Goal: Task Accomplishment & Management: Complete application form

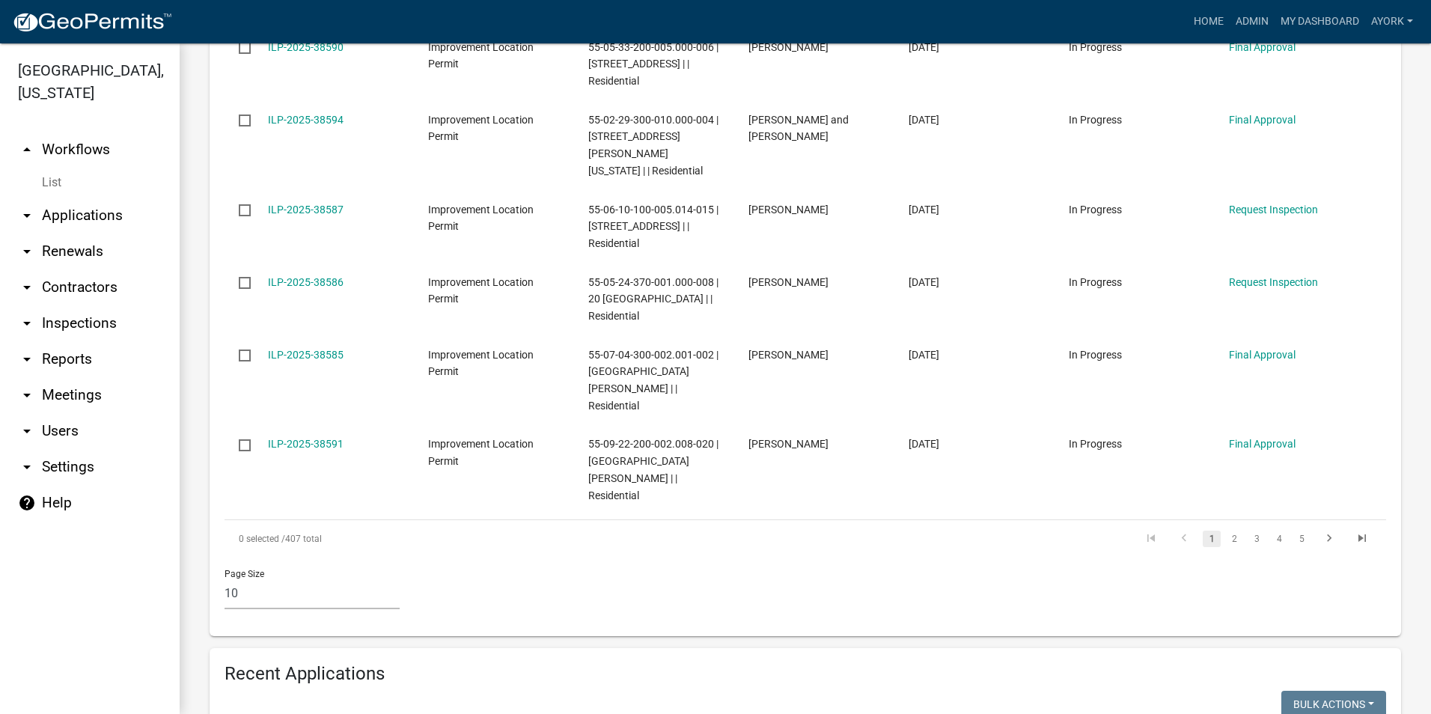
scroll to position [973, 0]
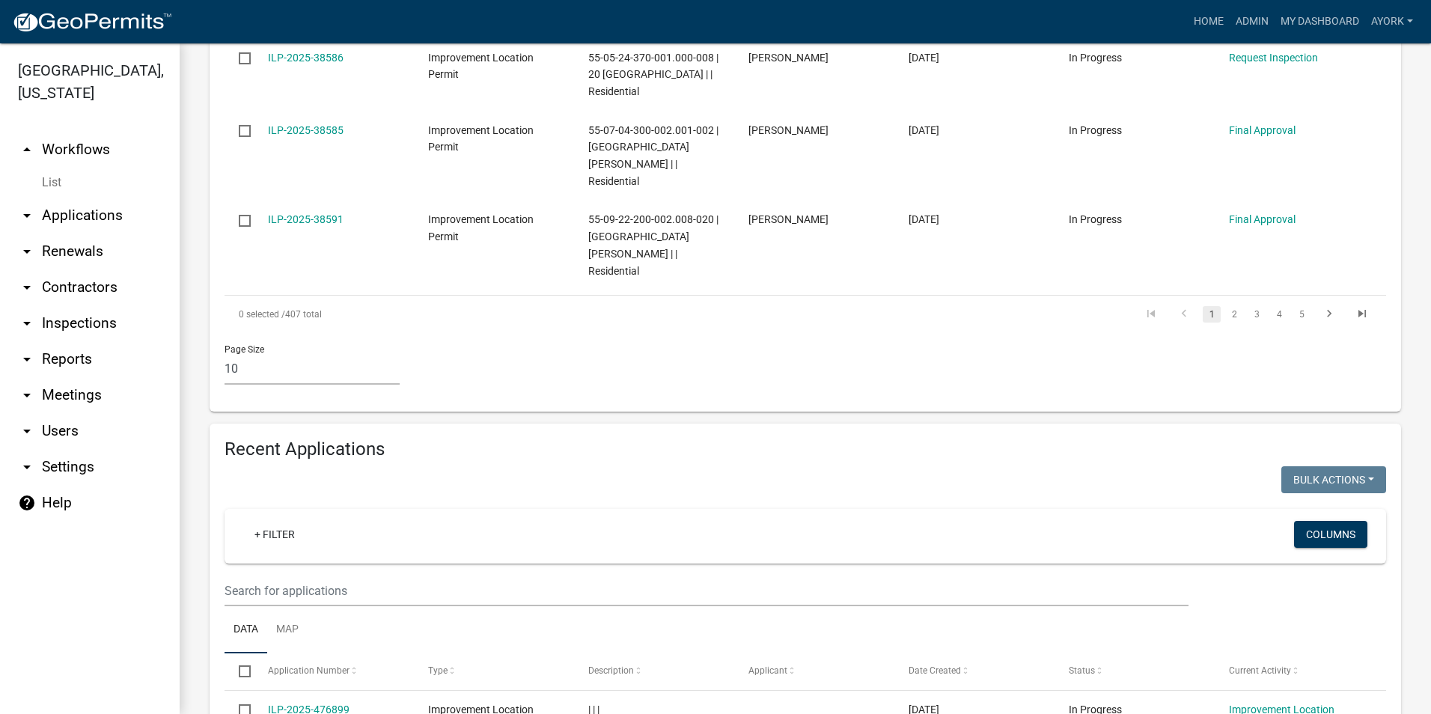
click at [317, 606] on ul "Data Map" at bounding box center [806, 629] width 1162 height 47
click at [338, 576] on input "text" at bounding box center [707, 591] width 964 height 31
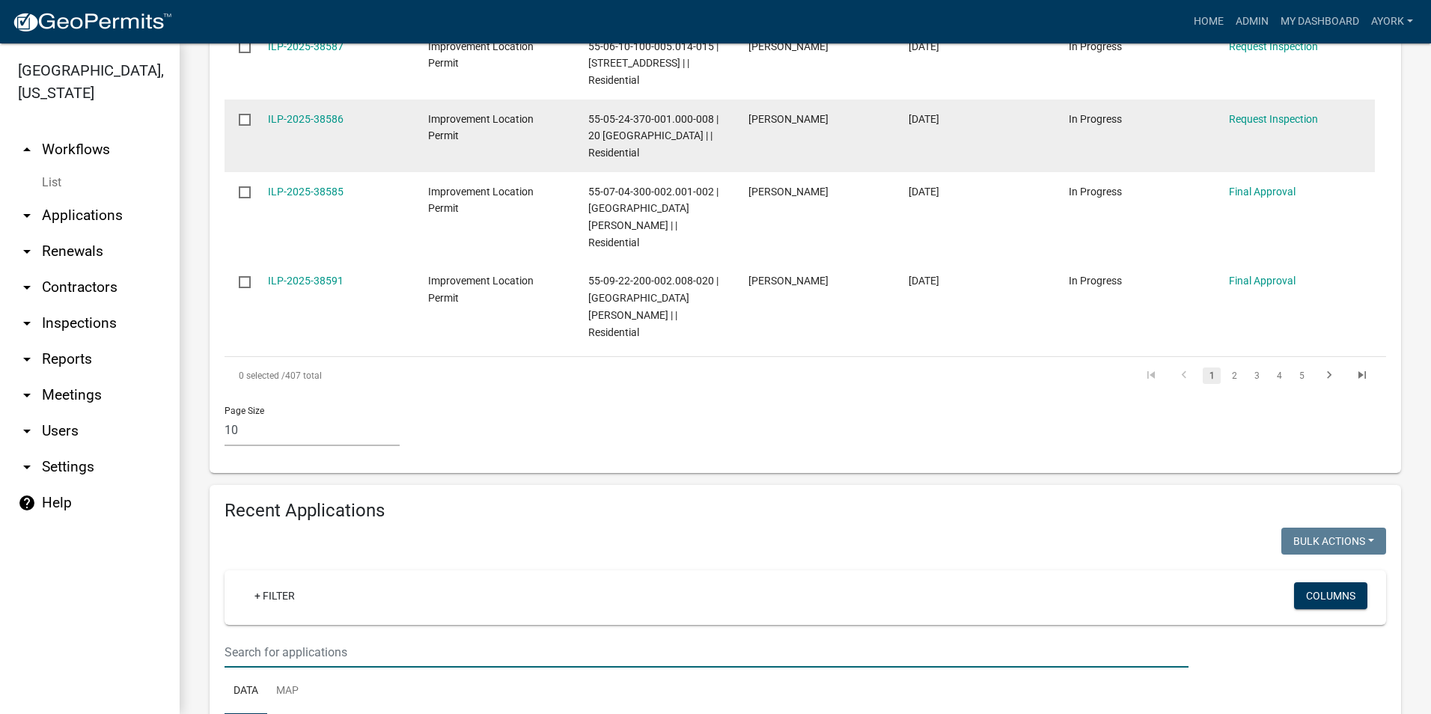
scroll to position [898, 0]
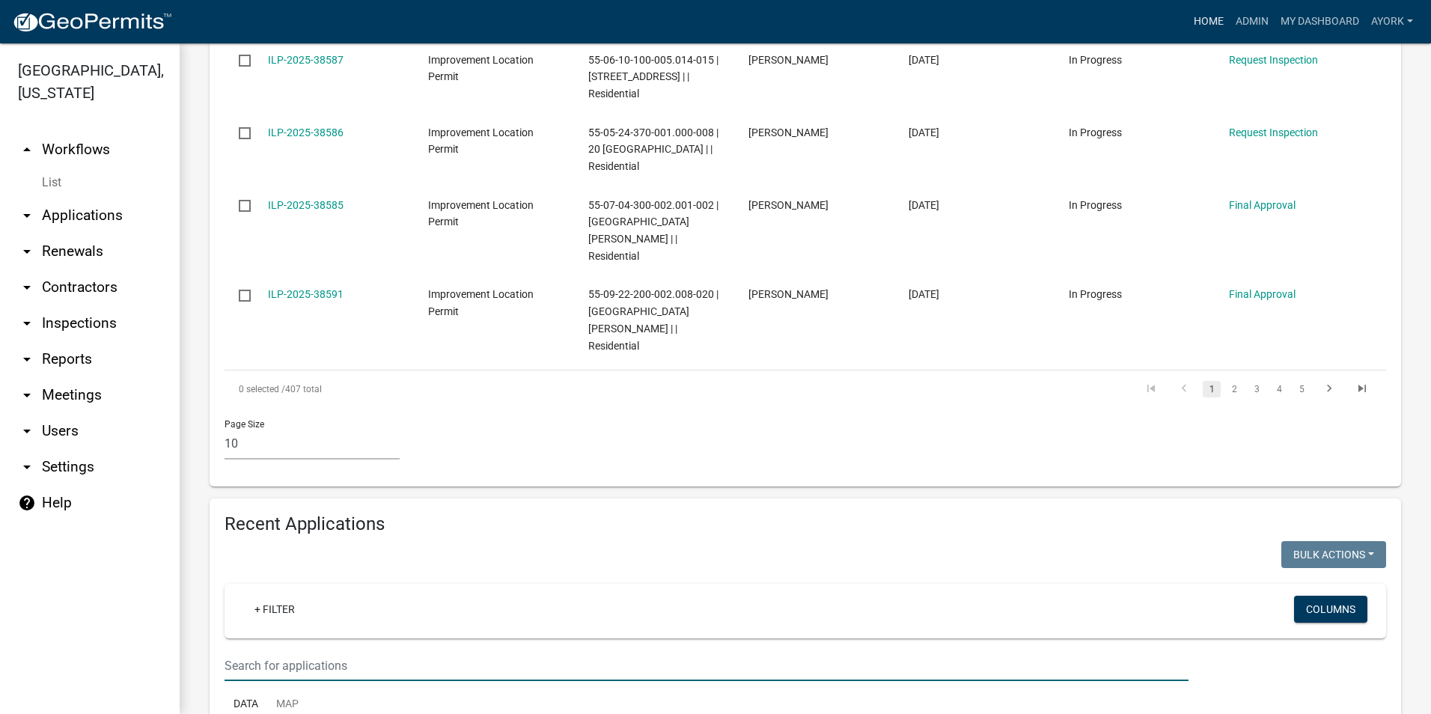
click at [1217, 21] on link "Home" at bounding box center [1209, 21] width 42 height 28
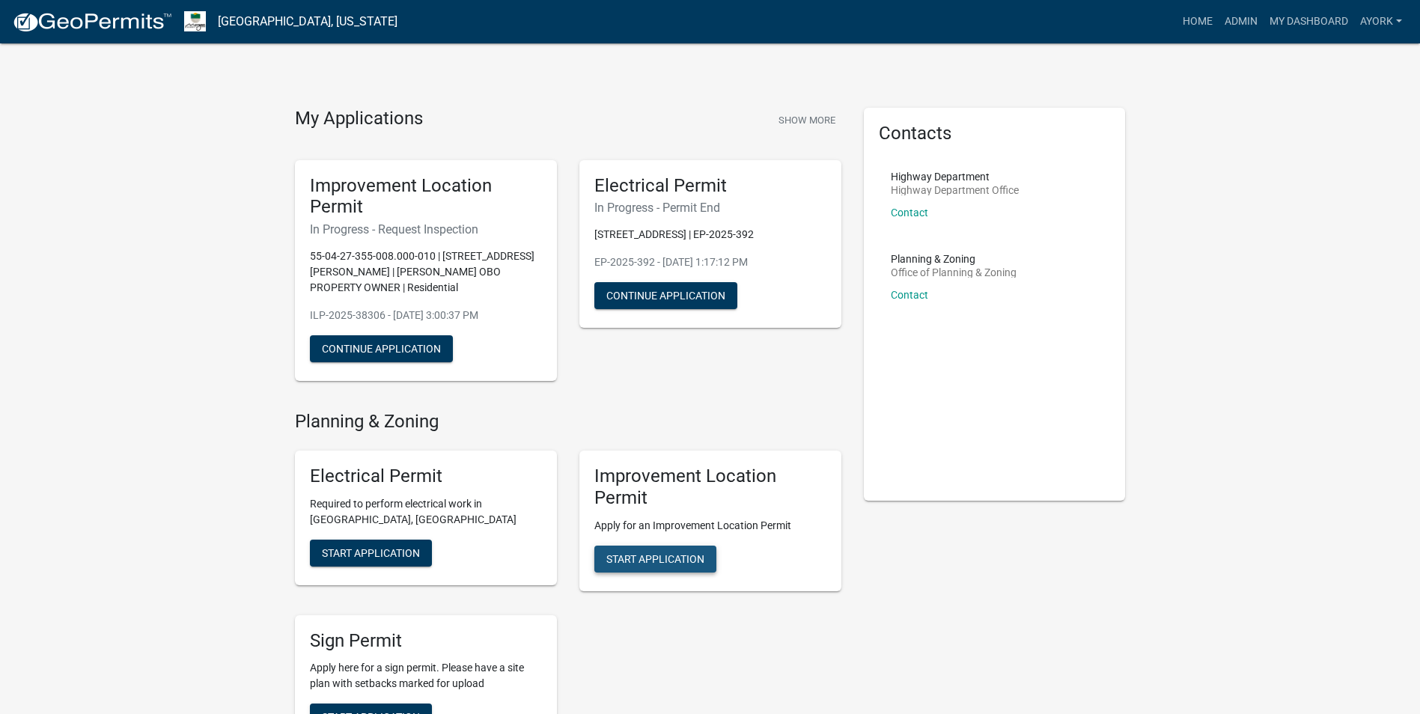
click at [631, 552] on span "Start Application" at bounding box center [655, 558] width 98 height 12
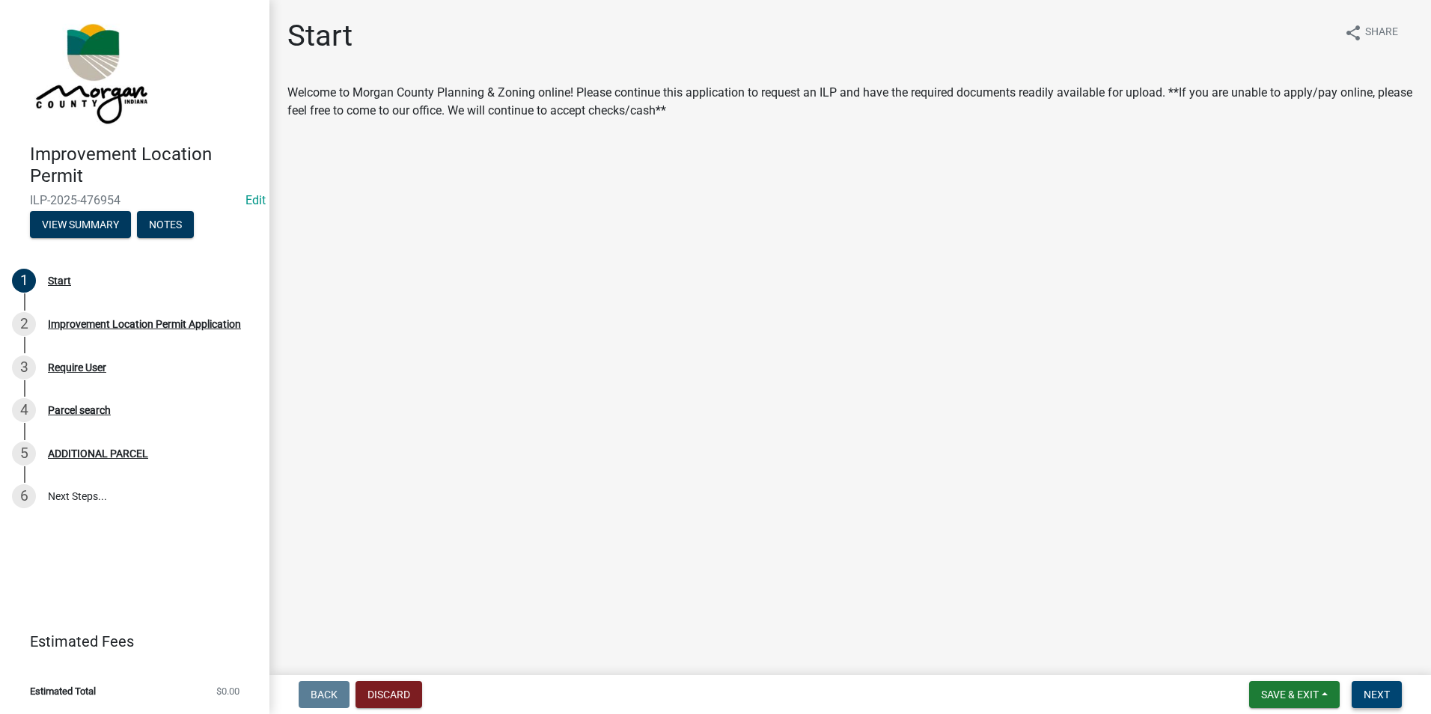
click at [1394, 703] on button "Next" at bounding box center [1377, 694] width 50 height 27
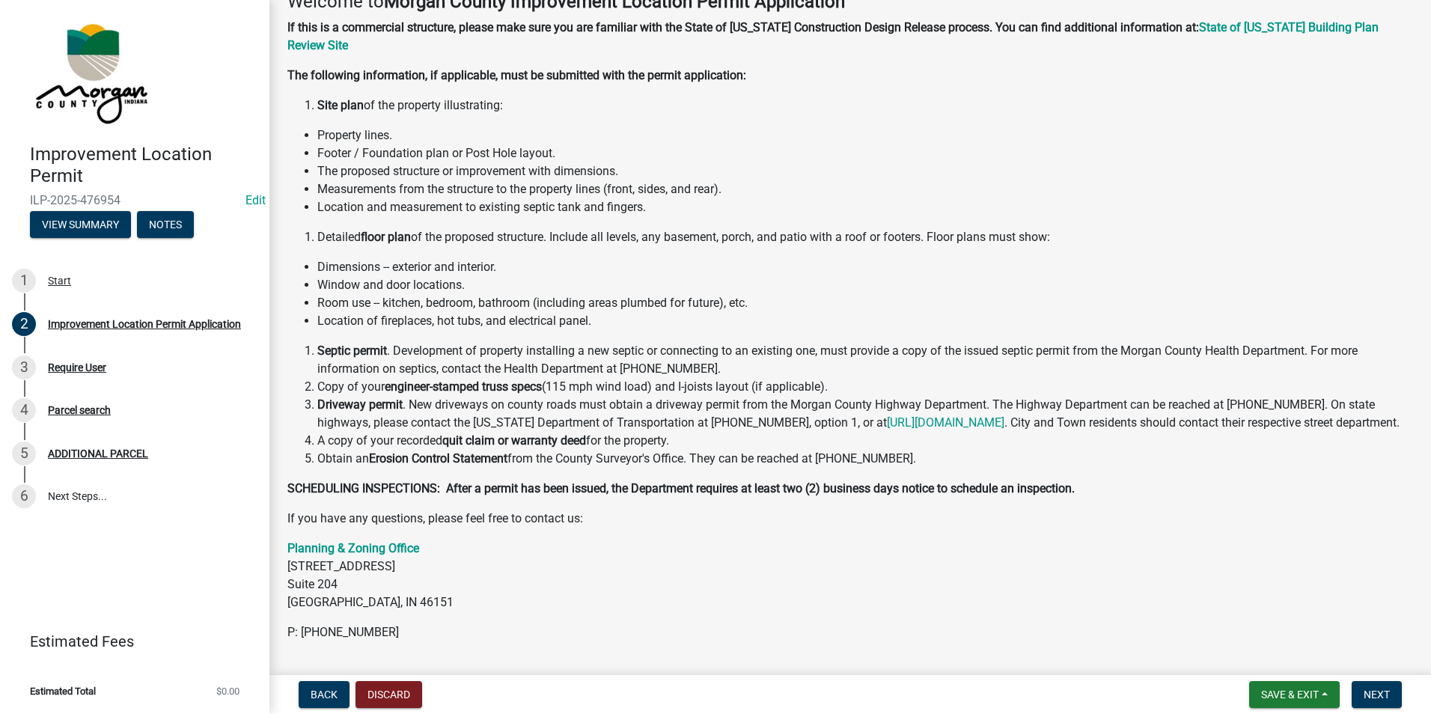
scroll to position [153, 0]
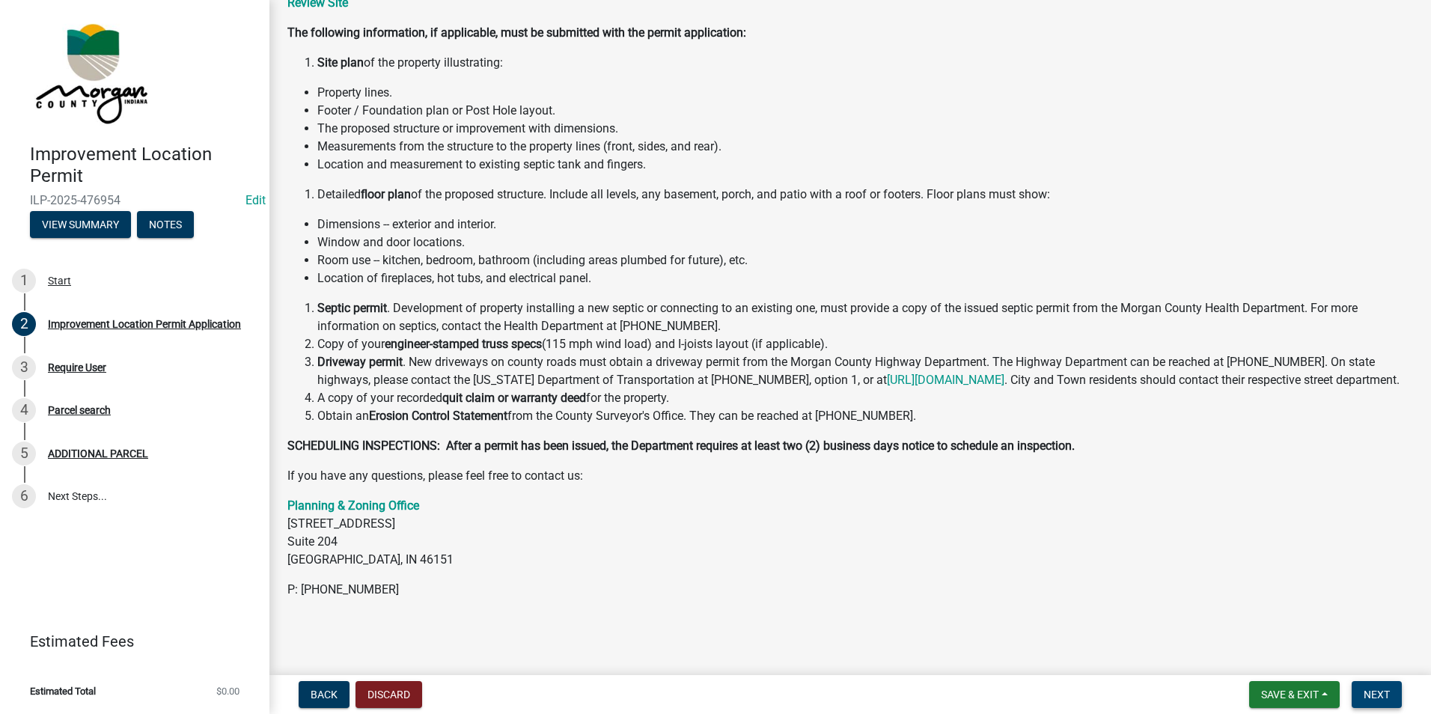
click at [1376, 692] on span "Next" at bounding box center [1377, 695] width 26 height 12
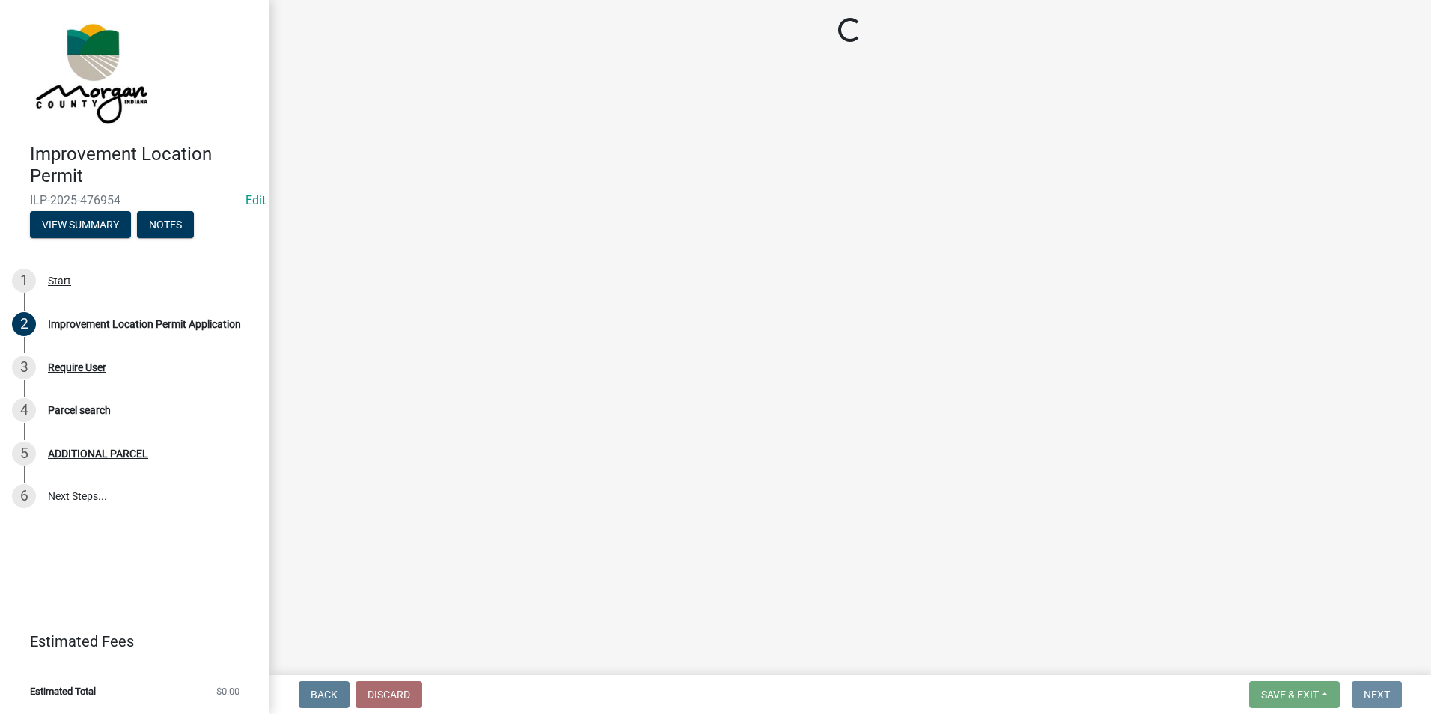
scroll to position [0, 0]
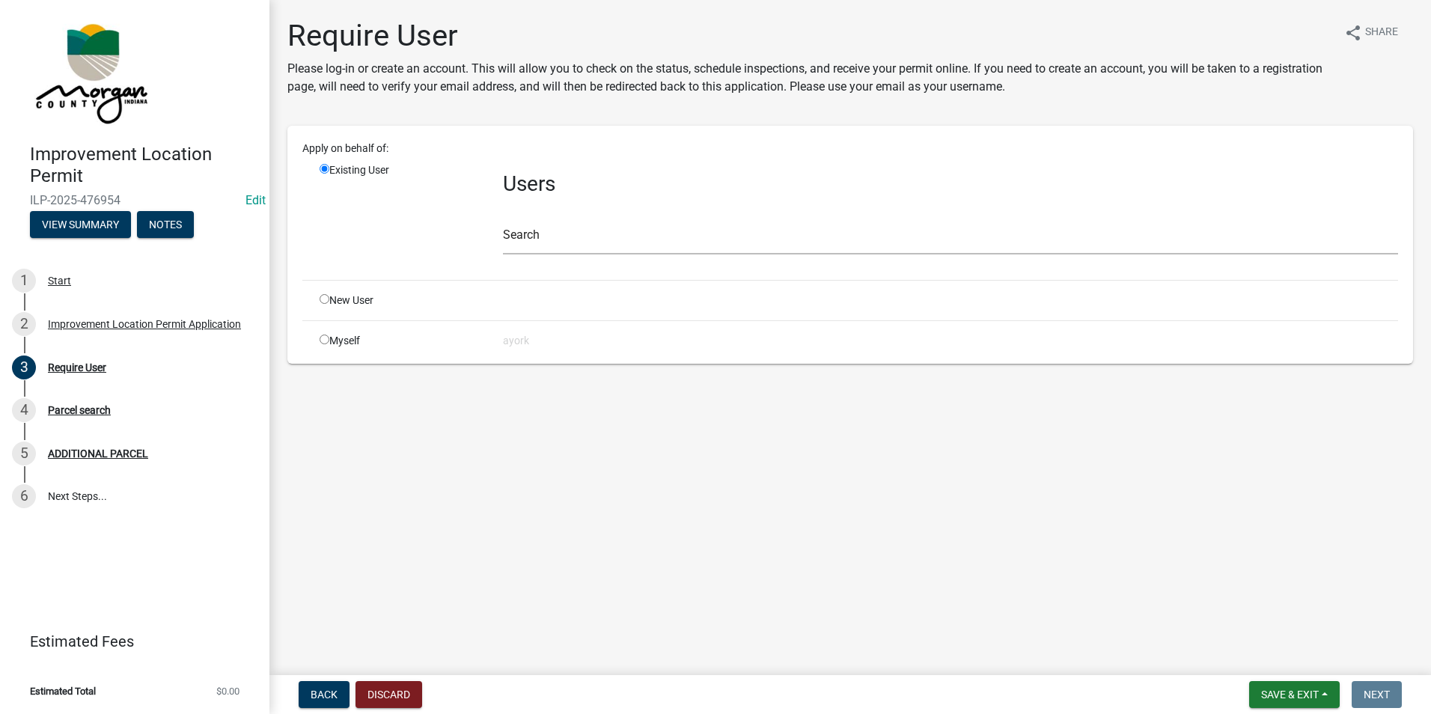
click at [320, 300] on input "radio" at bounding box center [325, 299] width 10 height 10
radio input "true"
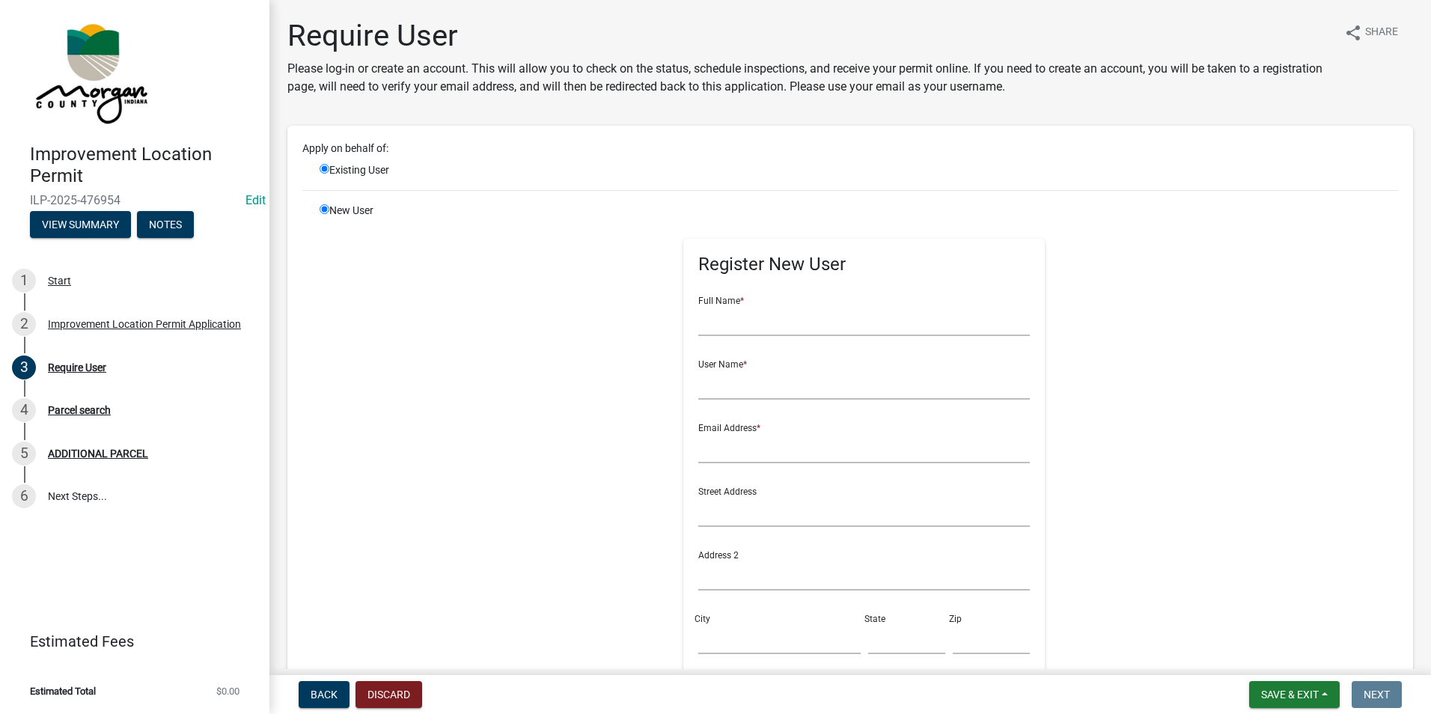
radio input "false"
click at [728, 329] on input "text" at bounding box center [864, 320] width 332 height 31
type input "l"
type input "Lisa Ryan"
type input "lisaryan"
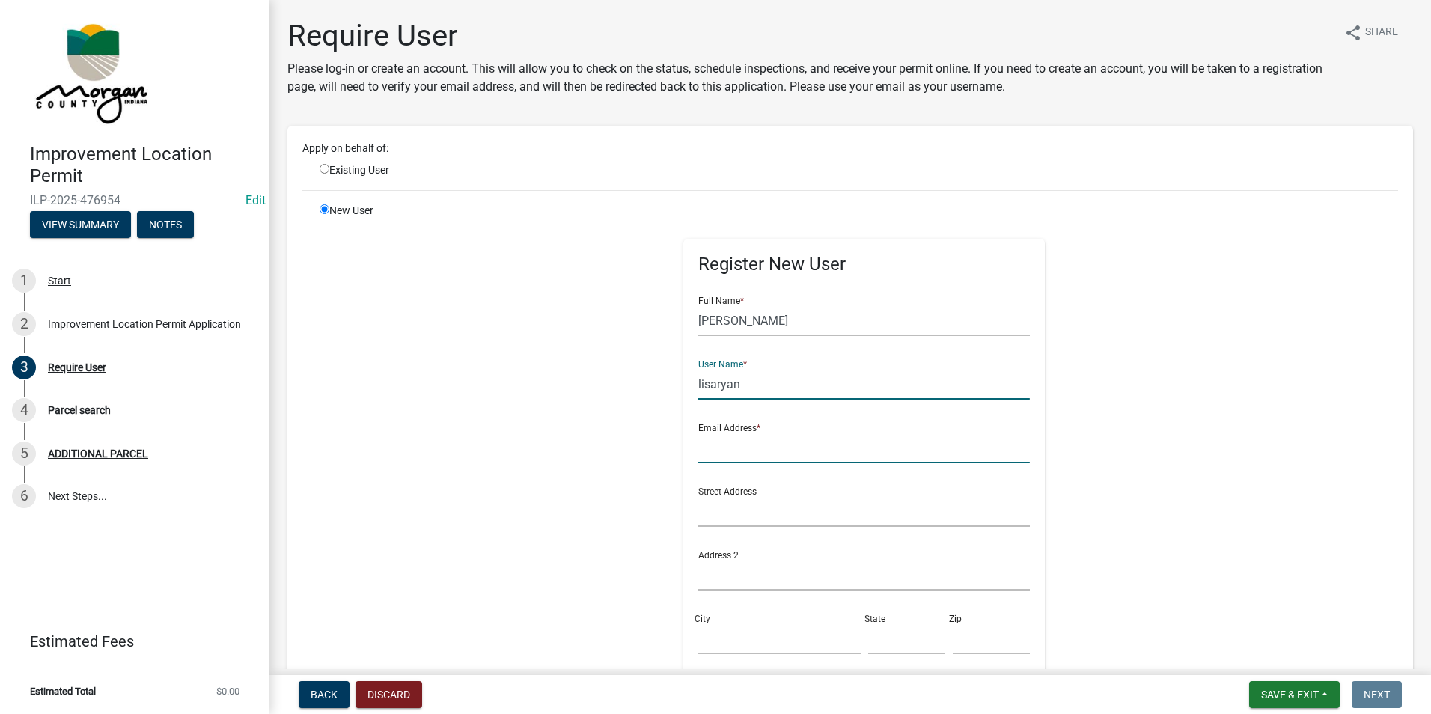
click at [823, 447] on input "text" at bounding box center [864, 448] width 332 height 31
type input "JLjcryan@embarqmail.com"
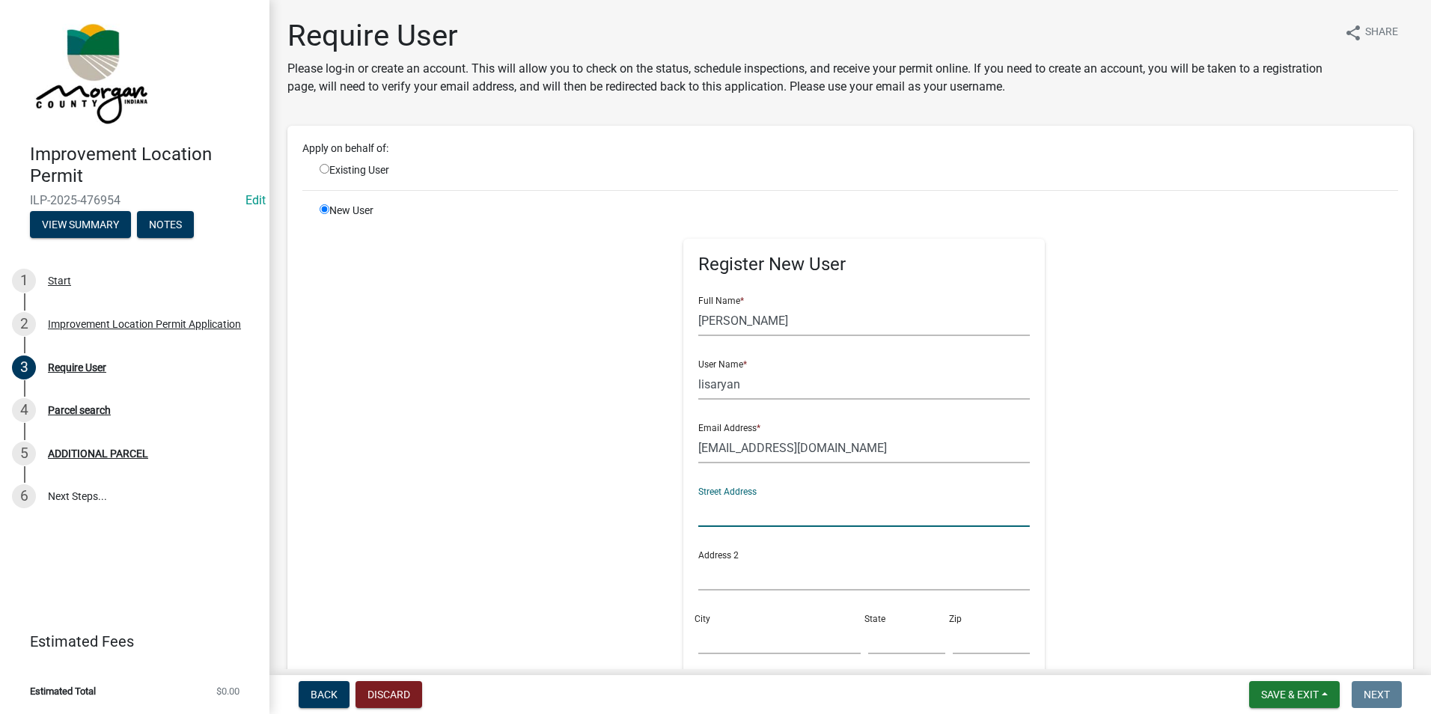
click at [849, 510] on input "text" at bounding box center [864, 511] width 332 height 31
type input "640 Mill Springs Dr"
type input "Coatsville"
type input "IN"
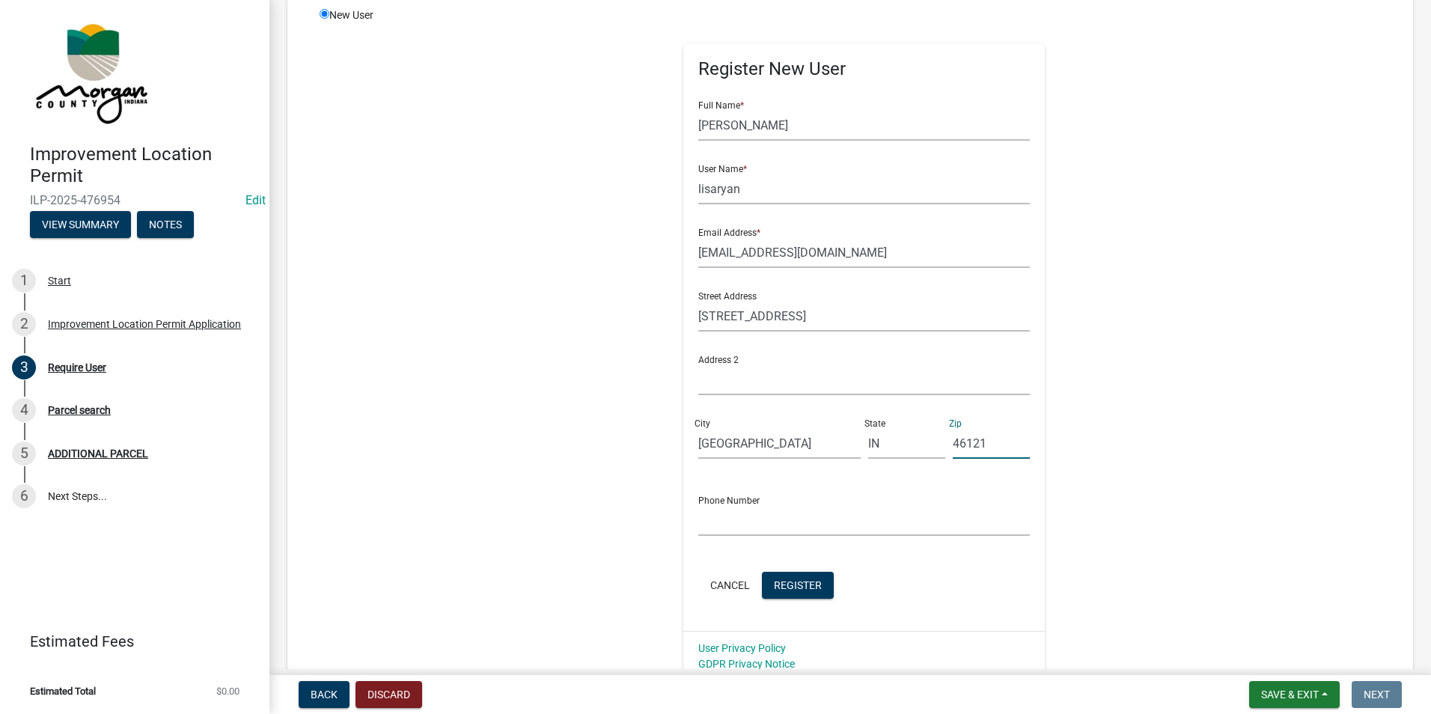
scroll to position [225, 0]
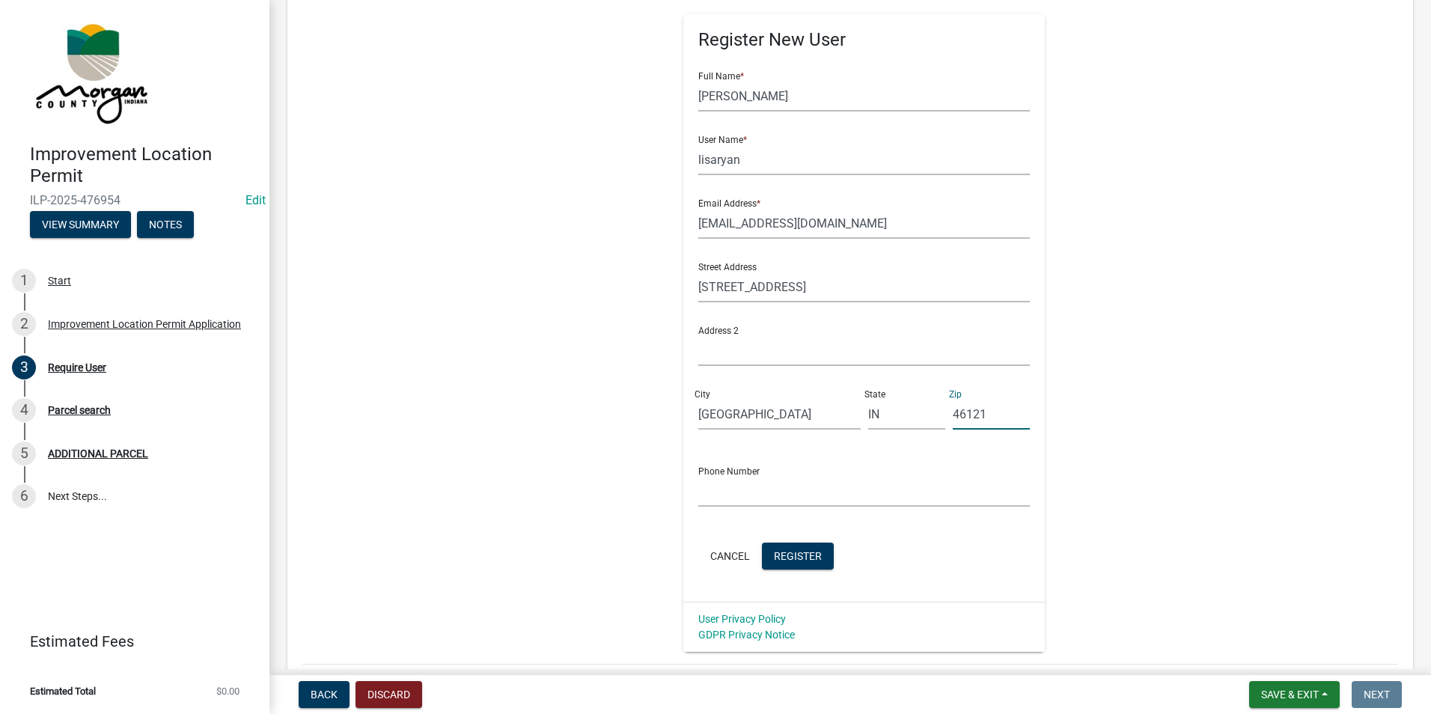
type input "46121"
click at [773, 496] on input "text" at bounding box center [864, 491] width 332 height 31
type input "2196882524"
click at [781, 566] on button "Register" at bounding box center [798, 556] width 72 height 27
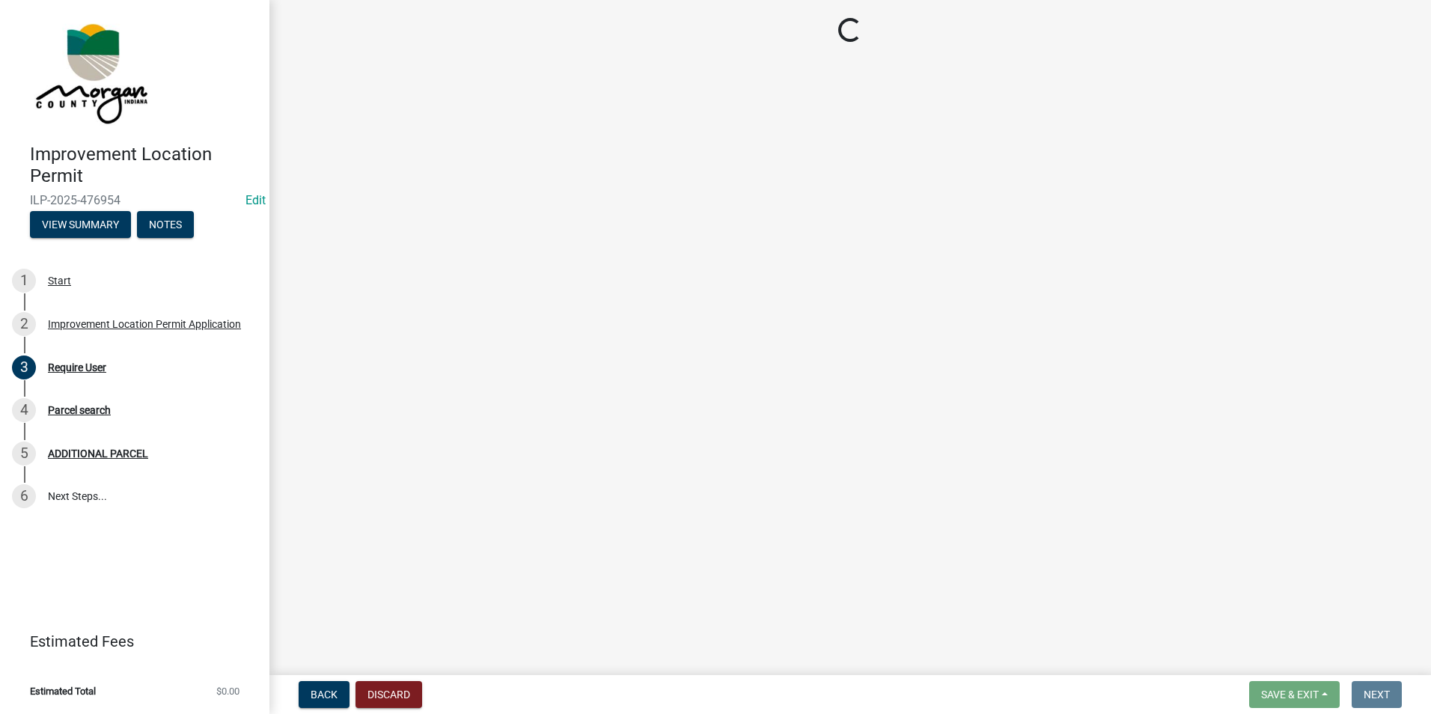
scroll to position [0, 0]
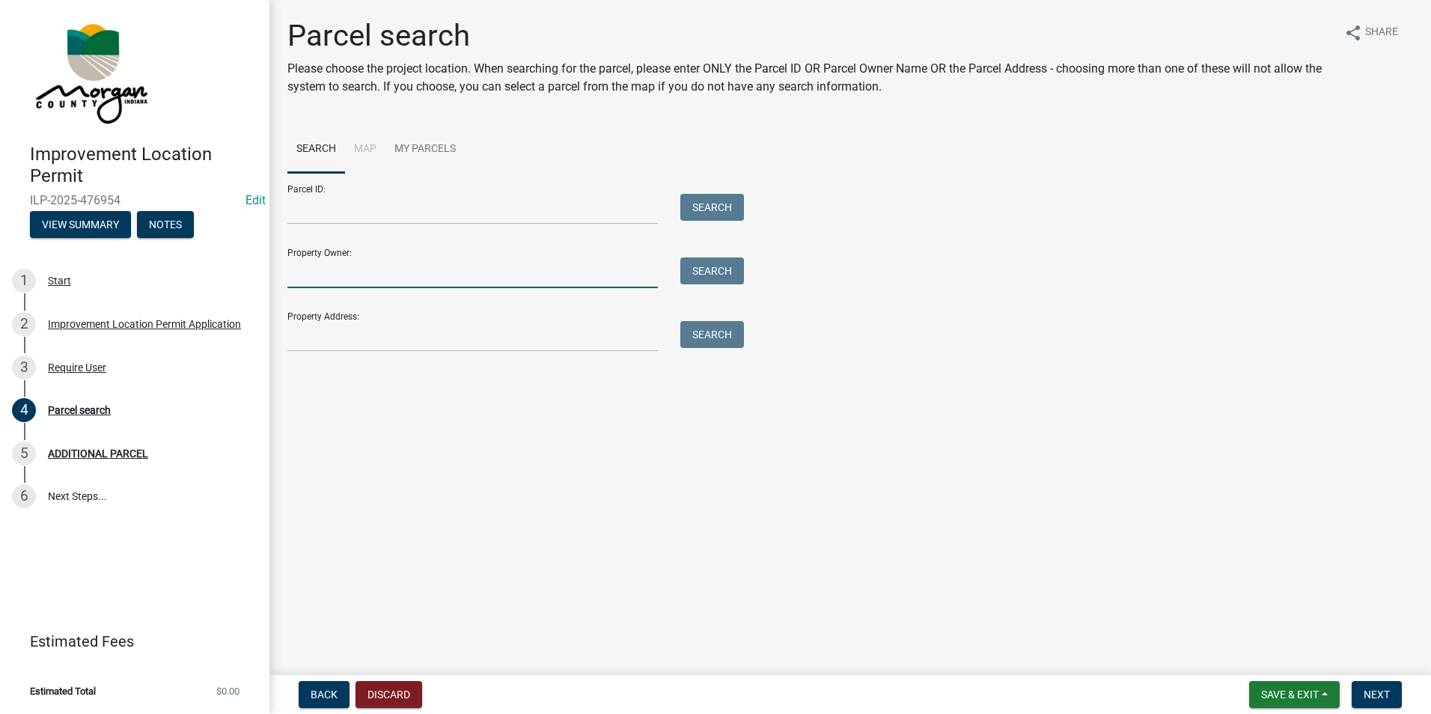
click at [400, 274] on input "Property Owner:" at bounding box center [472, 272] width 370 height 31
click at [409, 204] on input "Parcel ID:" at bounding box center [472, 209] width 370 height 31
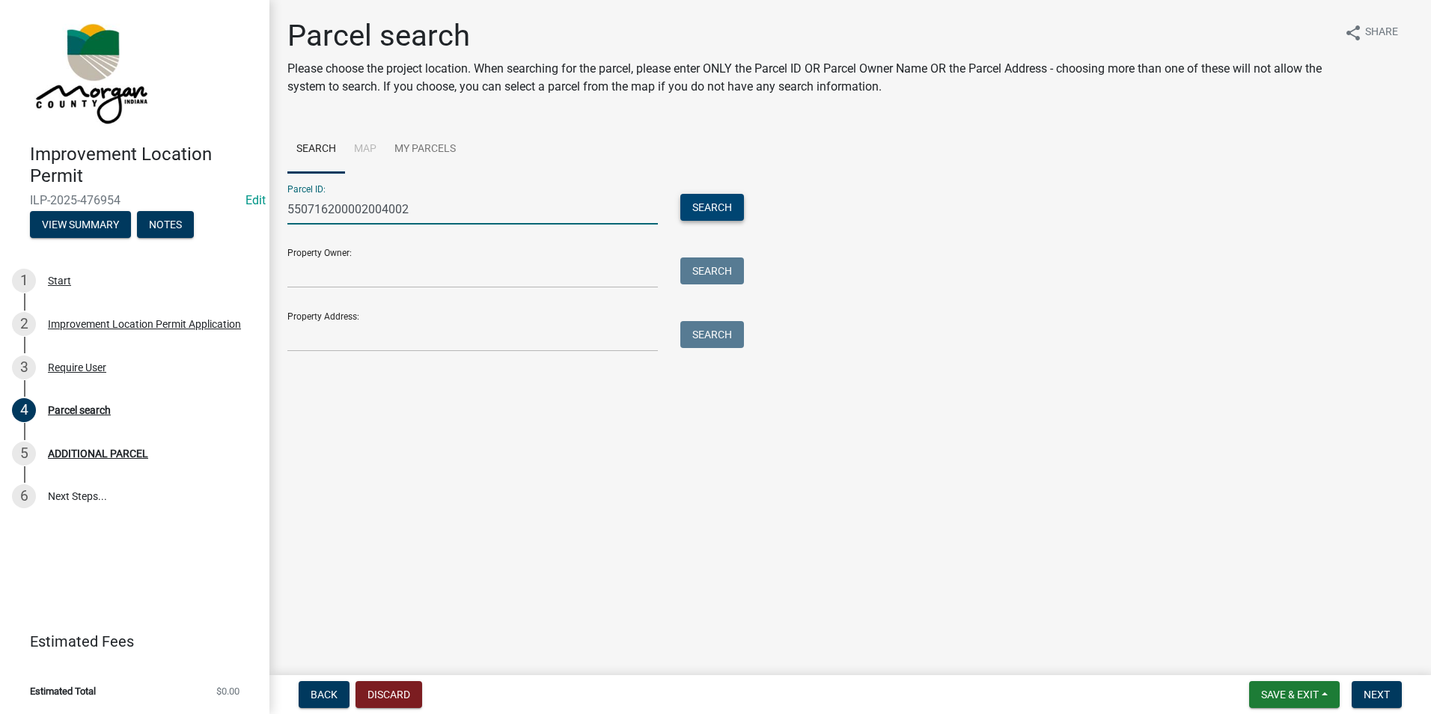
type input "550716200002004002"
click at [699, 200] on button "Search" at bounding box center [712, 207] width 64 height 27
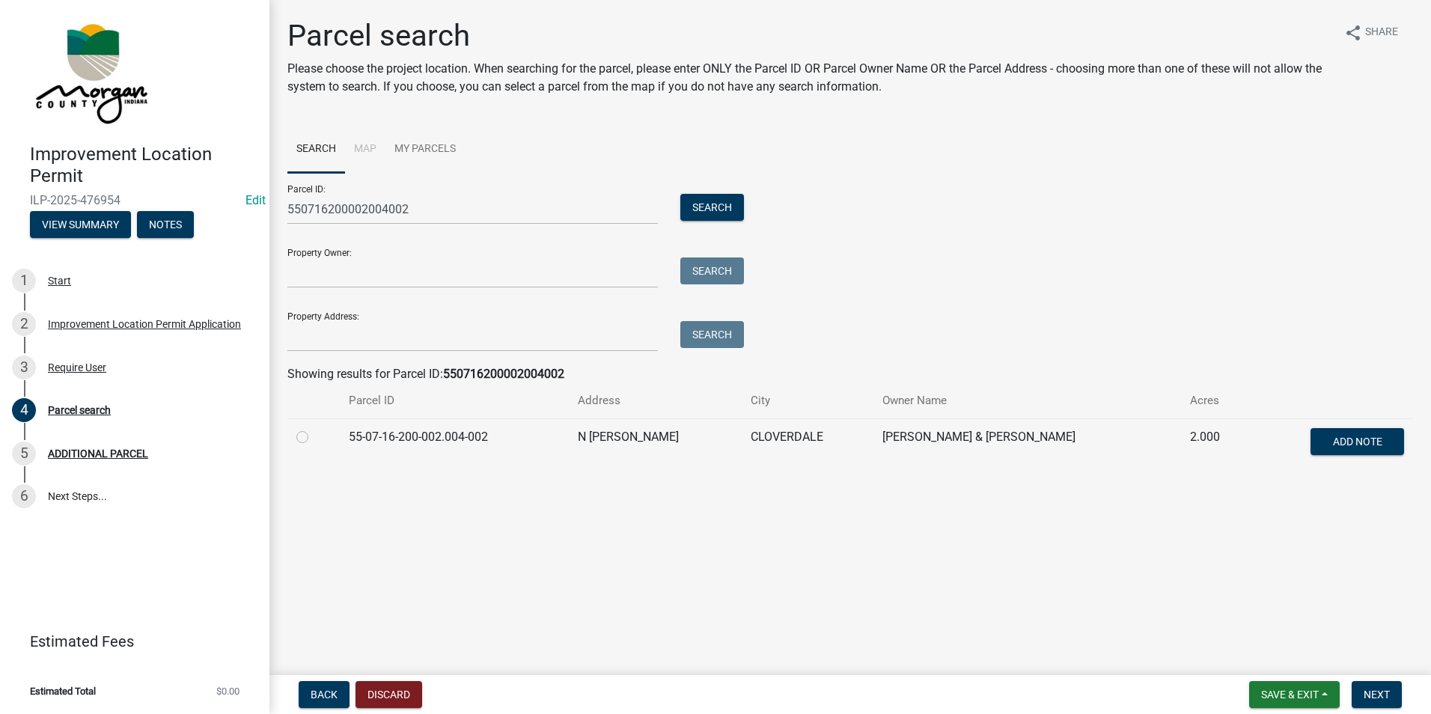
click at [314, 428] on label at bounding box center [314, 428] width 0 height 0
click at [314, 435] on input "radio" at bounding box center [319, 433] width 10 height 10
radio input "true"
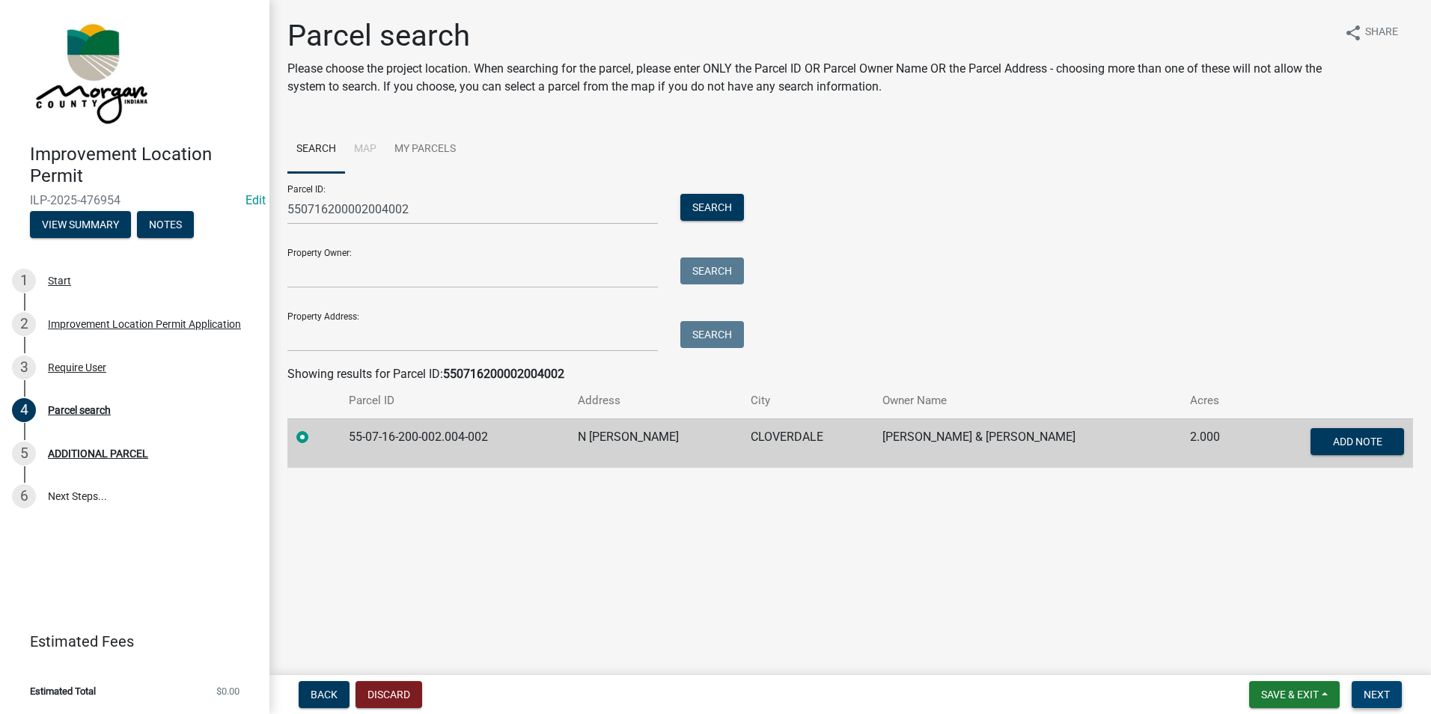
click at [1384, 698] on span "Next" at bounding box center [1377, 695] width 26 height 12
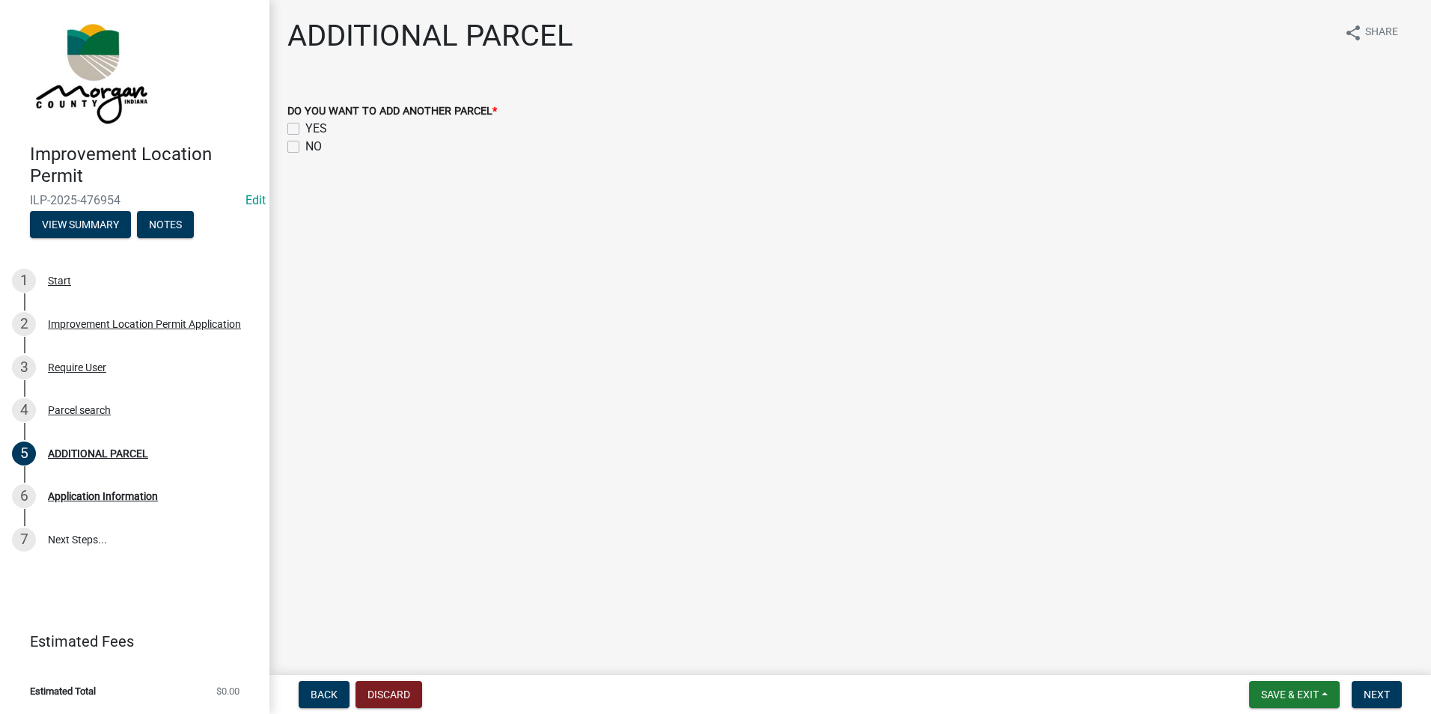
click at [305, 150] on label "NO" at bounding box center [313, 147] width 16 height 18
click at [305, 147] on input "NO" at bounding box center [310, 143] width 10 height 10
checkbox input "true"
checkbox input "false"
checkbox input "true"
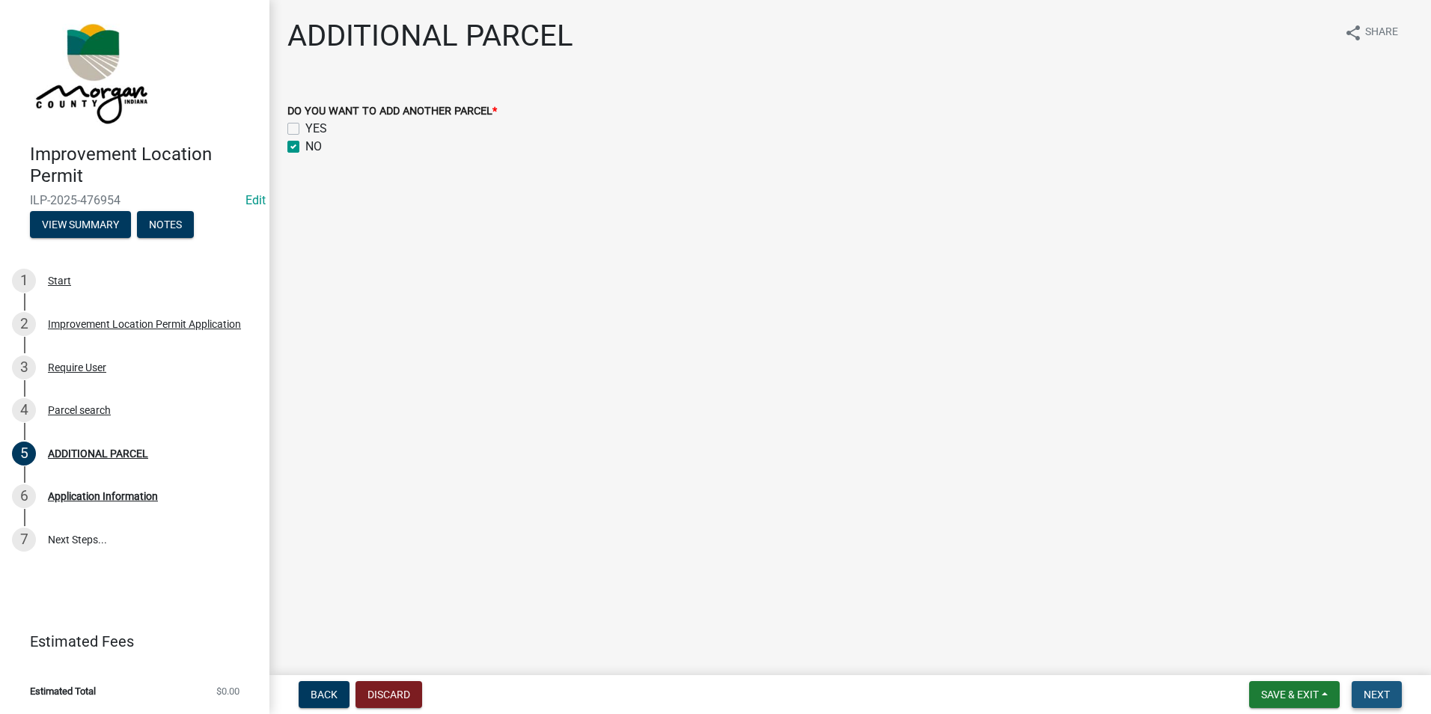
click at [1389, 704] on button "Next" at bounding box center [1377, 694] width 50 height 27
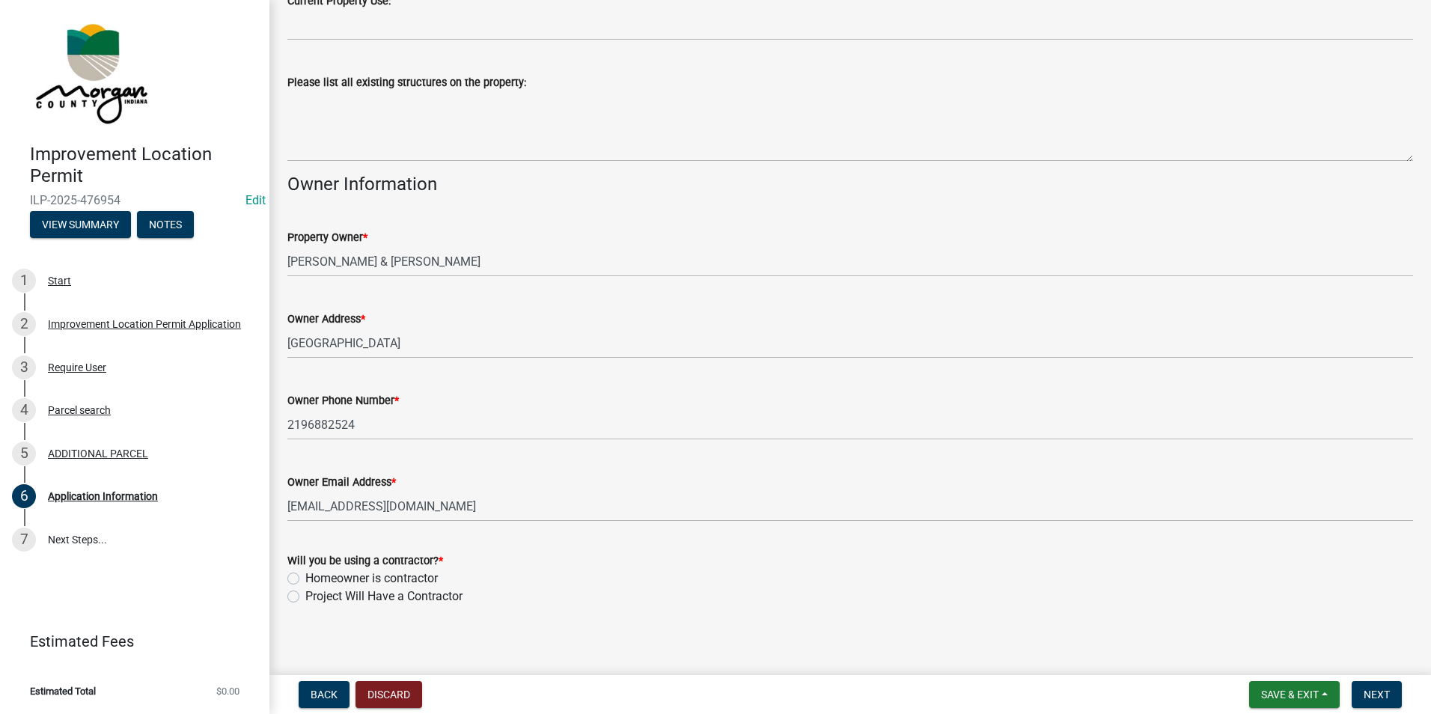
scroll to position [563, 0]
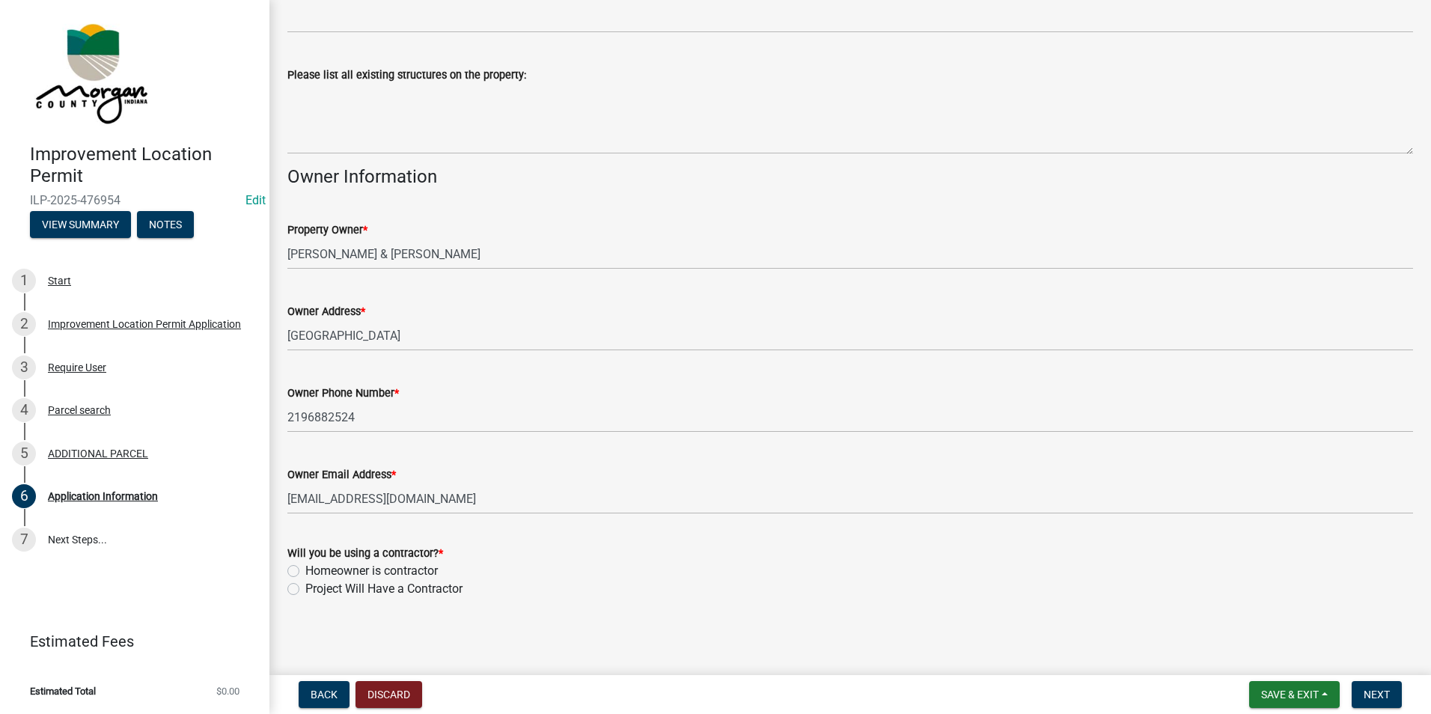
click at [305, 588] on label "Project Will Have a Contractor" at bounding box center [383, 589] width 157 height 18
click at [305, 588] on input "Project Will Have a Contractor" at bounding box center [310, 585] width 10 height 10
radio input "true"
click at [1394, 698] on button "Next" at bounding box center [1377, 694] width 50 height 27
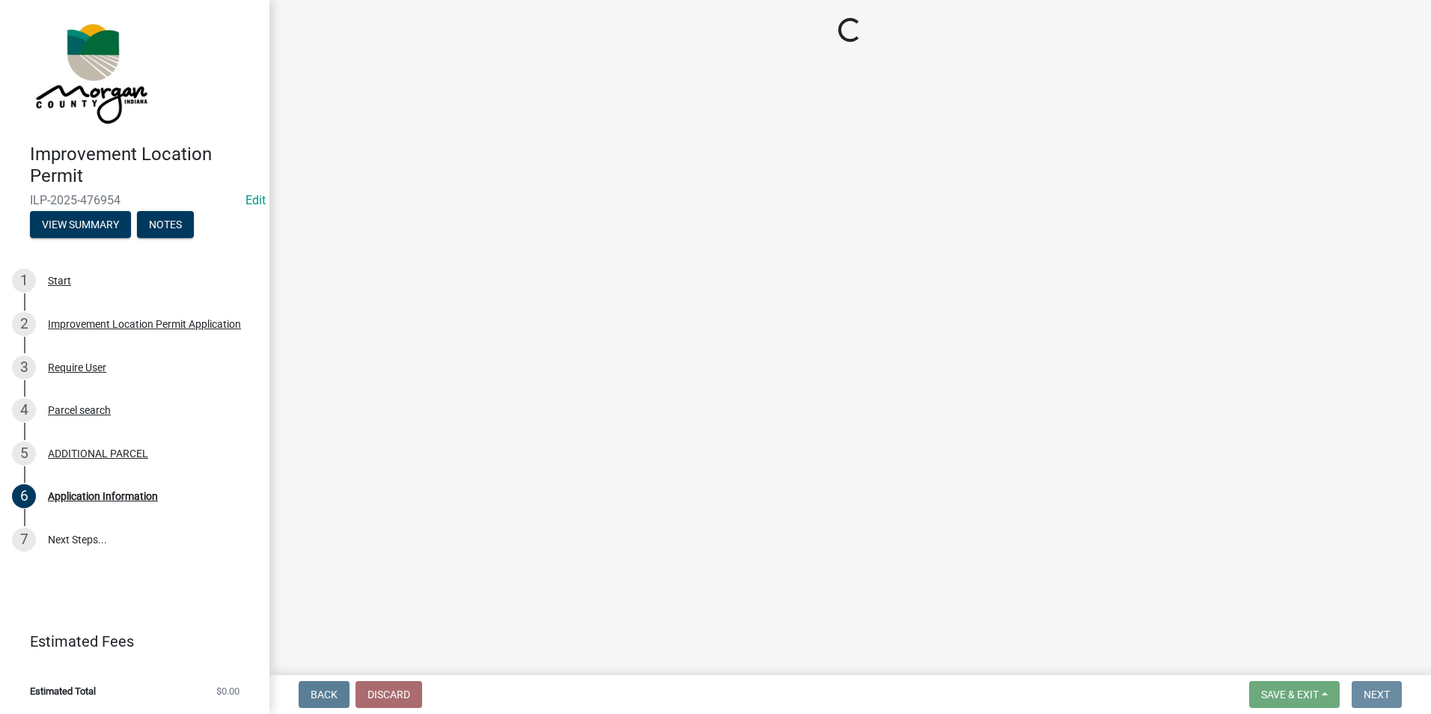
scroll to position [0, 0]
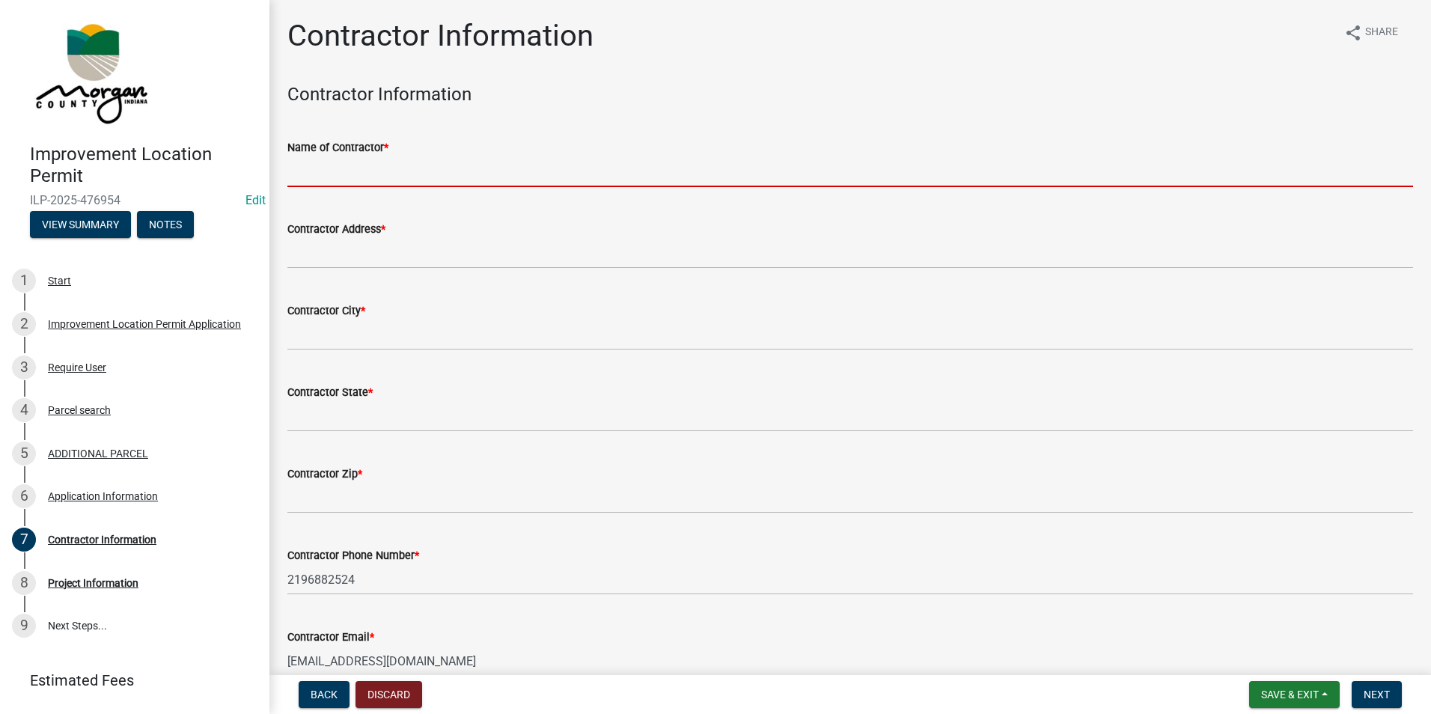
click at [408, 171] on input "Name of Contractor *" at bounding box center [850, 171] width 1126 height 31
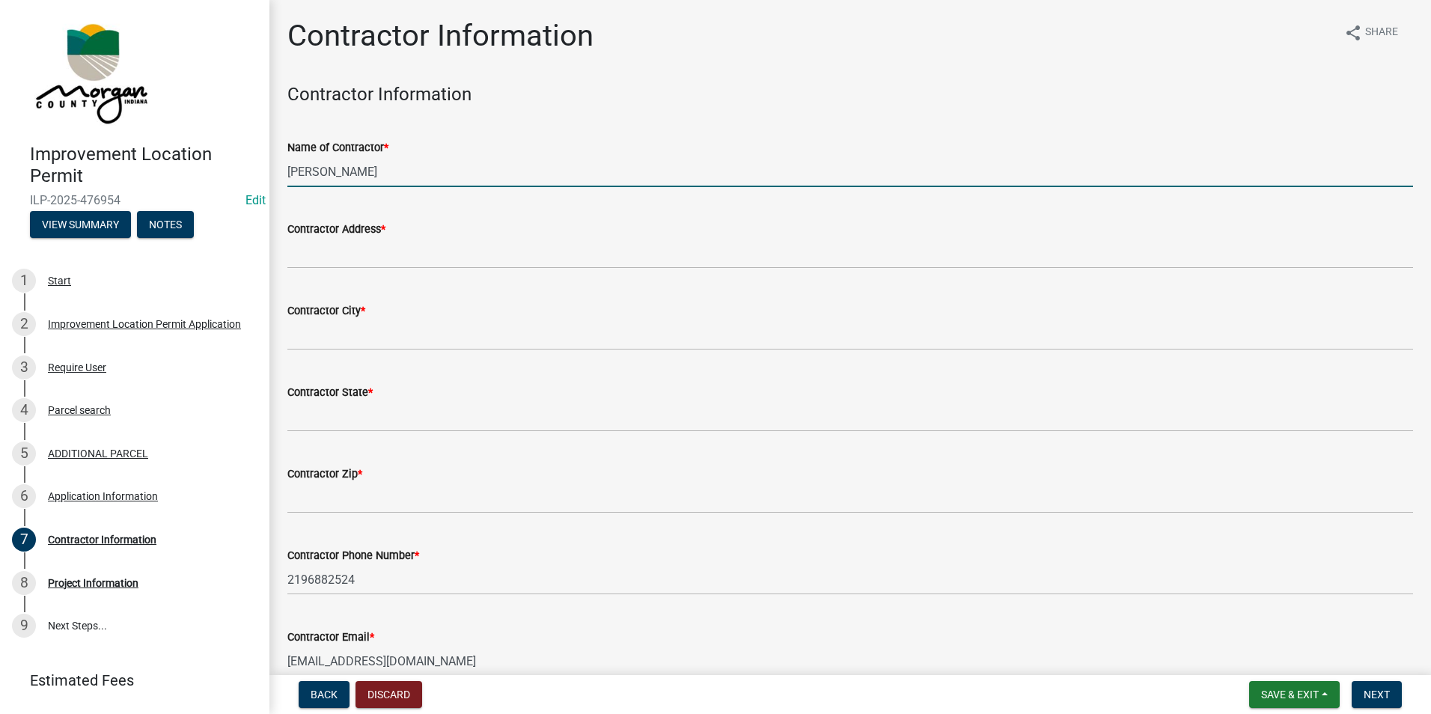
type input "Todd Smith"
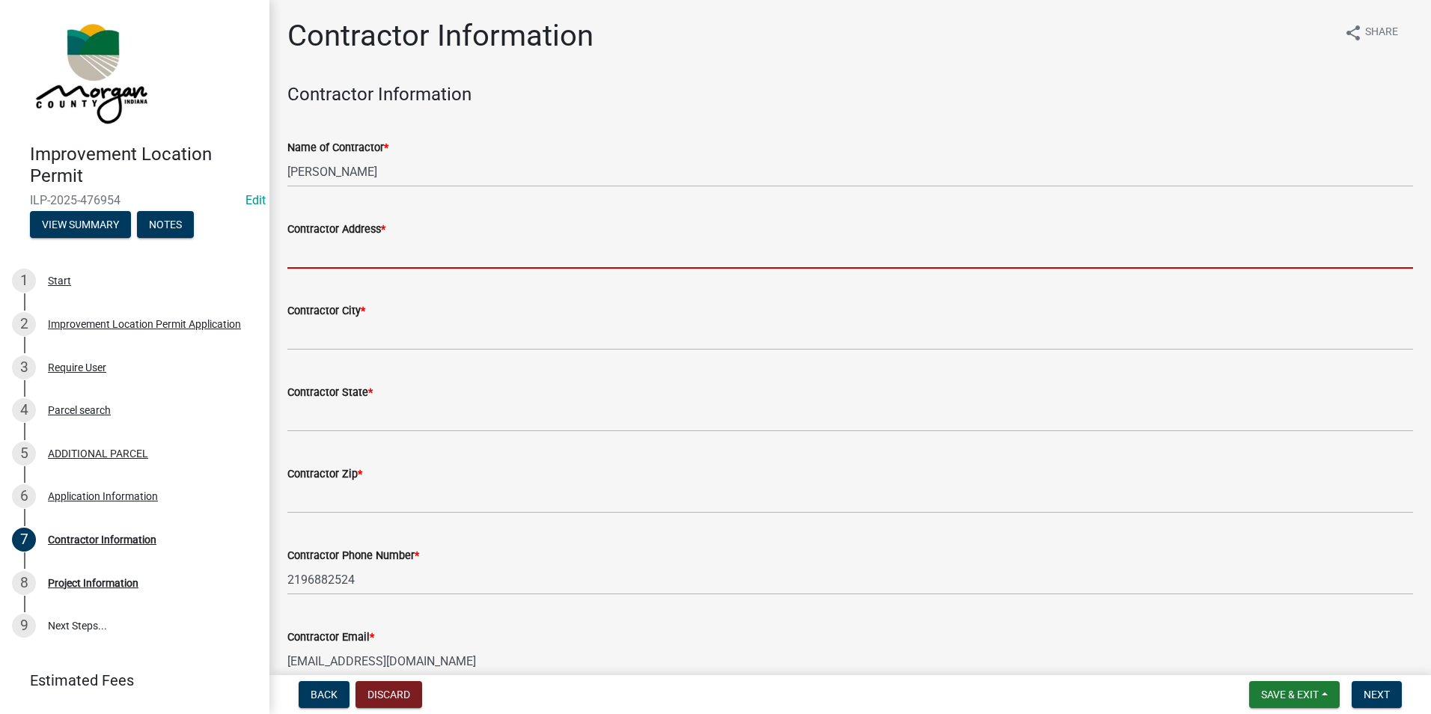
type input "n"
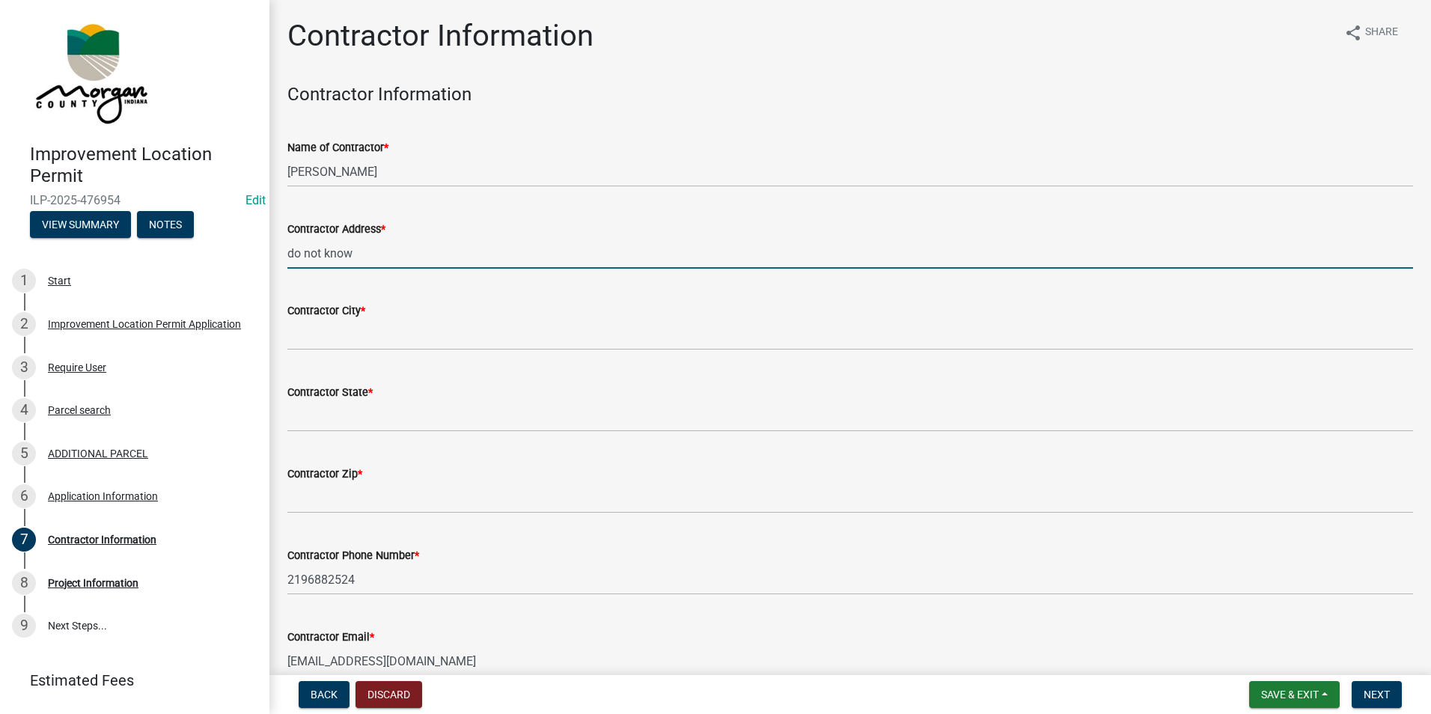
type input "do not know"
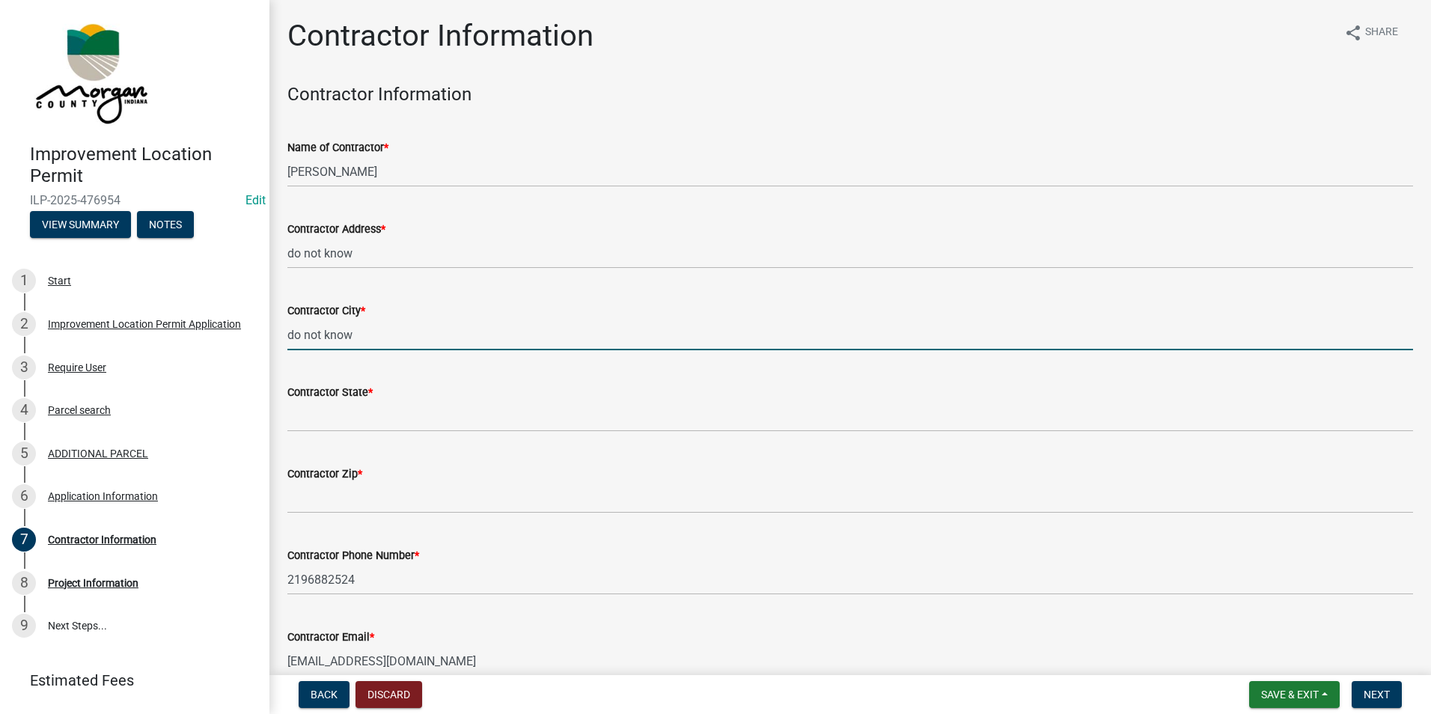
type input "do not know"
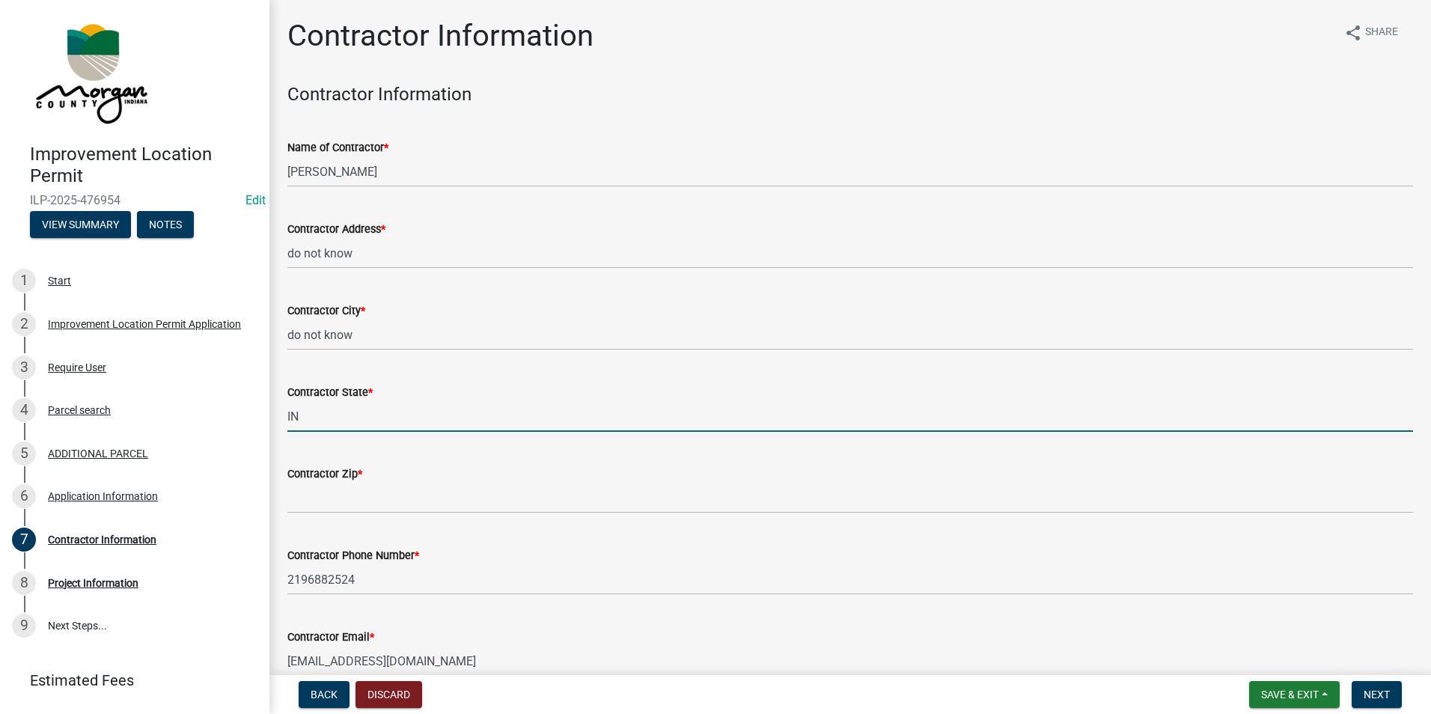
type input "IN"
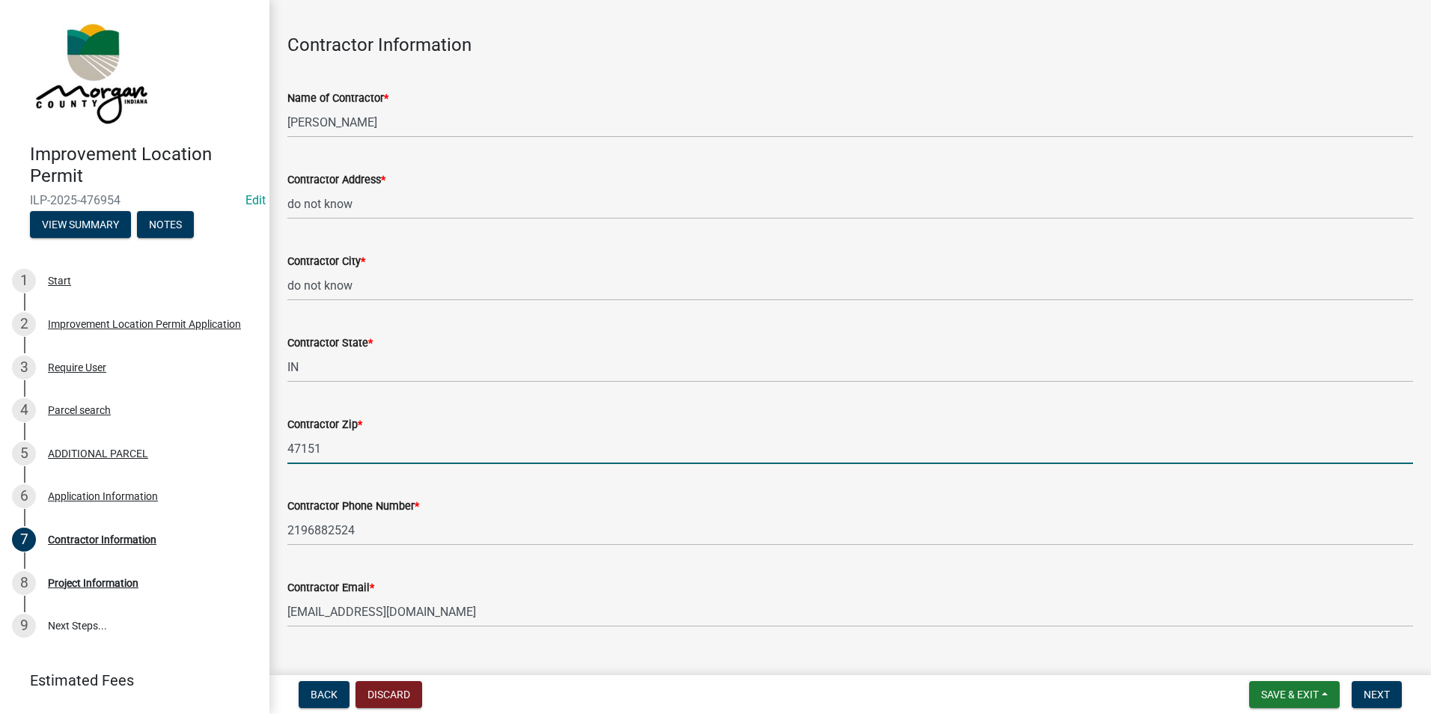
scroll to position [78, 0]
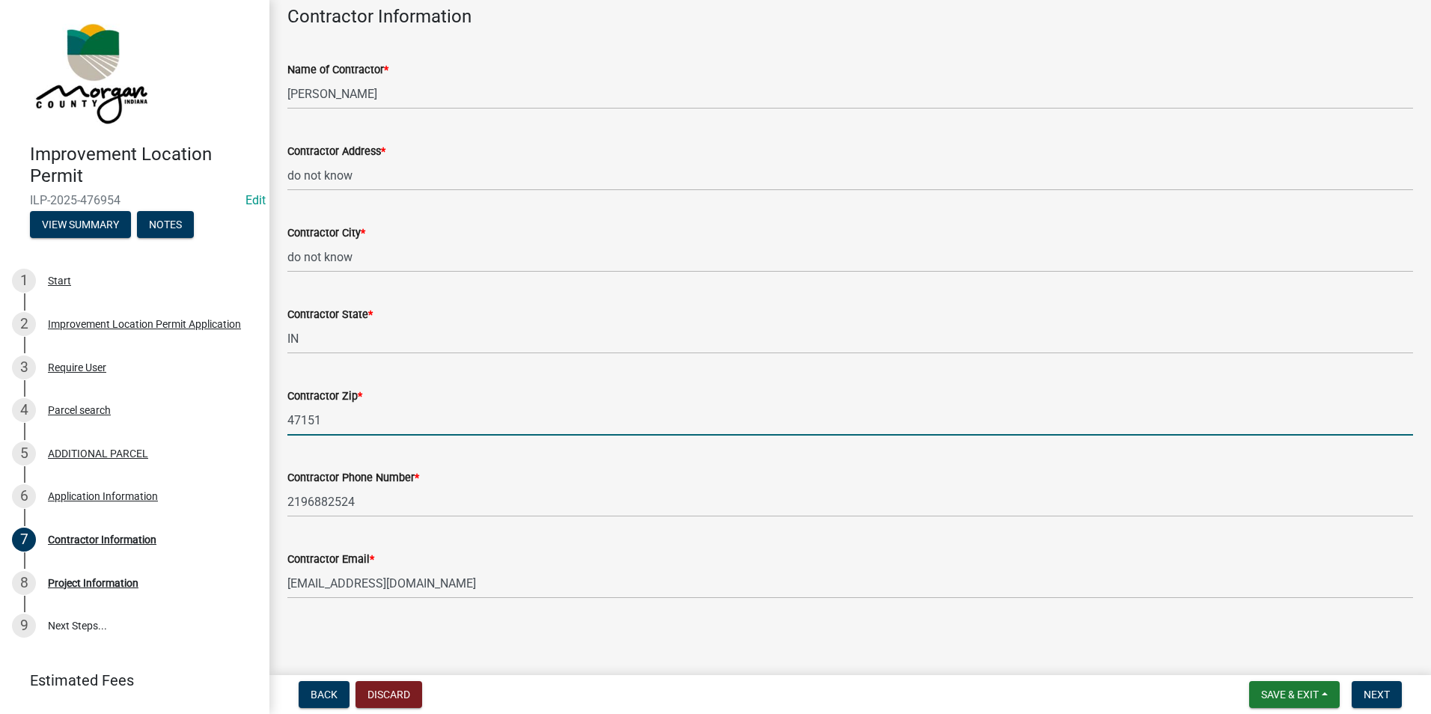
type input "47151"
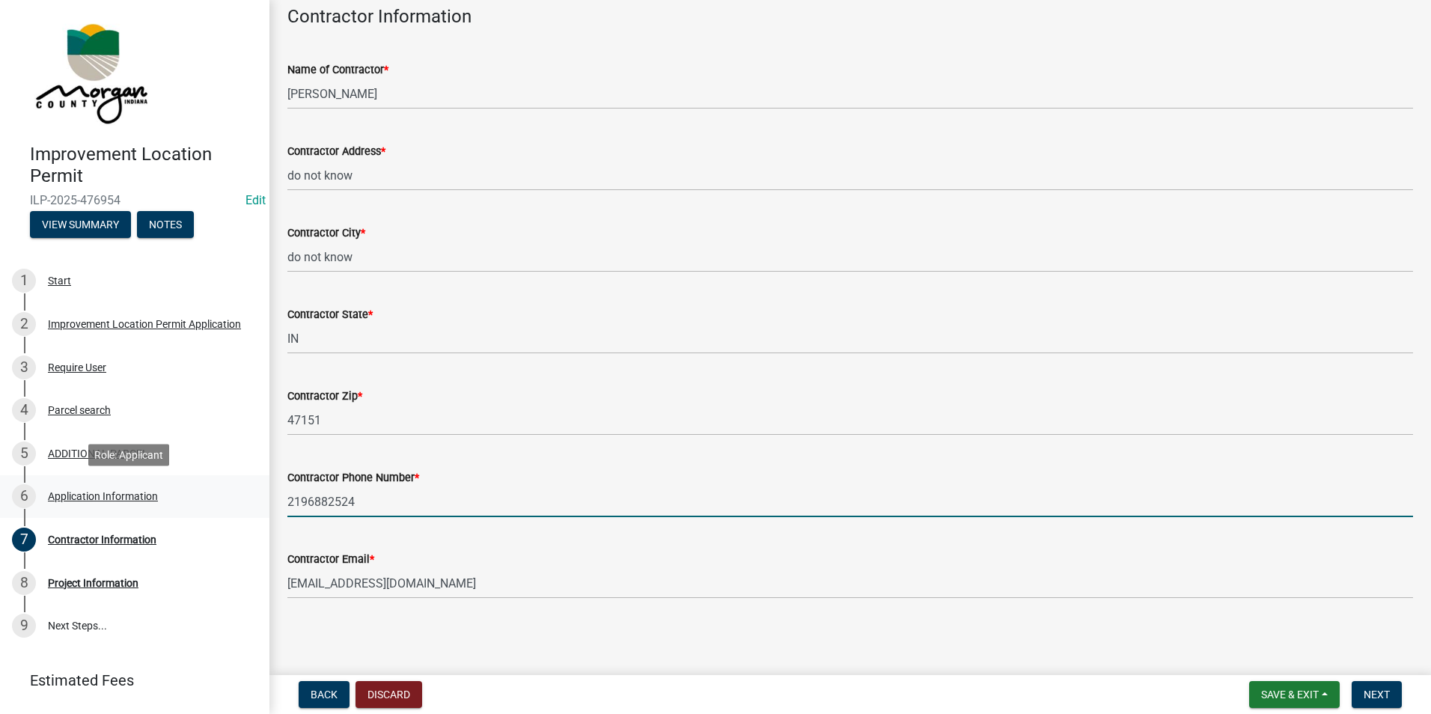
drag, startPoint x: 376, startPoint y: 502, endPoint x: 224, endPoint y: 484, distance: 153.7
click at [224, 484] on div "Improvement Location Permit ILP-2025-476954 Edit View Summary Notes 1 Start 2 I…" at bounding box center [715, 357] width 1431 height 714
type input "8122019252"
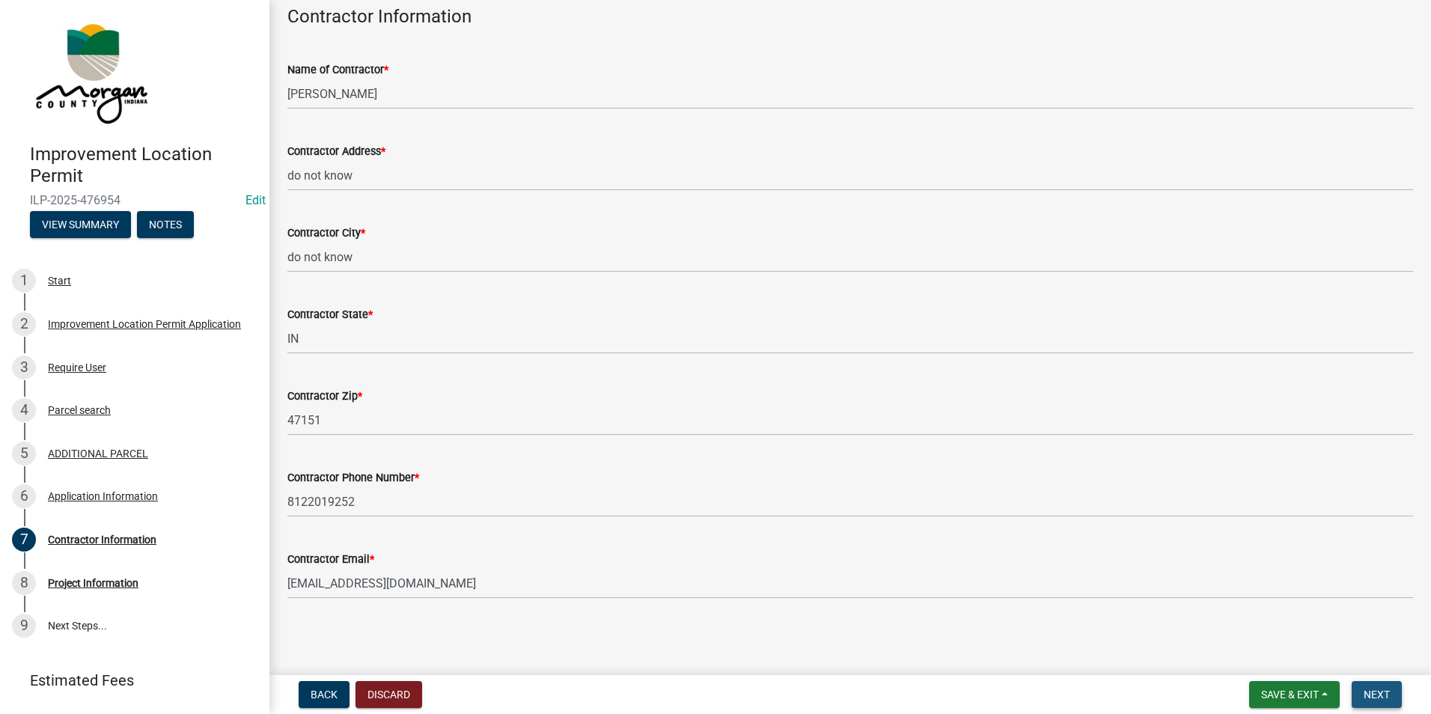
click at [1372, 698] on span "Next" at bounding box center [1377, 695] width 26 height 12
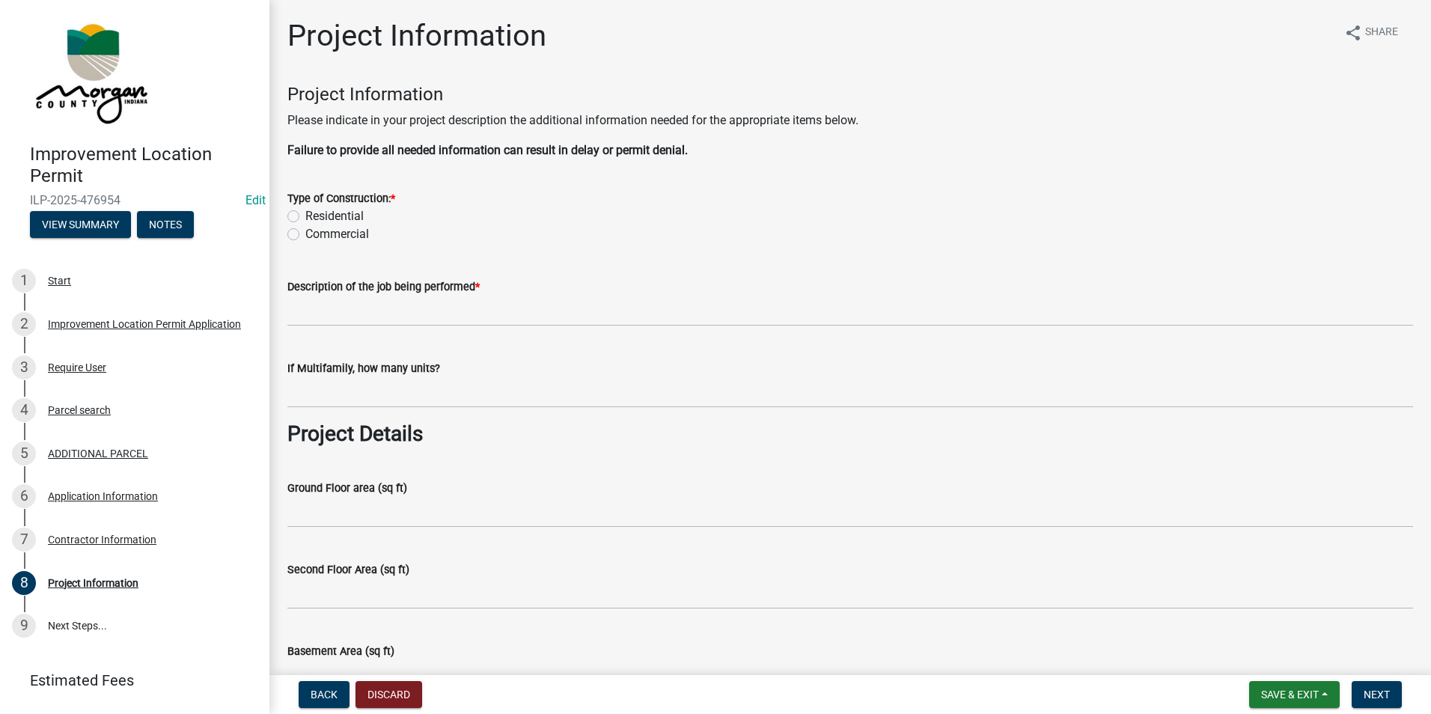
click at [305, 216] on label "Residential" at bounding box center [334, 216] width 58 height 18
click at [305, 216] on input "Residential" at bounding box center [310, 212] width 10 height 10
radio input "true"
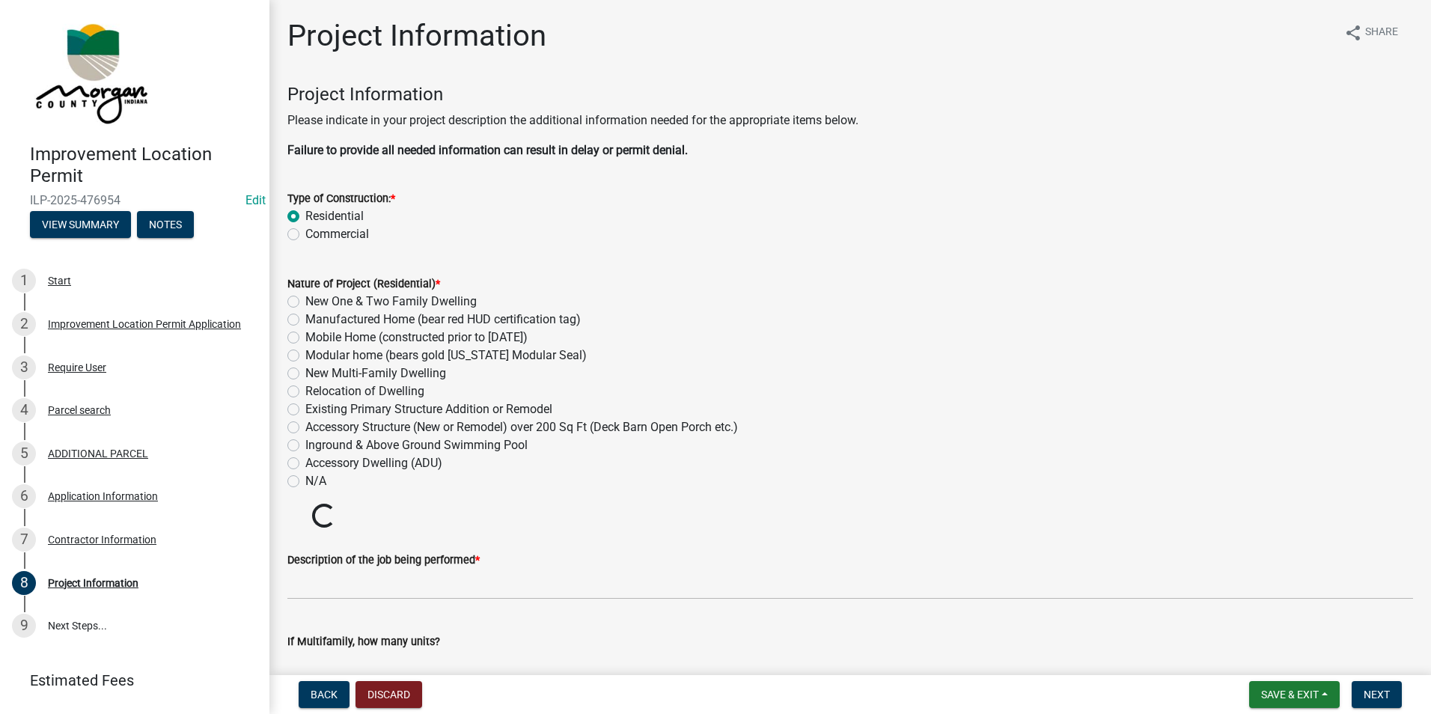
click at [305, 300] on label "New One & Two Family Dwelling" at bounding box center [390, 302] width 171 height 18
click at [305, 300] on input "New One & Two Family Dwelling" at bounding box center [310, 298] width 10 height 10
radio input "true"
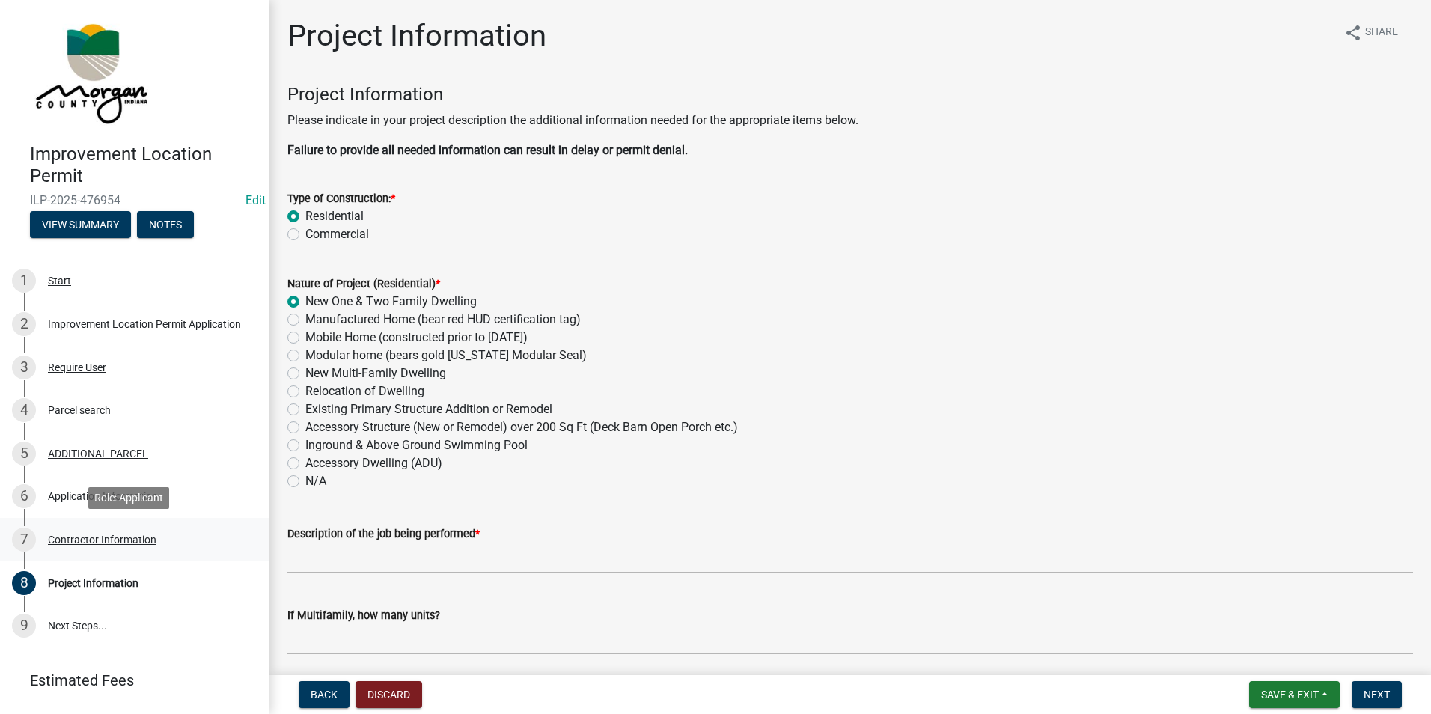
click at [94, 539] on div "Contractor Information" at bounding box center [102, 539] width 109 height 10
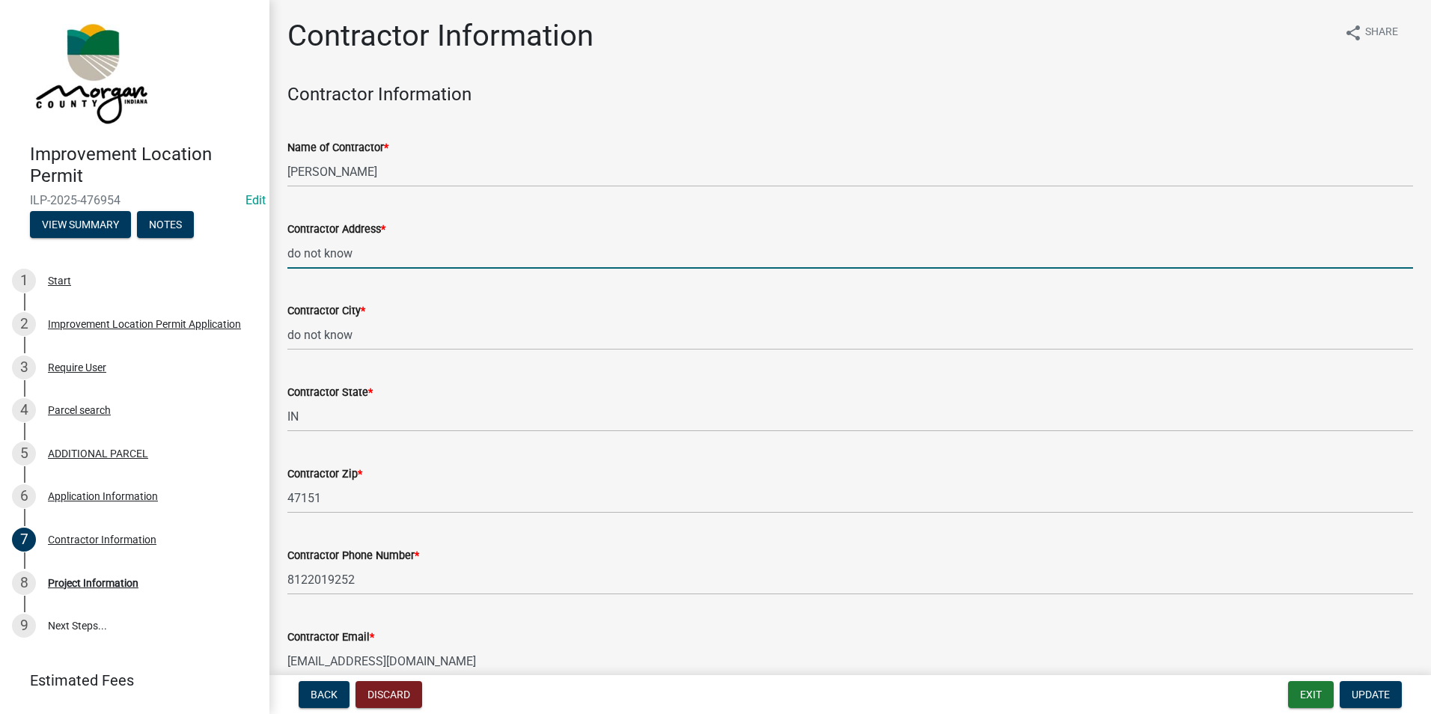
drag, startPoint x: 397, startPoint y: 255, endPoint x: 221, endPoint y: 245, distance: 176.9
click at [221, 245] on div "Improvement Location Permit ILP-2025-476954 Edit View Summary Notes 1 Start 2 I…" at bounding box center [715, 357] width 1431 height 714
type input "9628 S County RD 675 W"
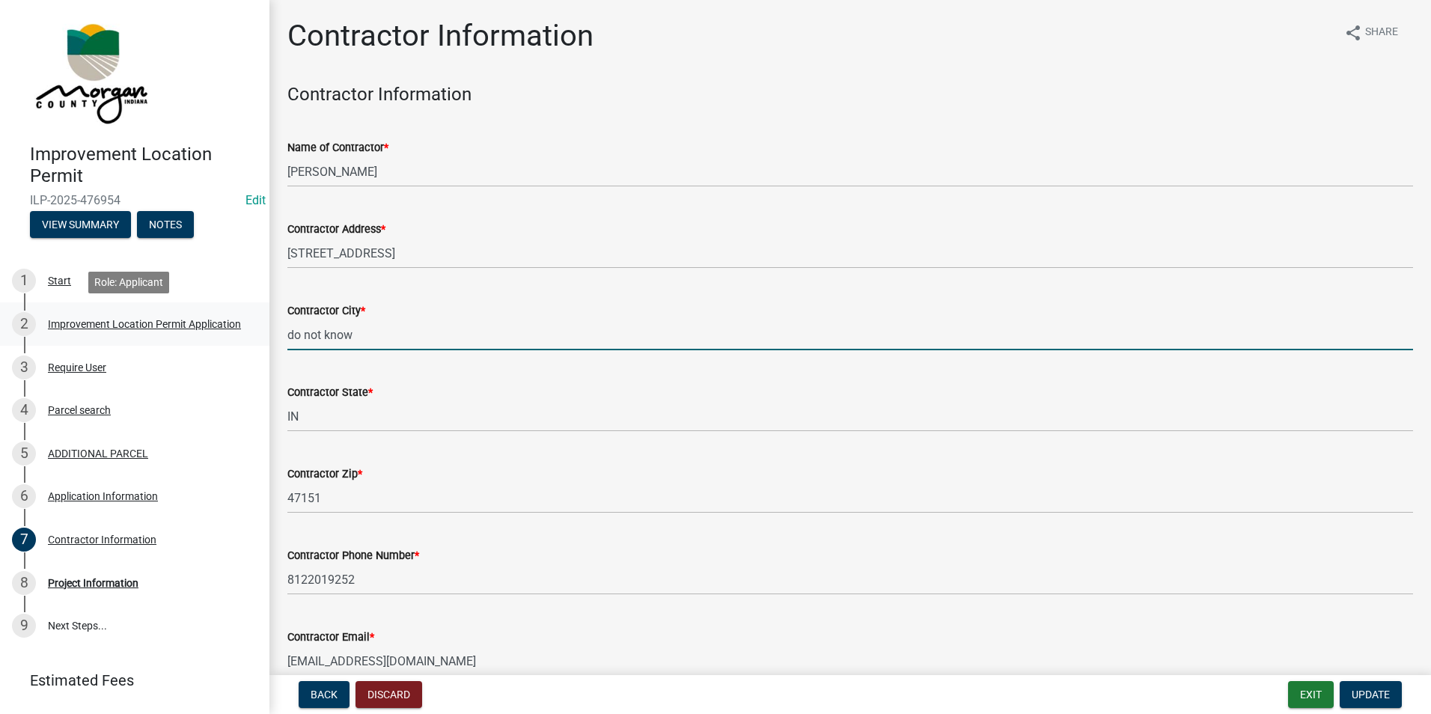
drag, startPoint x: 391, startPoint y: 335, endPoint x: 242, endPoint y: 343, distance: 149.1
click at [242, 343] on div "Improvement Location Permit ILP-2025-476954 Edit View Summary Notes 1 Start 2 I…" at bounding box center [715, 357] width 1431 height 714
type input "Reelsville"
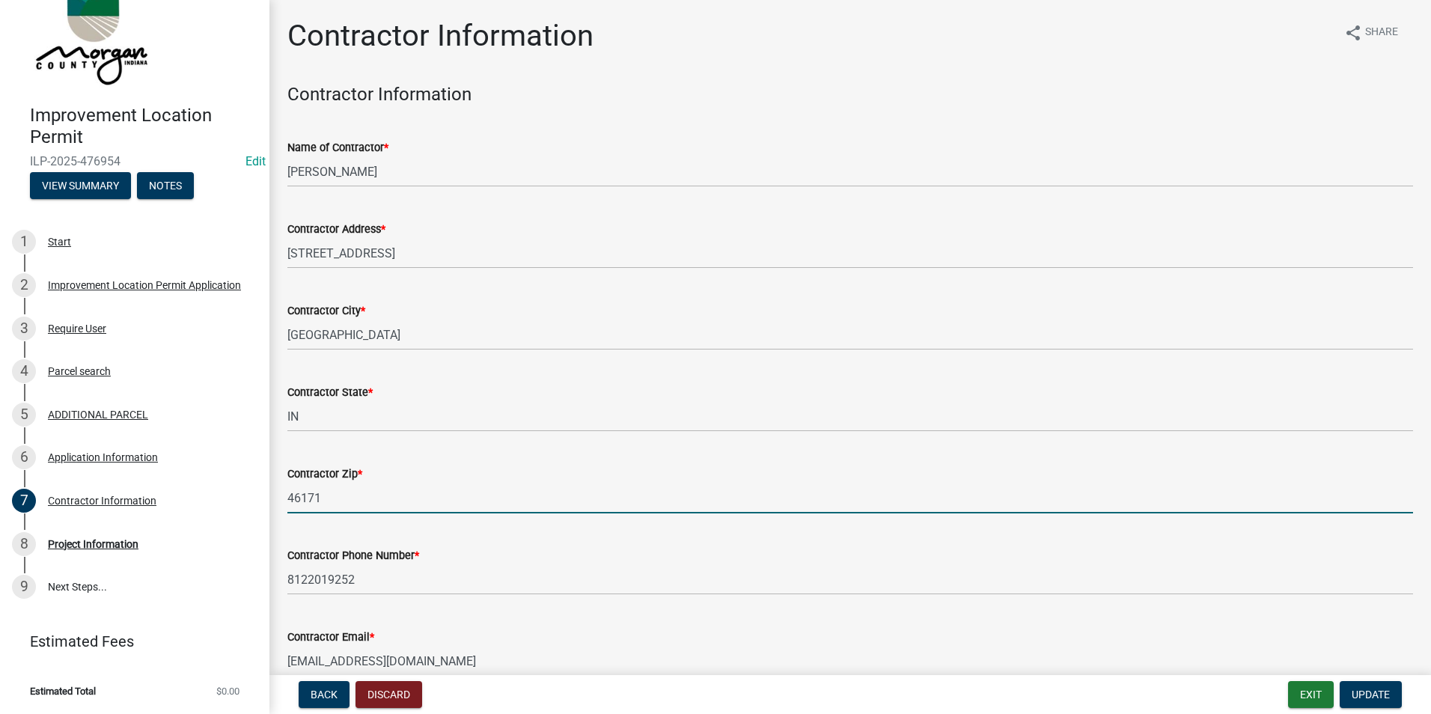
scroll to position [78, 0]
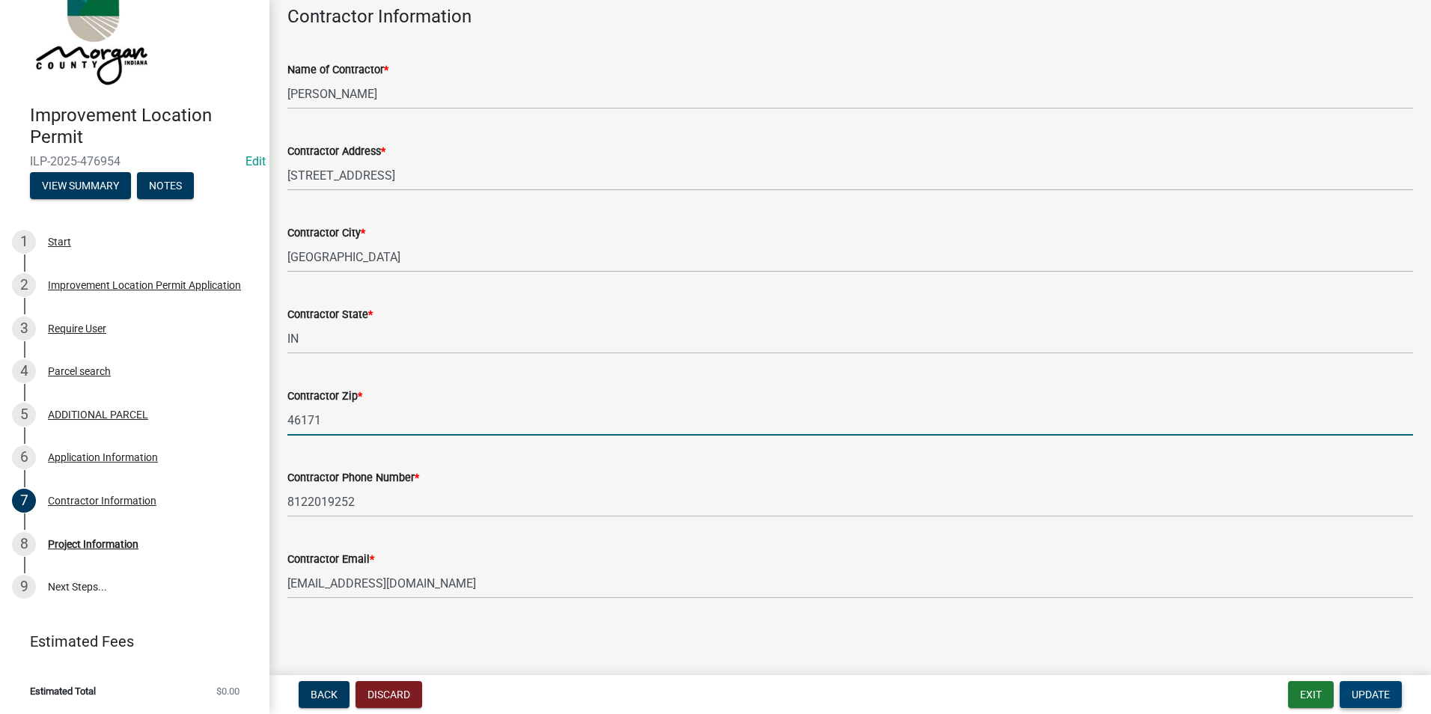
type input "46171"
click at [1385, 694] on span "Update" at bounding box center [1371, 695] width 38 height 12
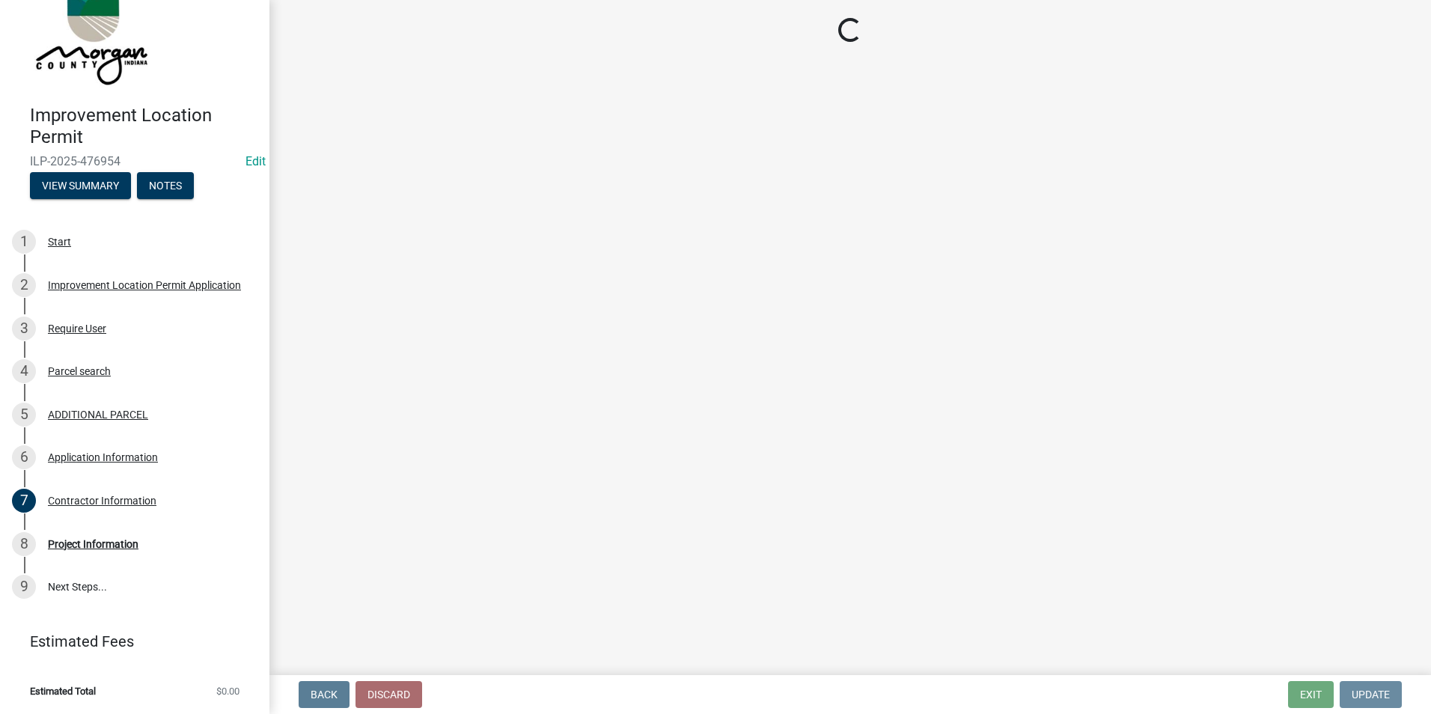
scroll to position [0, 0]
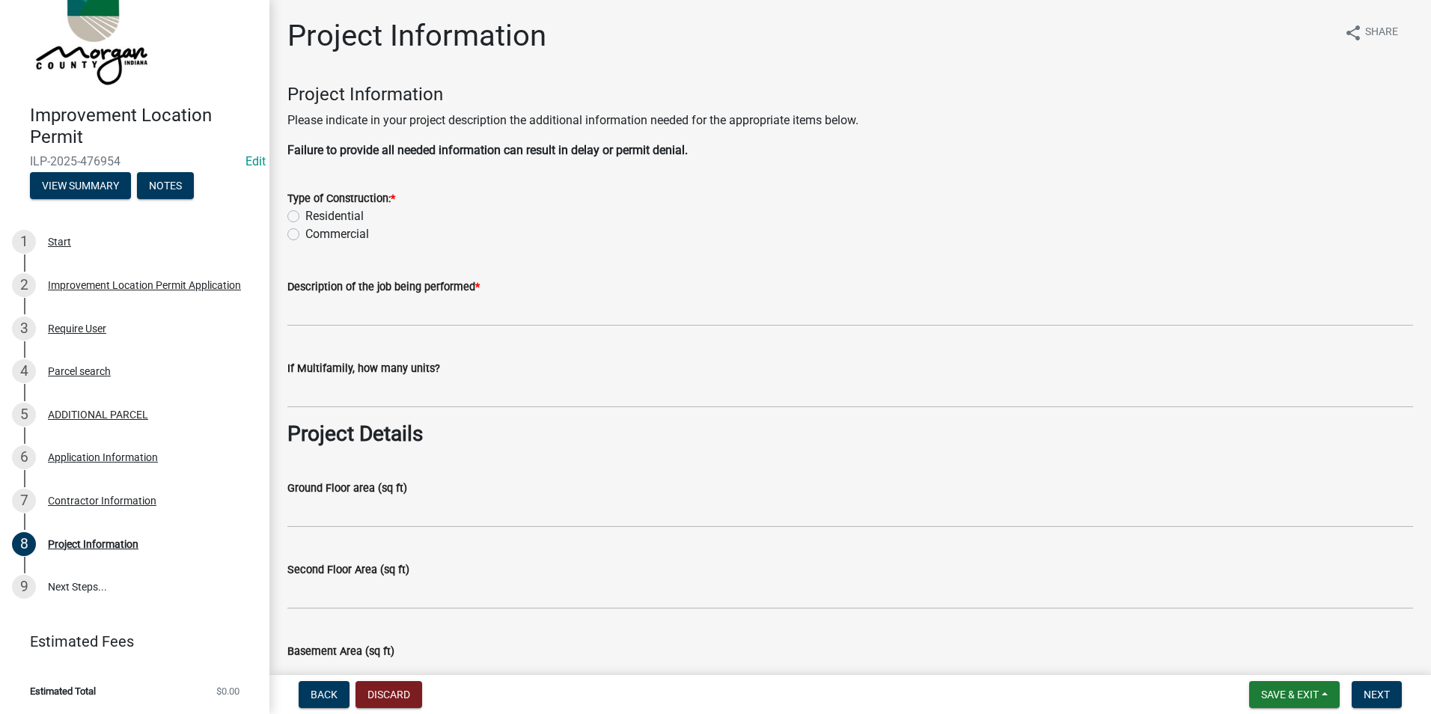
click at [292, 225] on div "Commercial" at bounding box center [850, 234] width 1126 height 18
click at [305, 212] on label "Residential" at bounding box center [334, 216] width 58 height 18
click at [305, 212] on input "Residential" at bounding box center [310, 212] width 10 height 10
radio input "true"
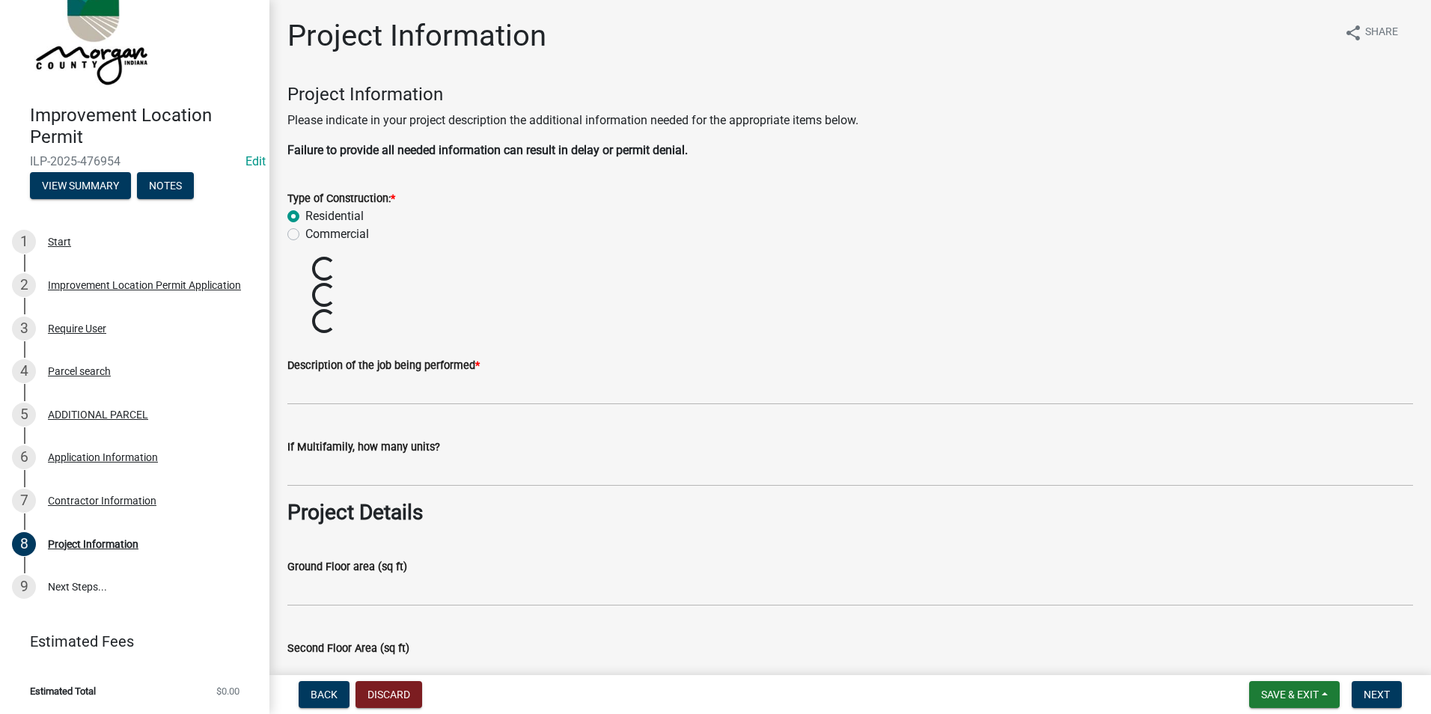
click at [305, 216] on label "Residential" at bounding box center [334, 216] width 58 height 18
click at [305, 216] on input "Residential" at bounding box center [310, 212] width 10 height 10
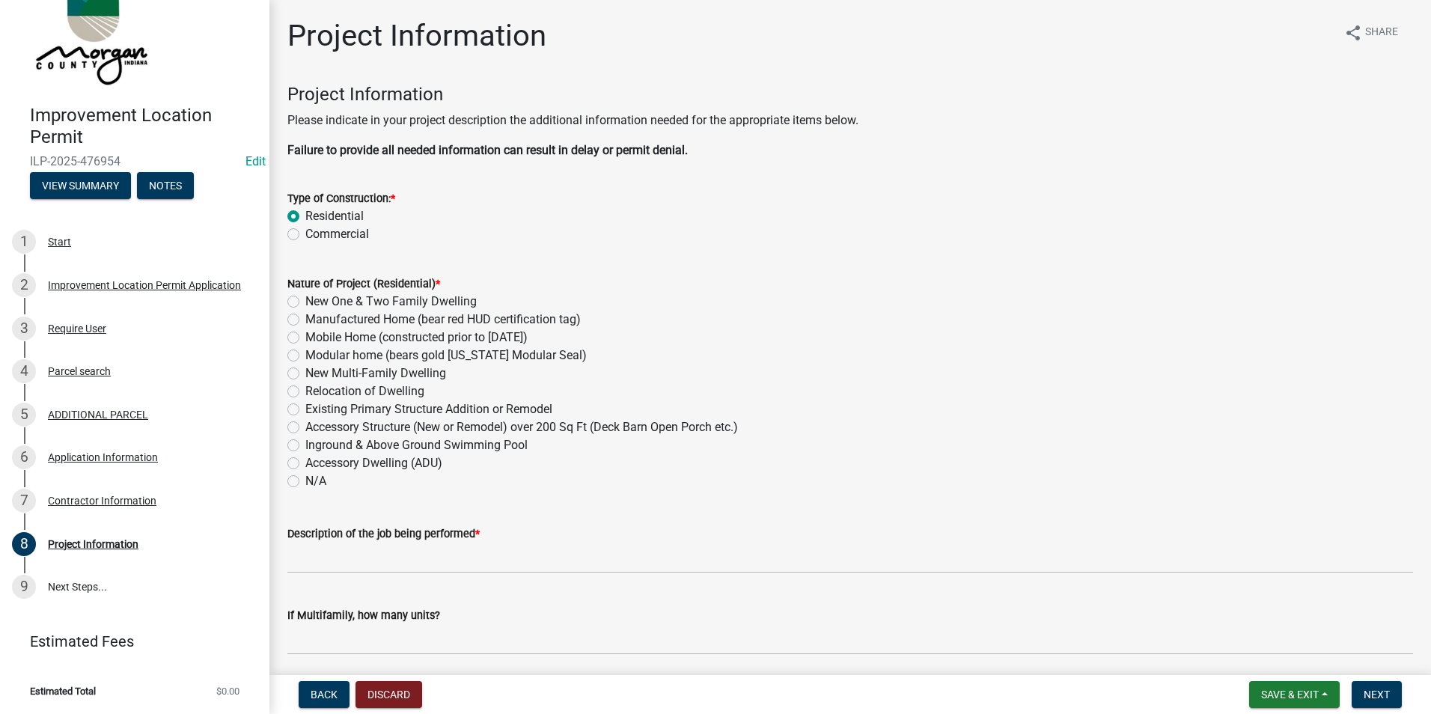
click at [305, 302] on label "New One & Two Family Dwelling" at bounding box center [390, 302] width 171 height 18
click at [305, 302] on input "New One & Two Family Dwelling" at bounding box center [310, 298] width 10 height 10
radio input "true"
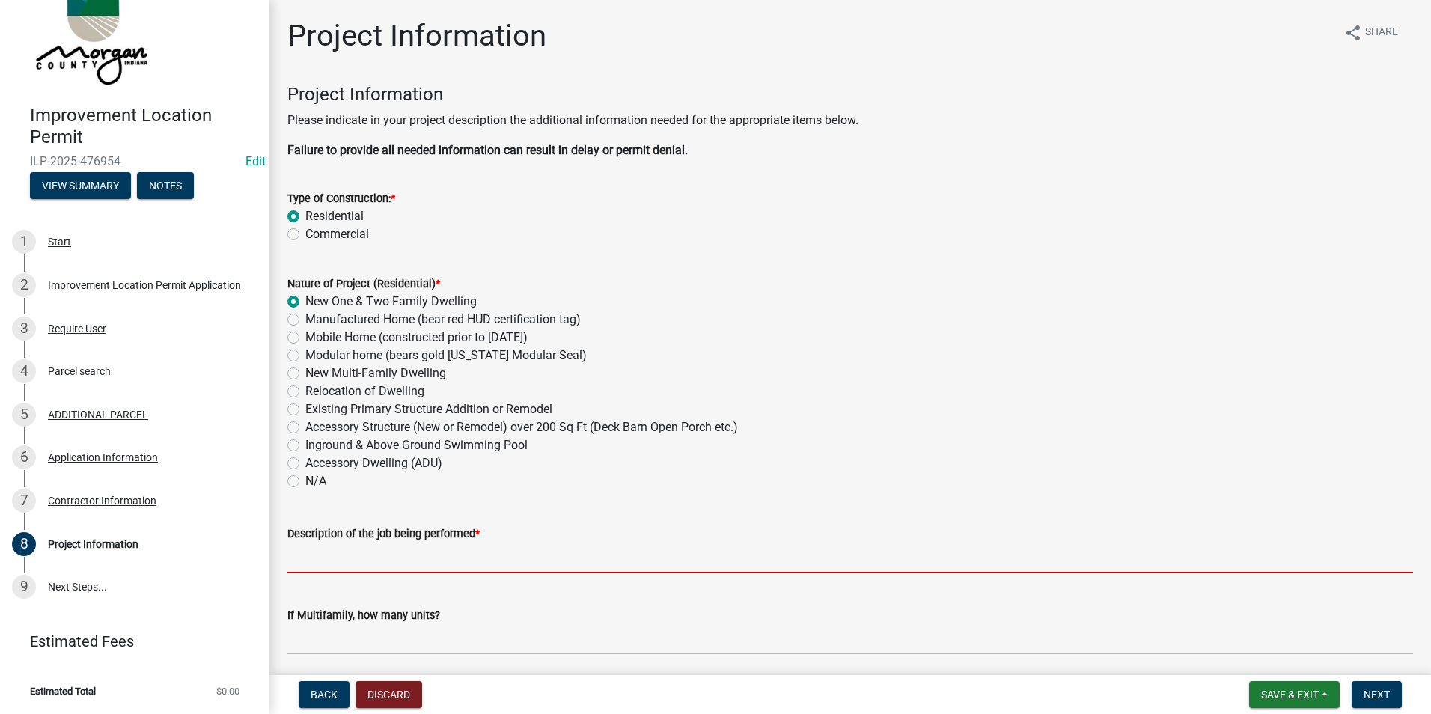
click at [365, 561] on input "Description of the job being performed *" at bounding box center [850, 558] width 1126 height 31
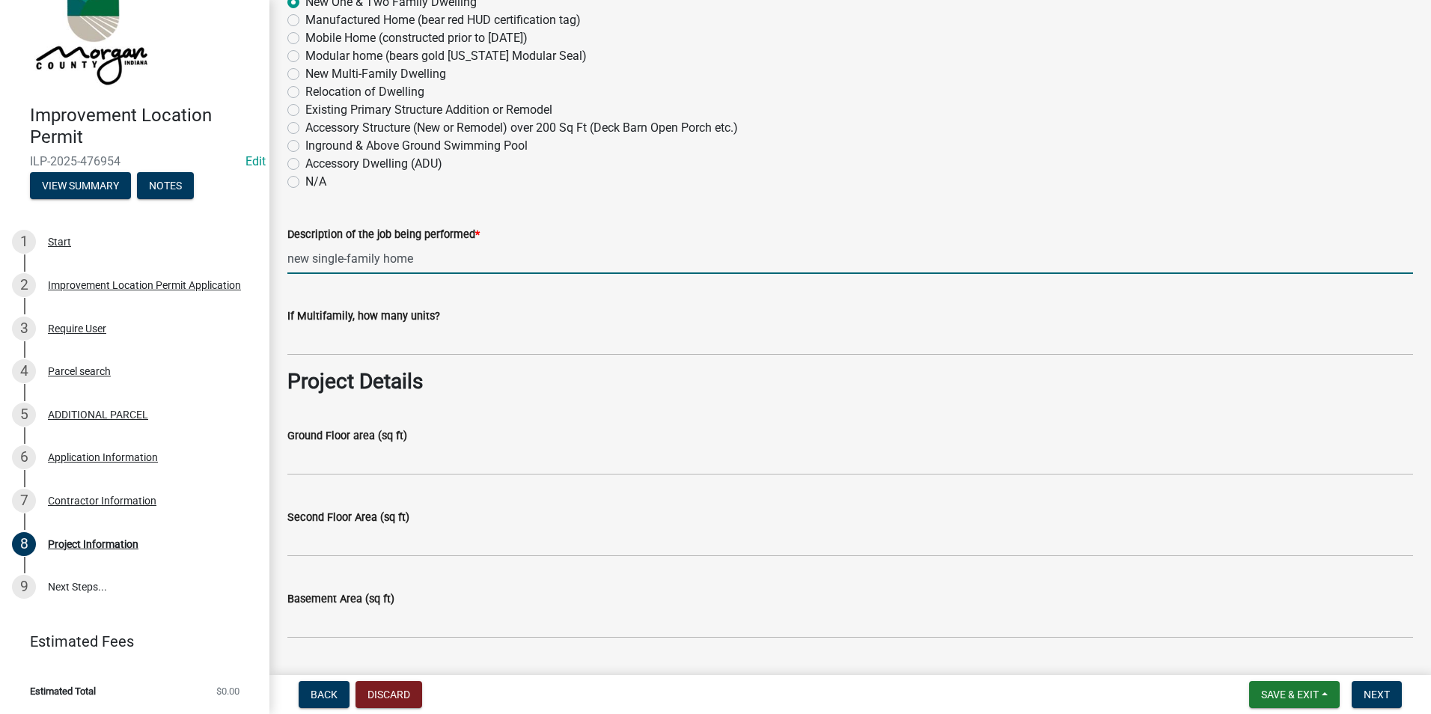
scroll to position [449, 0]
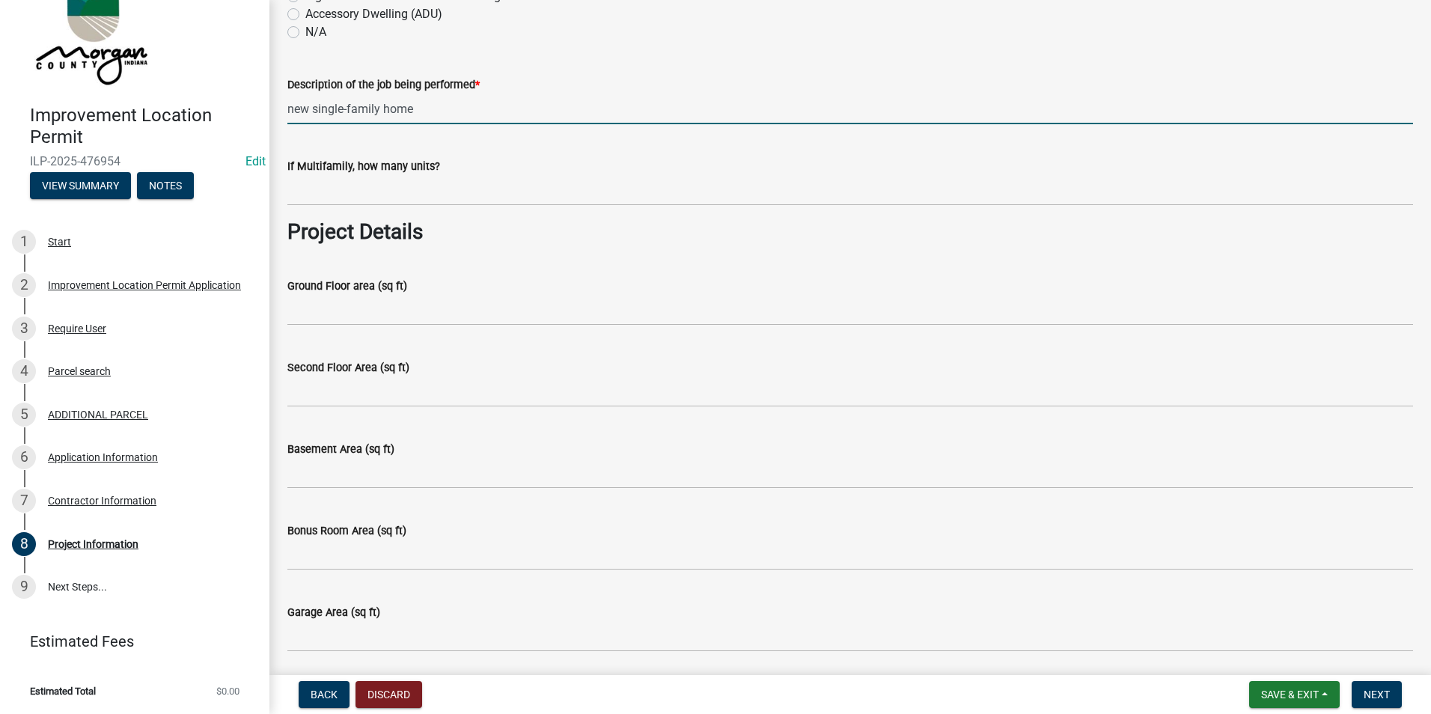
type input "new single-family home"
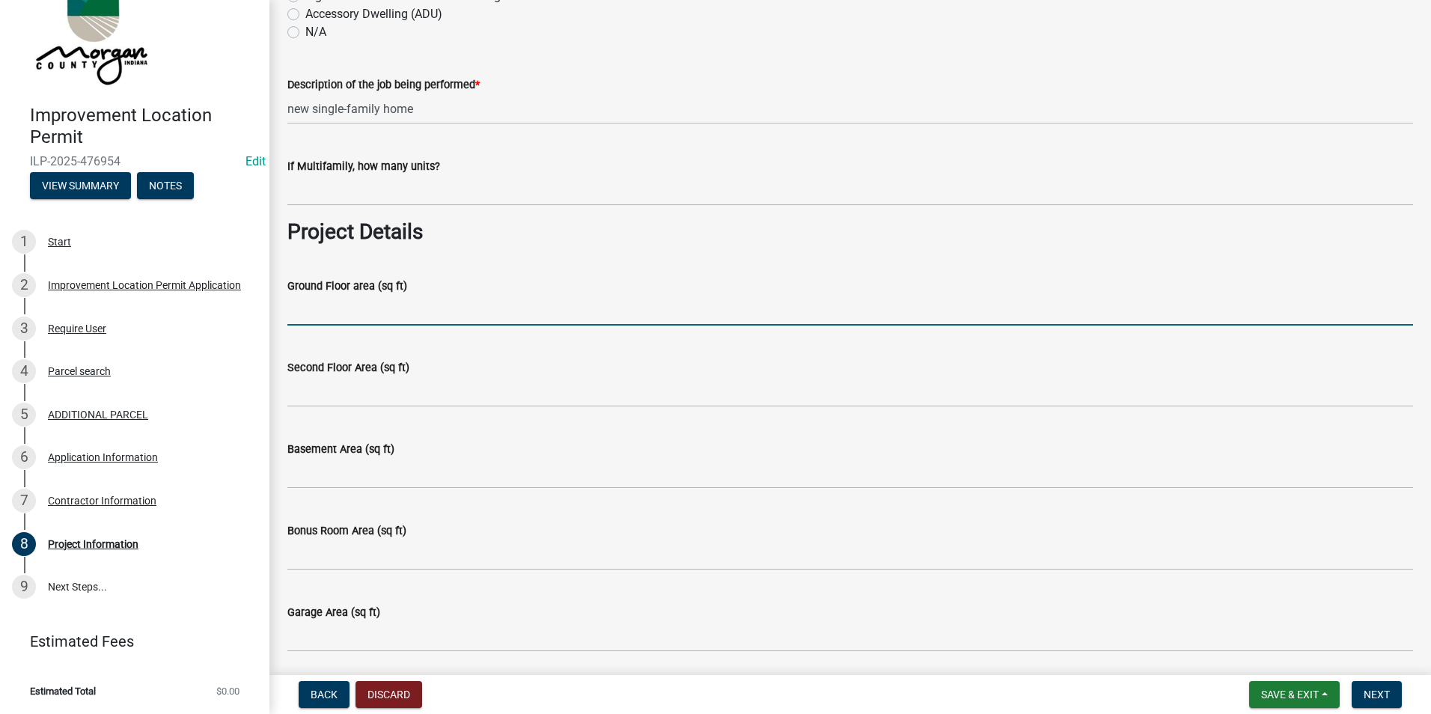
click at [356, 315] on input "Ground Floor area (sq ft)" at bounding box center [850, 310] width 1126 height 31
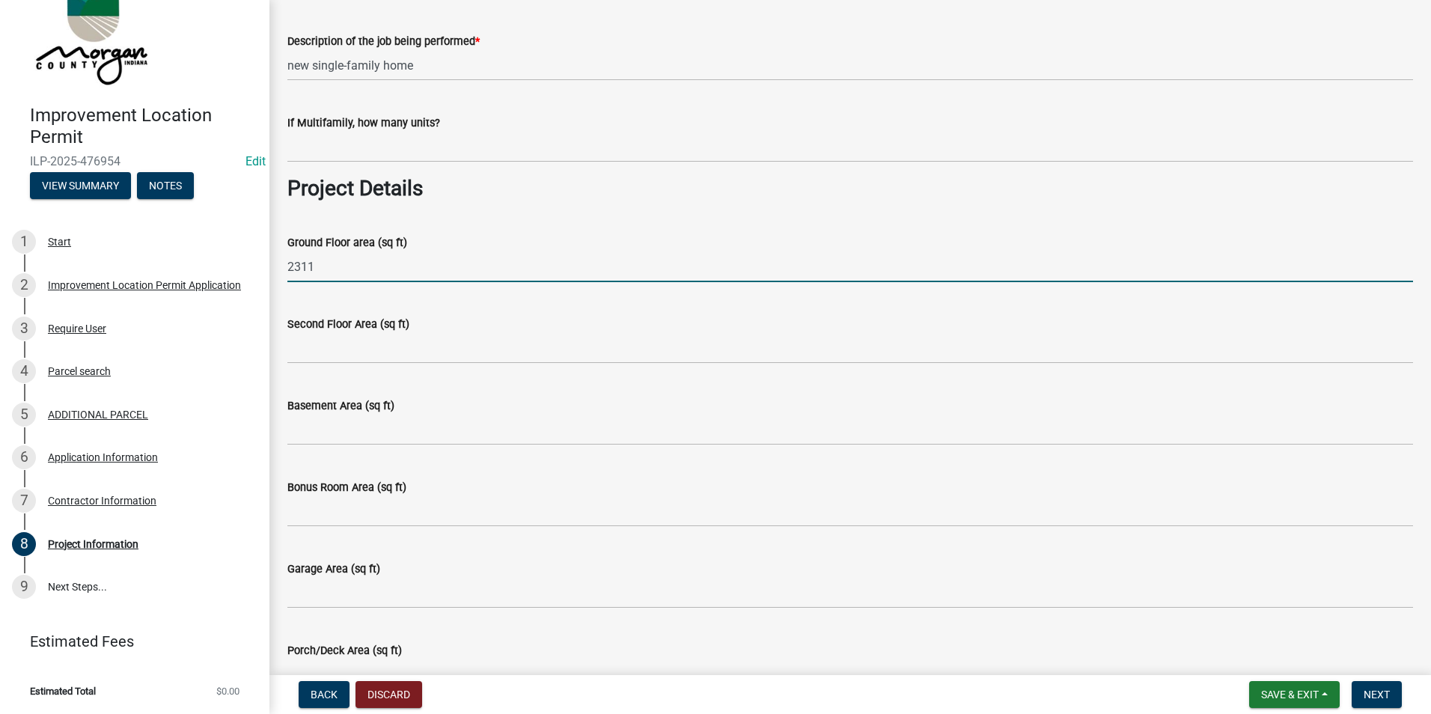
scroll to position [599, 0]
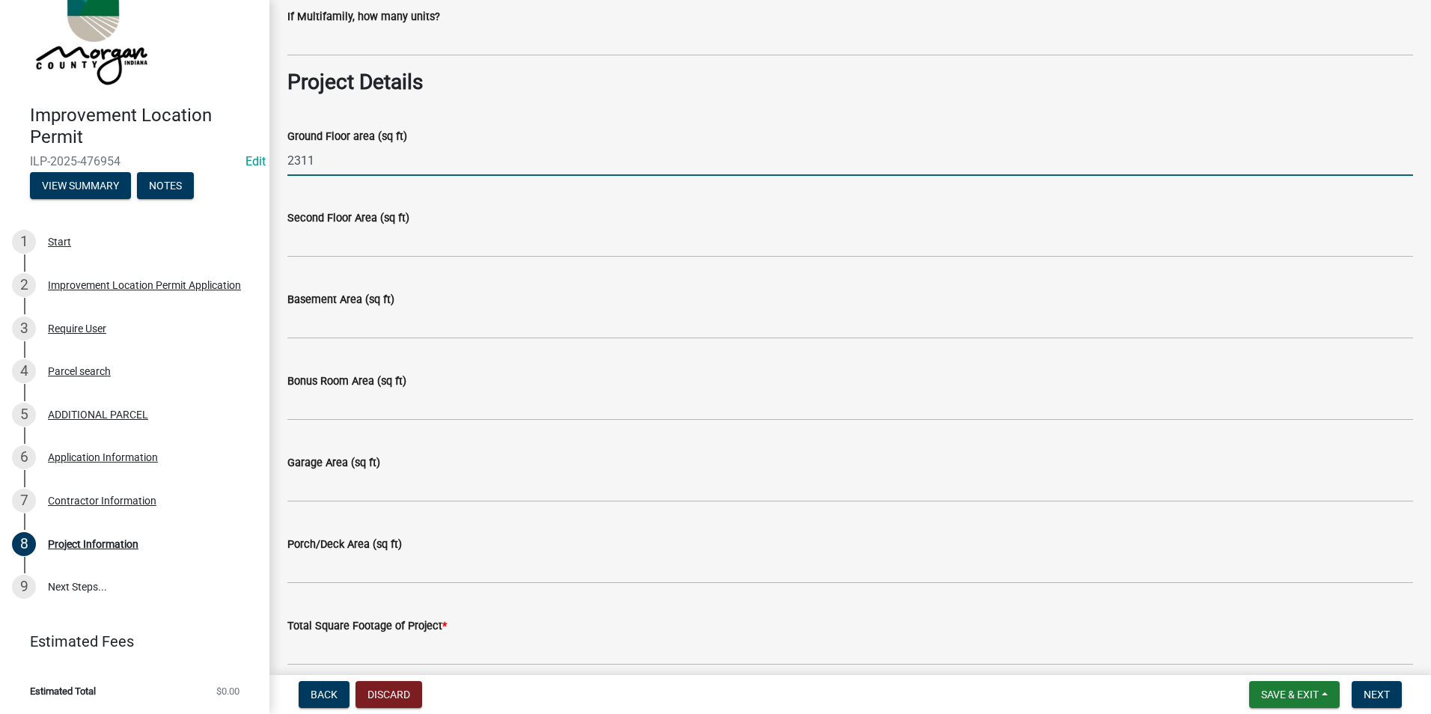
type input "2311"
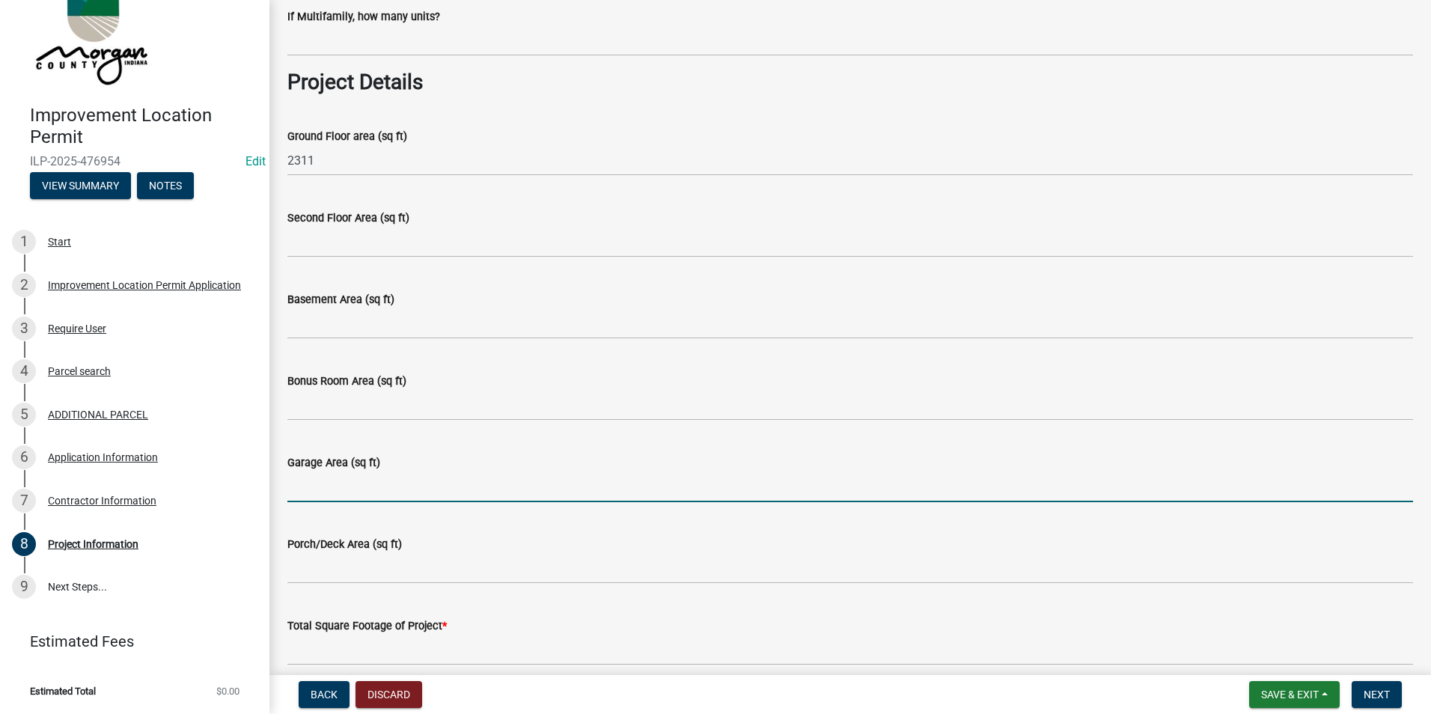
click at [343, 484] on input "Garage Area (sq ft)" at bounding box center [850, 487] width 1126 height 31
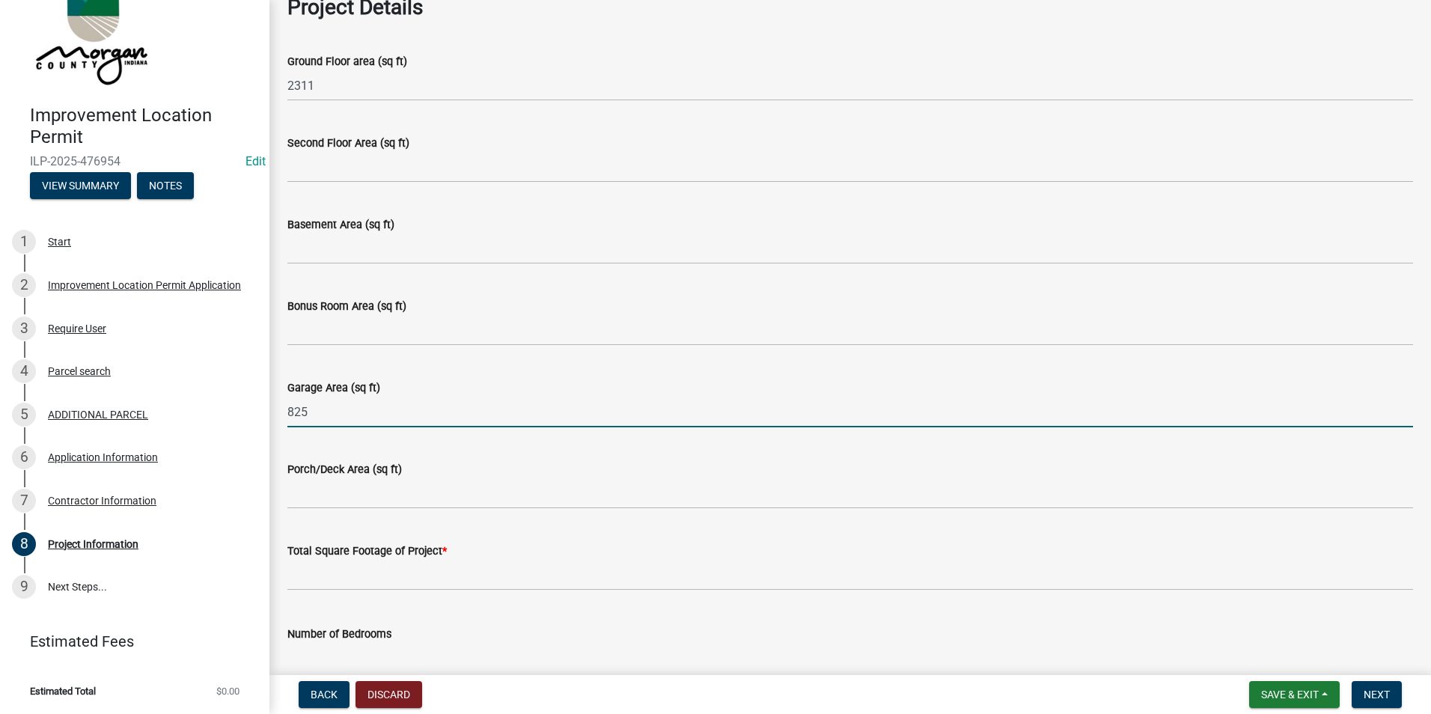
type input "825"
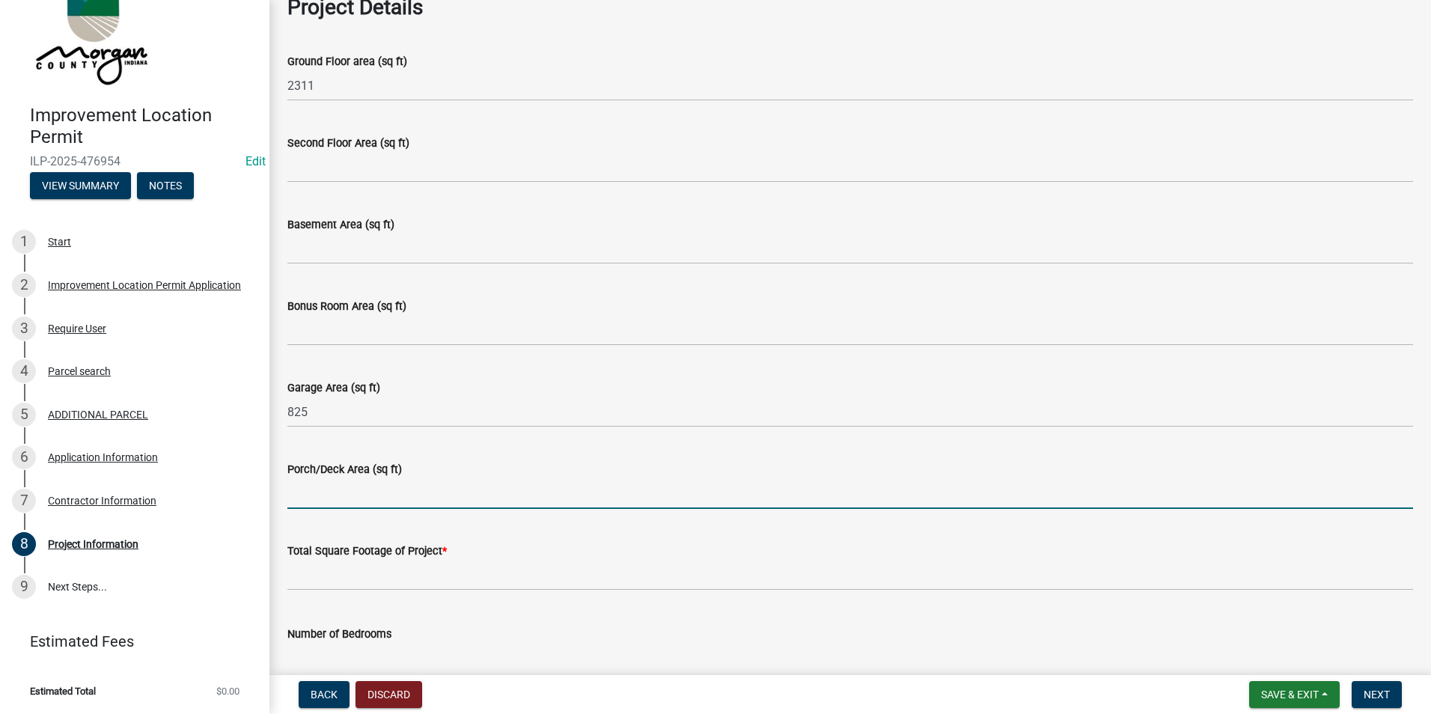
click at [343, 484] on input "Porch/Deck Area (sq ft)" at bounding box center [850, 493] width 1126 height 31
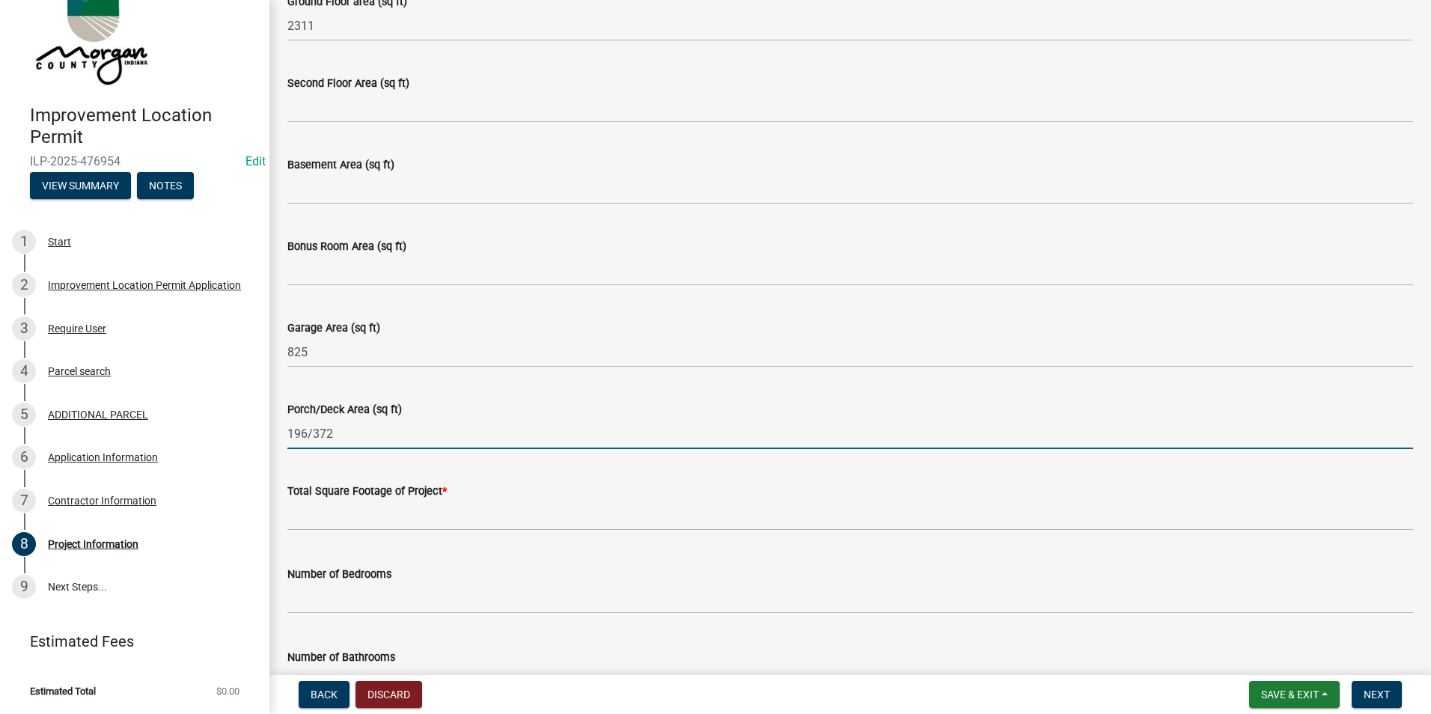
scroll to position [748, 0]
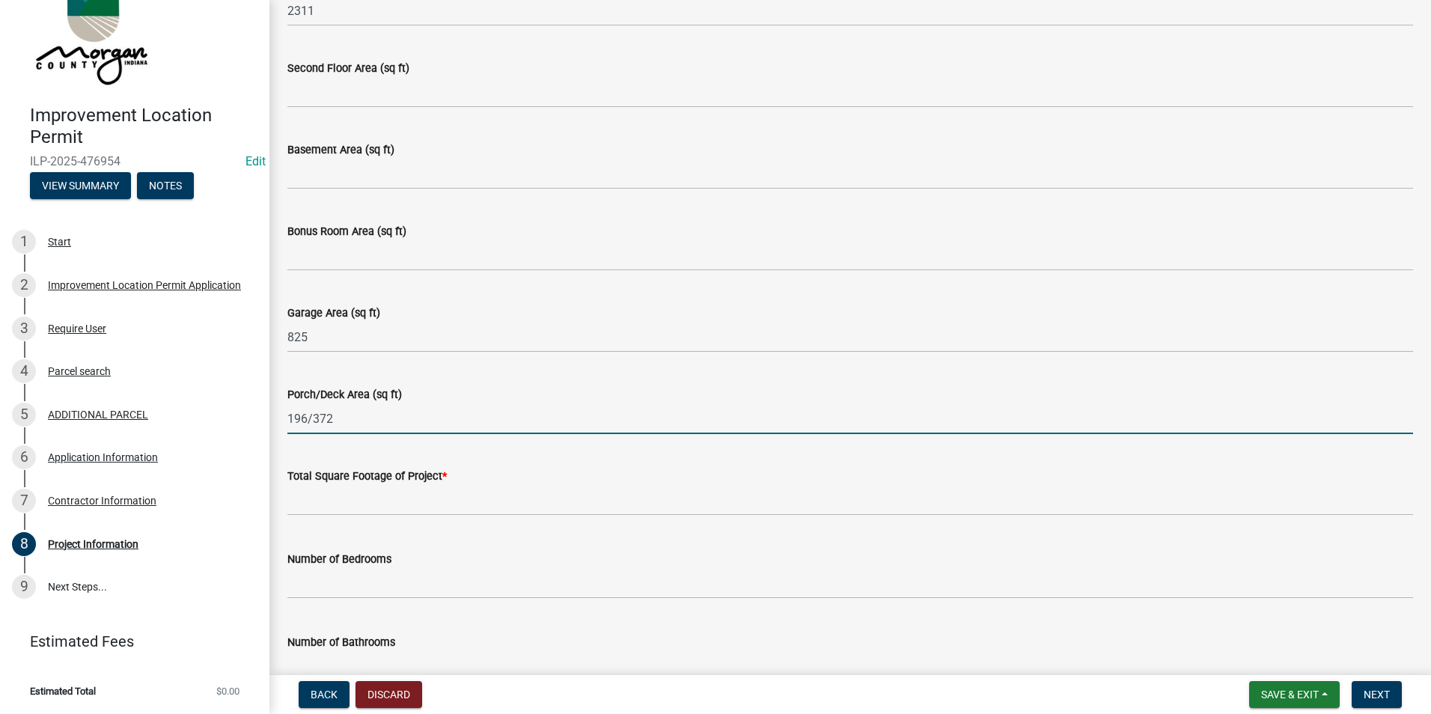
type input "196/372"
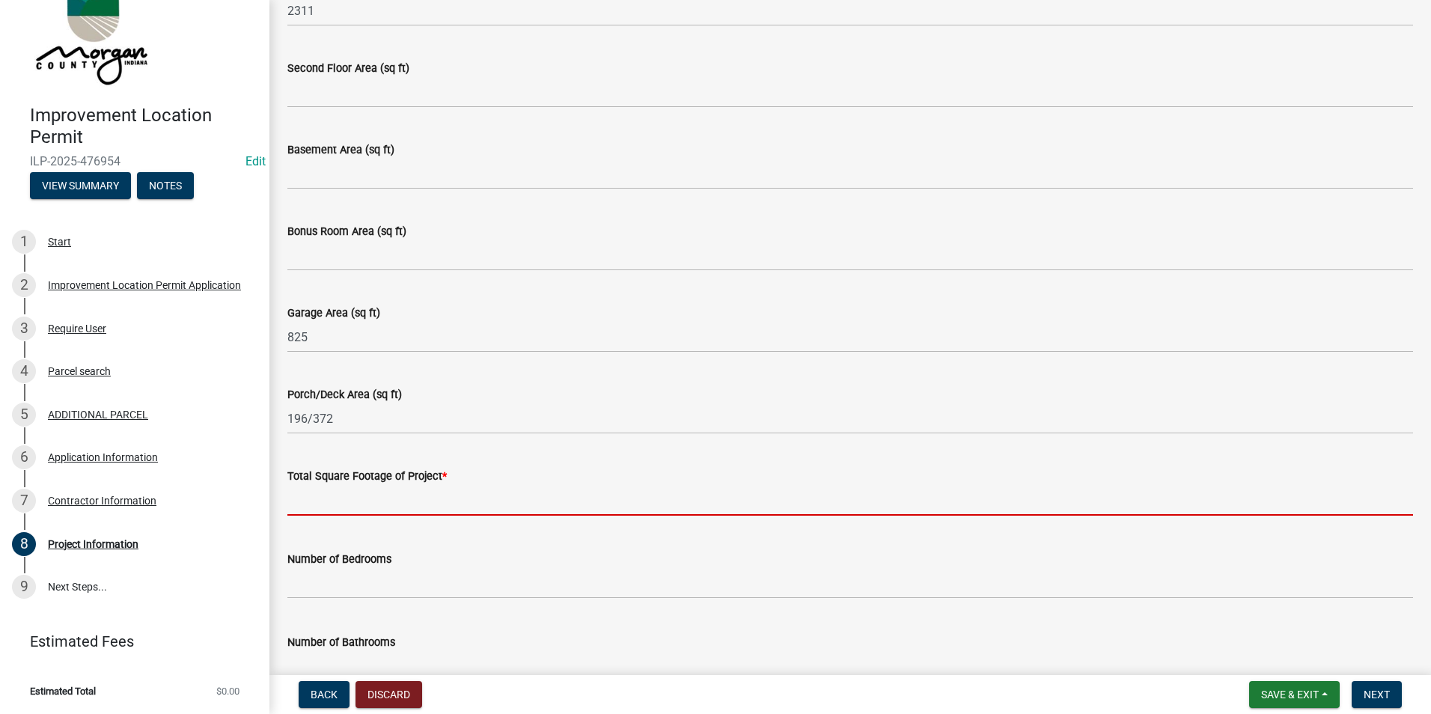
click at [343, 496] on input "text" at bounding box center [850, 500] width 1126 height 31
click at [389, 494] on input "text" at bounding box center [850, 500] width 1126 height 31
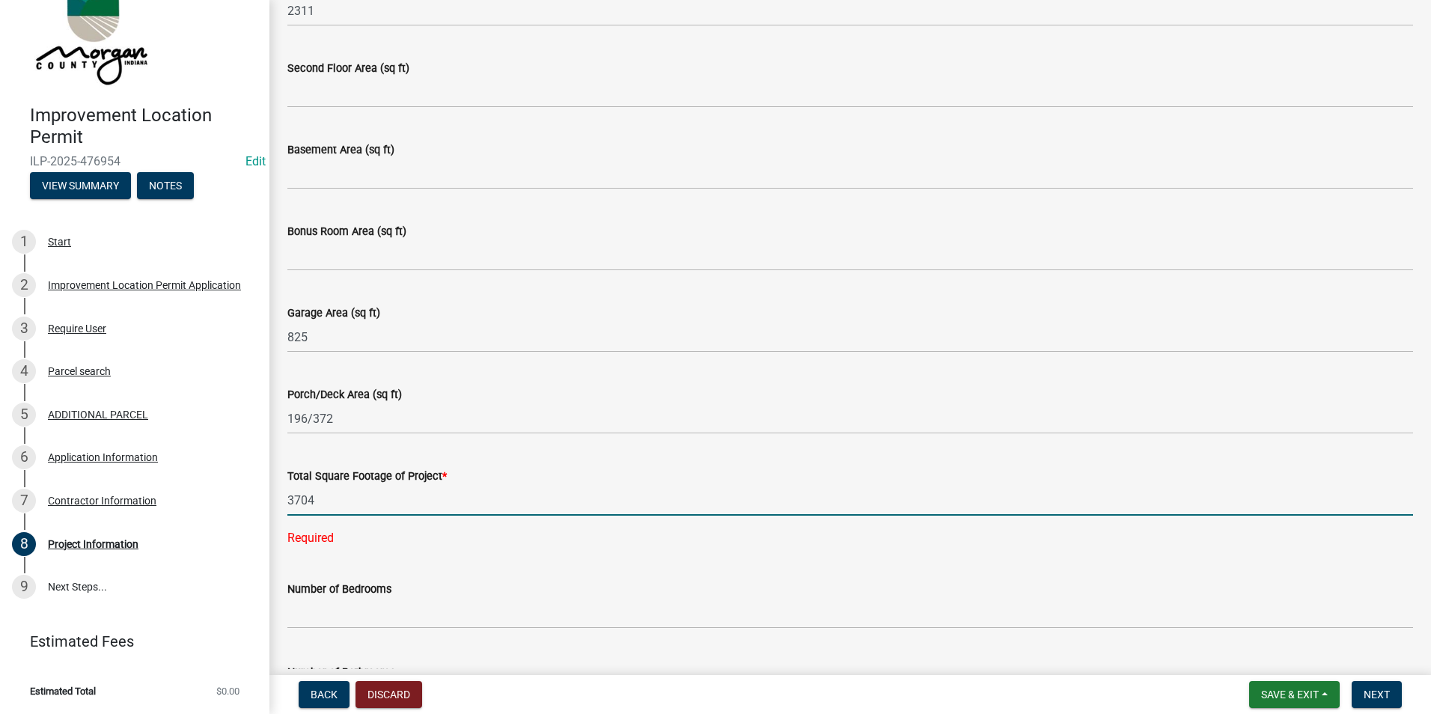
scroll to position [898, 0]
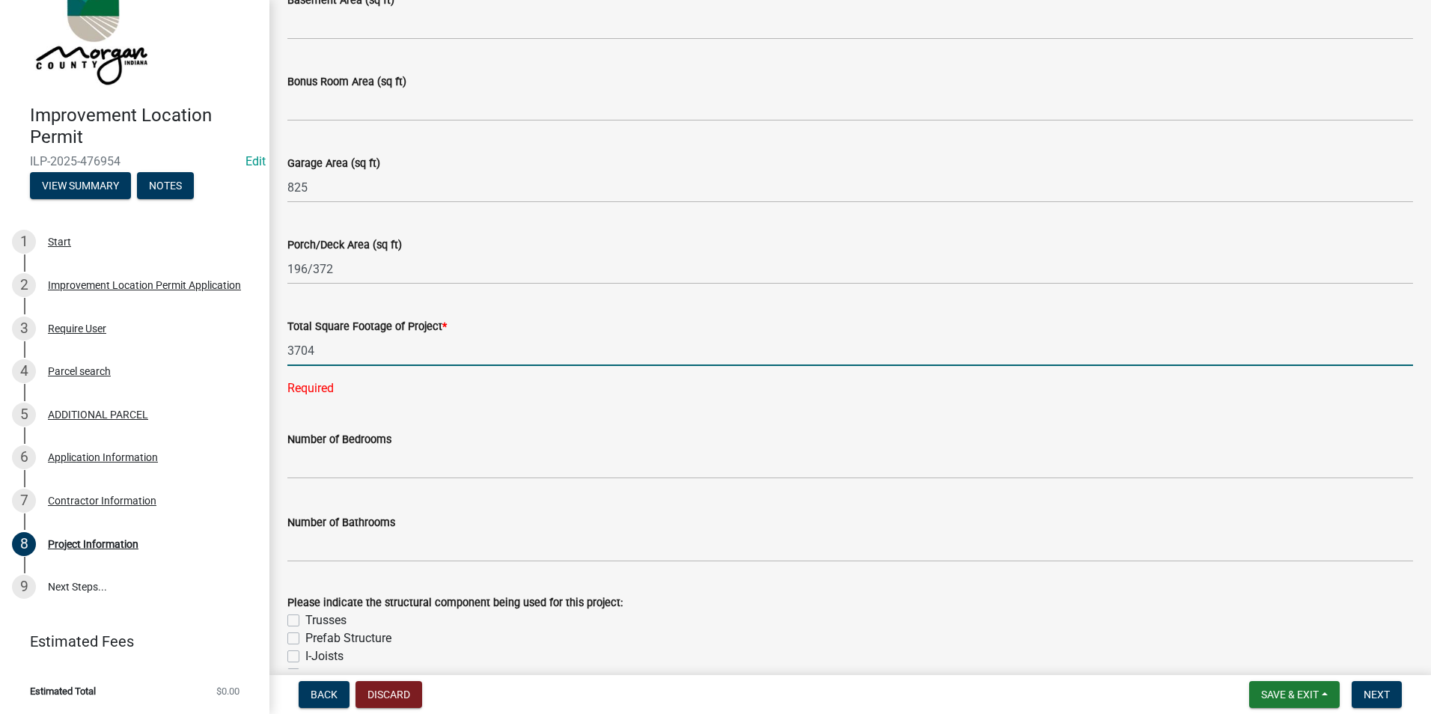
type input "3704"
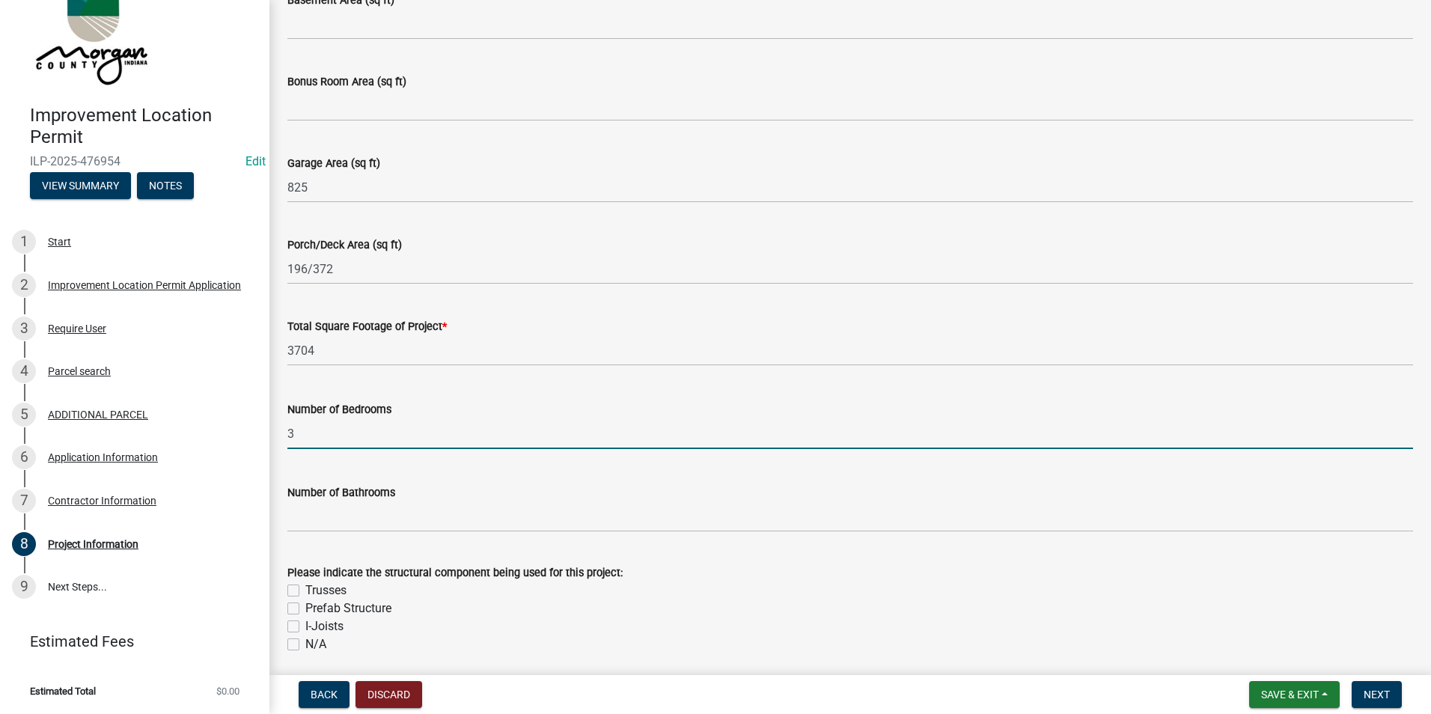
type input "3"
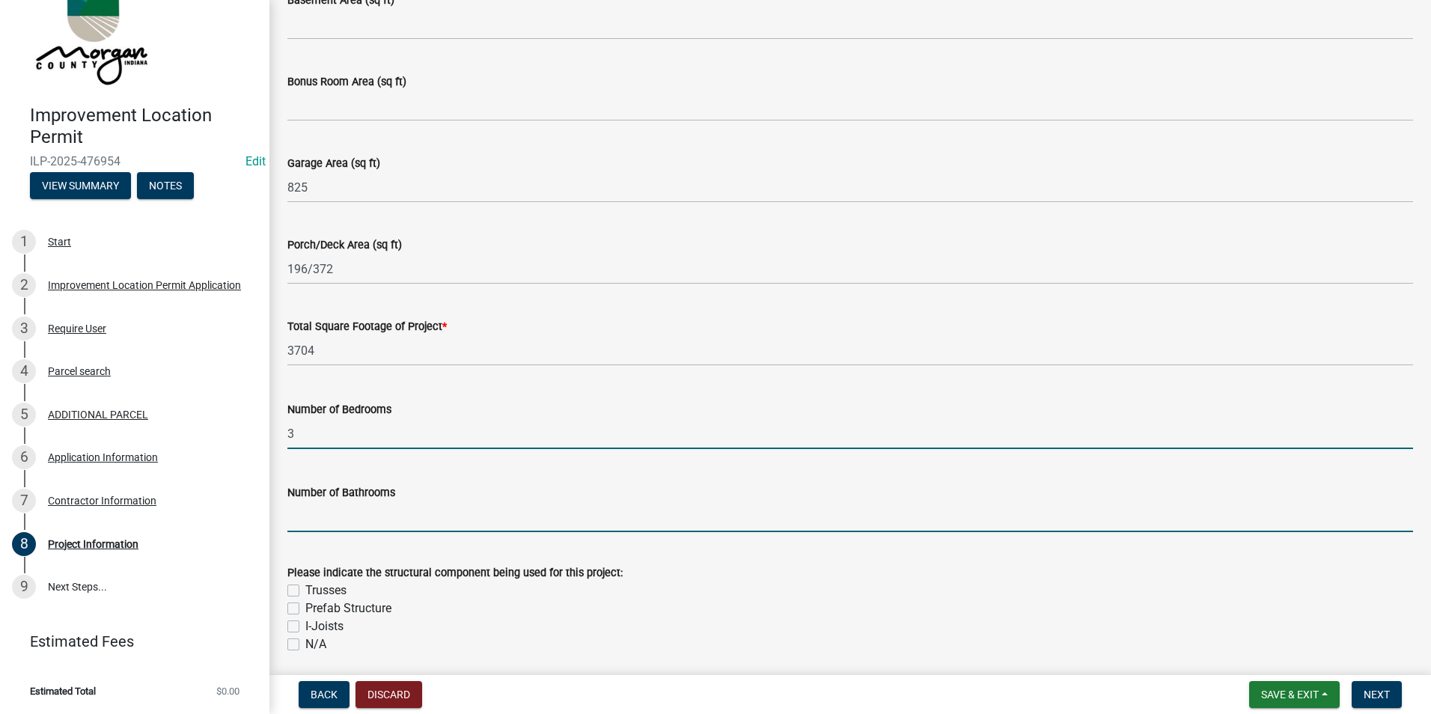
click at [329, 505] on input "text" at bounding box center [850, 516] width 1126 height 31
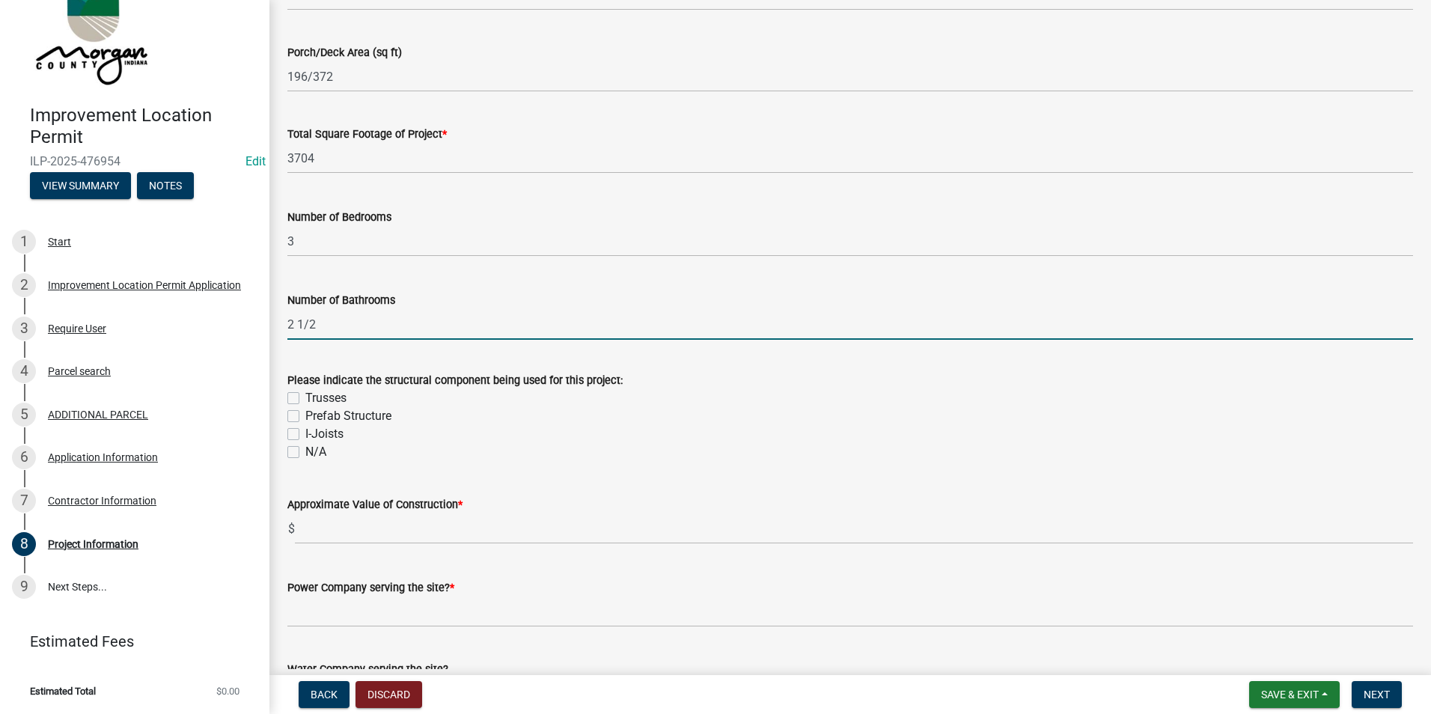
scroll to position [1123, 0]
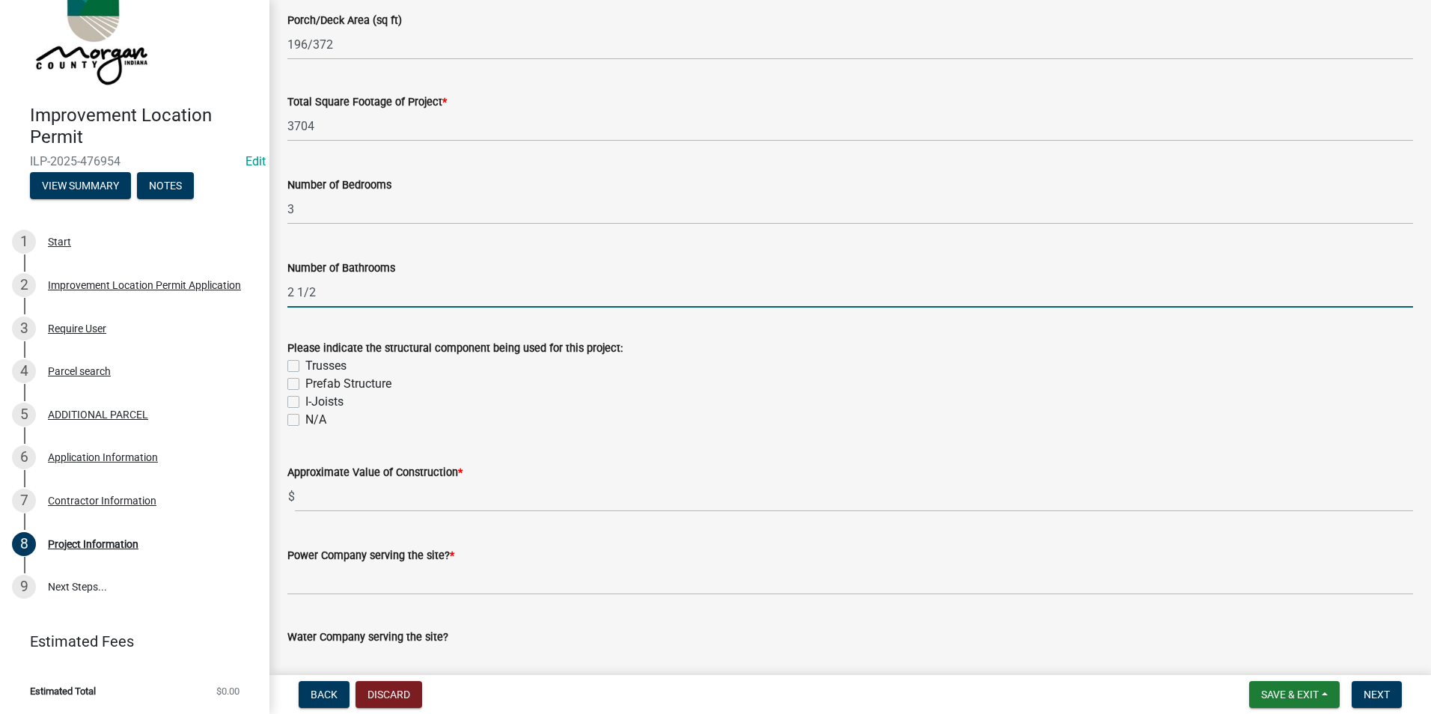
type input "212"
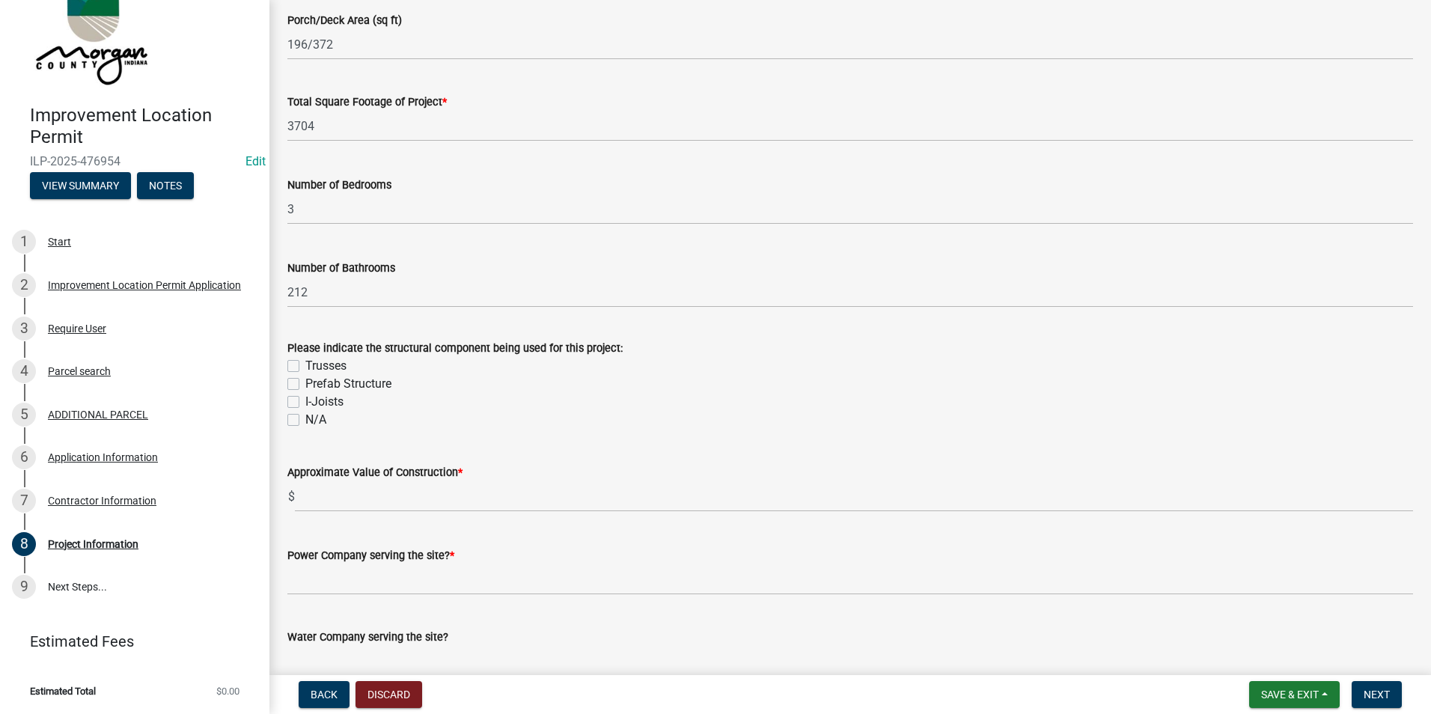
click at [305, 367] on label "Trusses" at bounding box center [325, 366] width 41 height 18
click at [305, 367] on input "Trusses" at bounding box center [310, 362] width 10 height 10
checkbox input "true"
checkbox input "false"
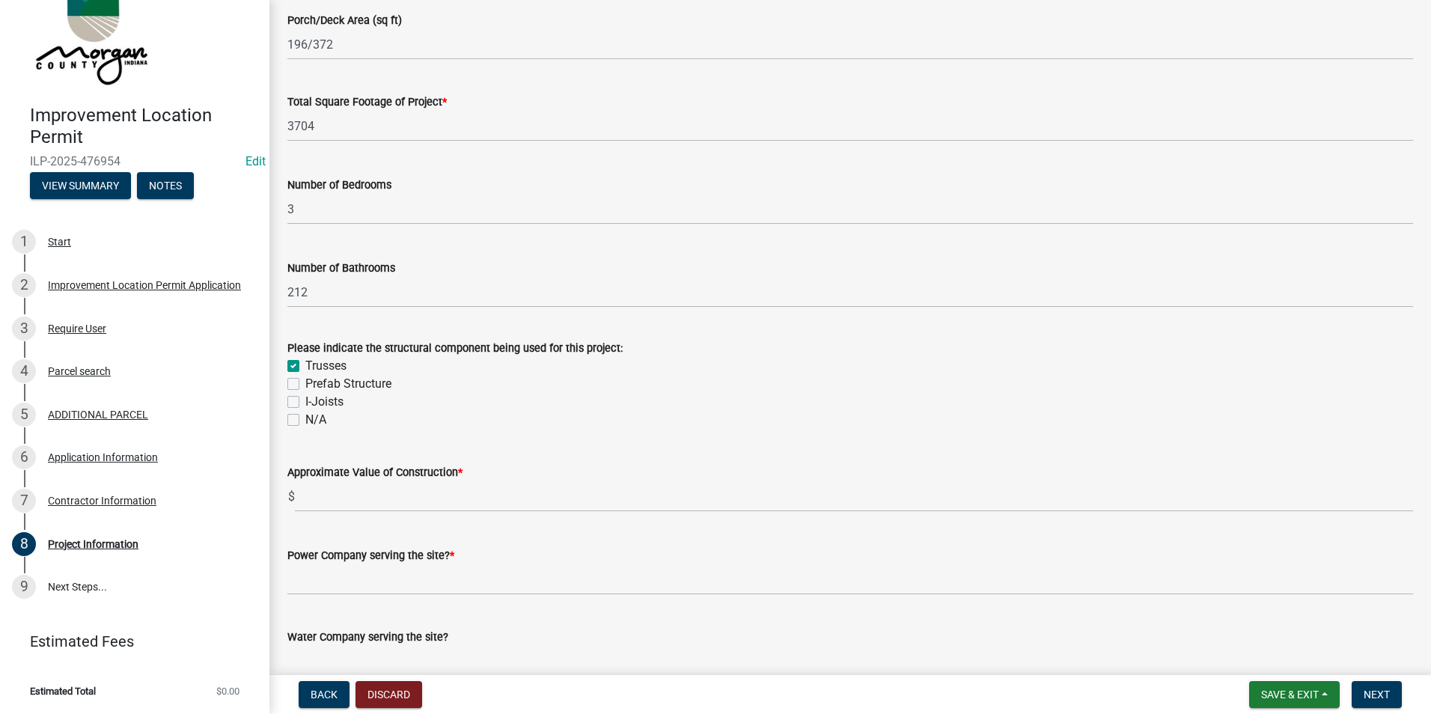
checkbox input "false"
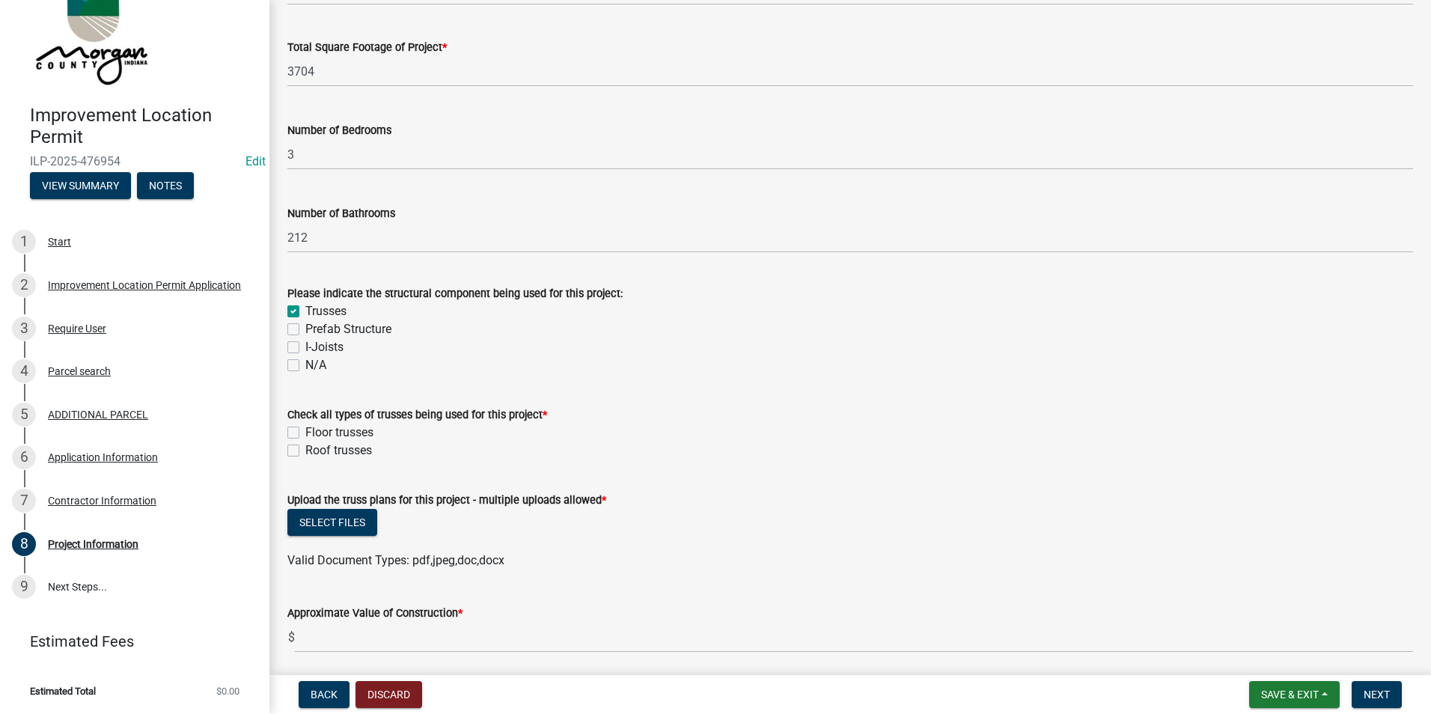
scroll to position [1272, 0]
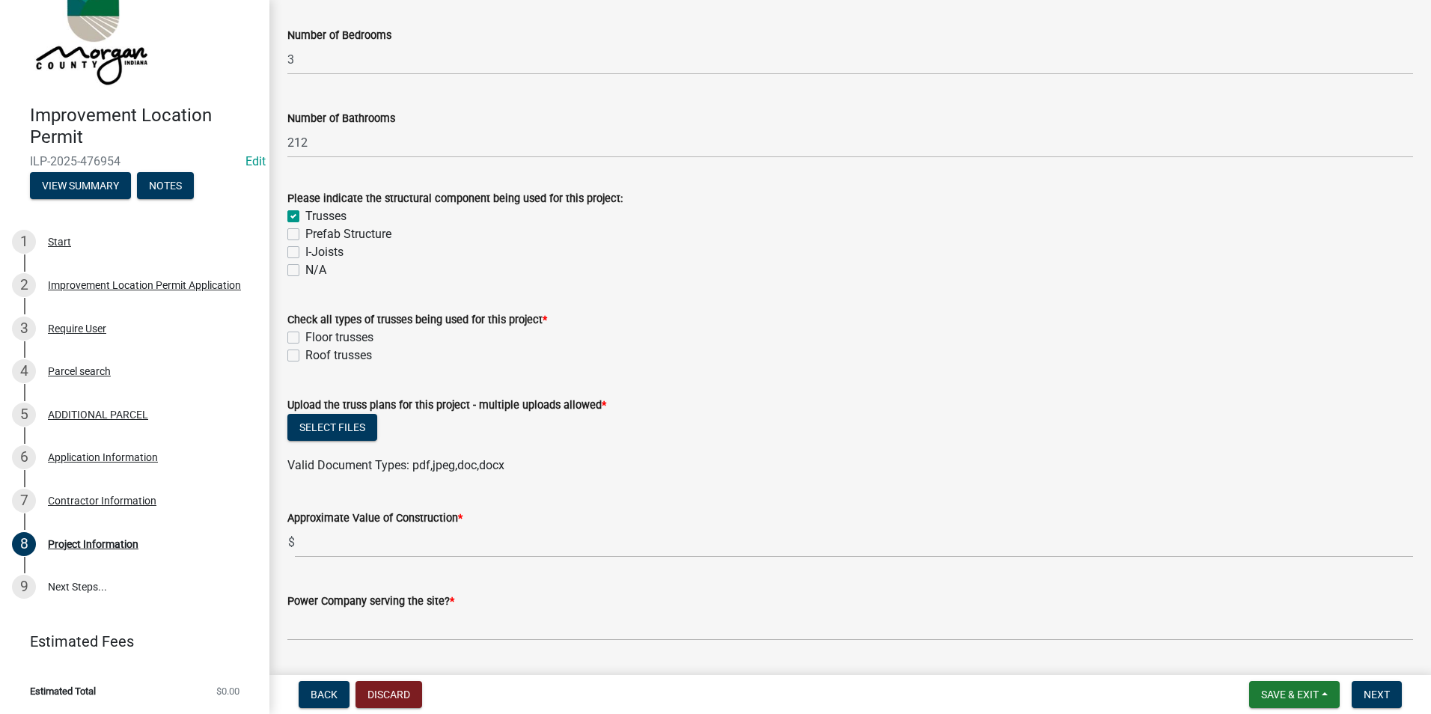
click at [305, 353] on label "Roof trusses" at bounding box center [338, 356] width 67 height 18
click at [305, 353] on input "Roof trusses" at bounding box center [310, 352] width 10 height 10
checkbox input "true"
checkbox input "false"
checkbox input "true"
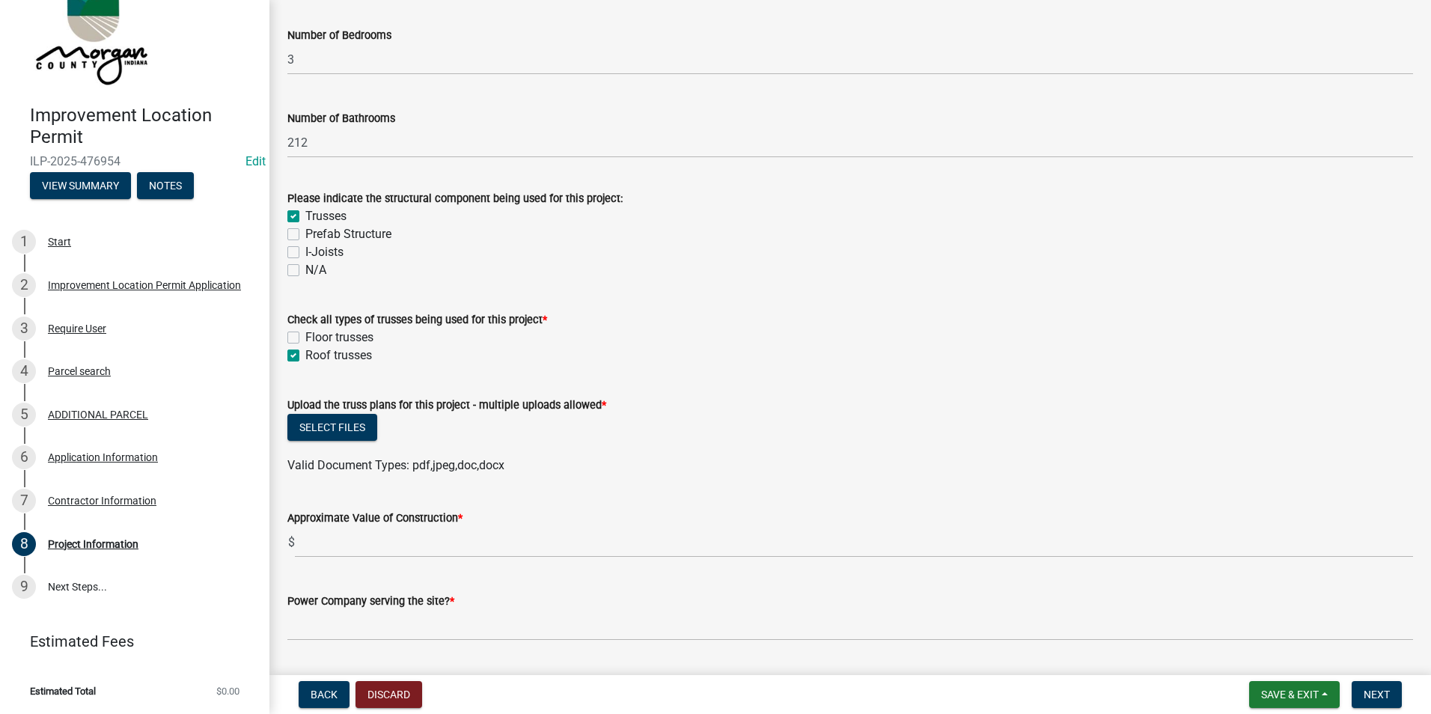
scroll to position [1422, 0]
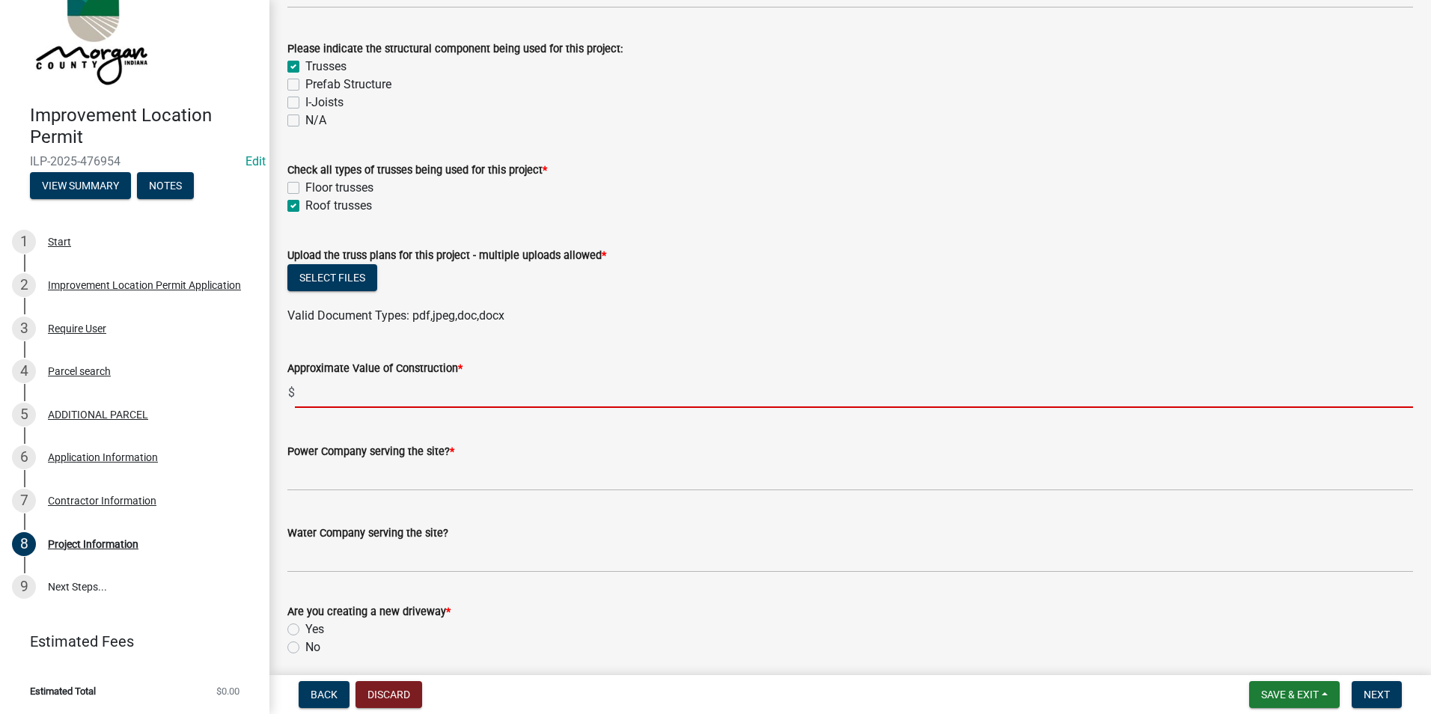
click at [400, 394] on input "text" at bounding box center [854, 392] width 1118 height 31
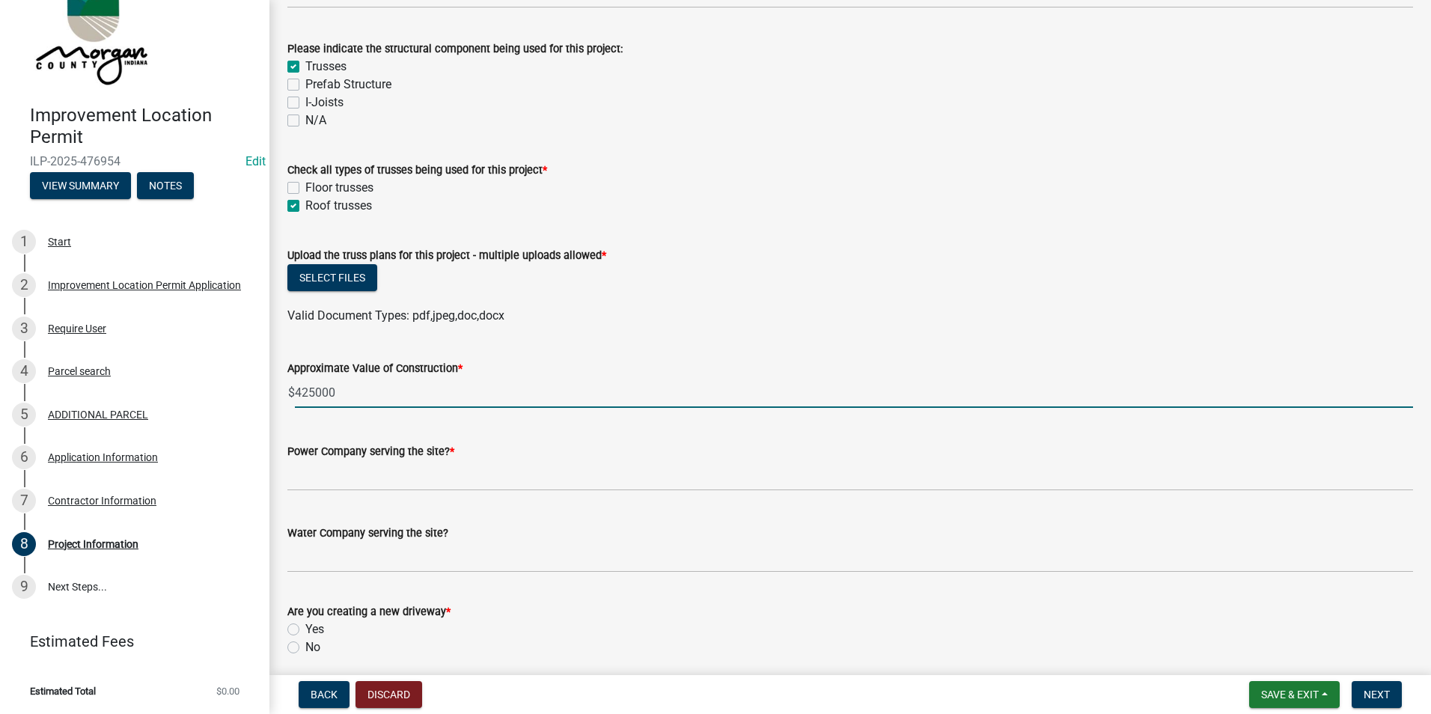
click at [315, 386] on input "425000" at bounding box center [854, 392] width 1118 height 31
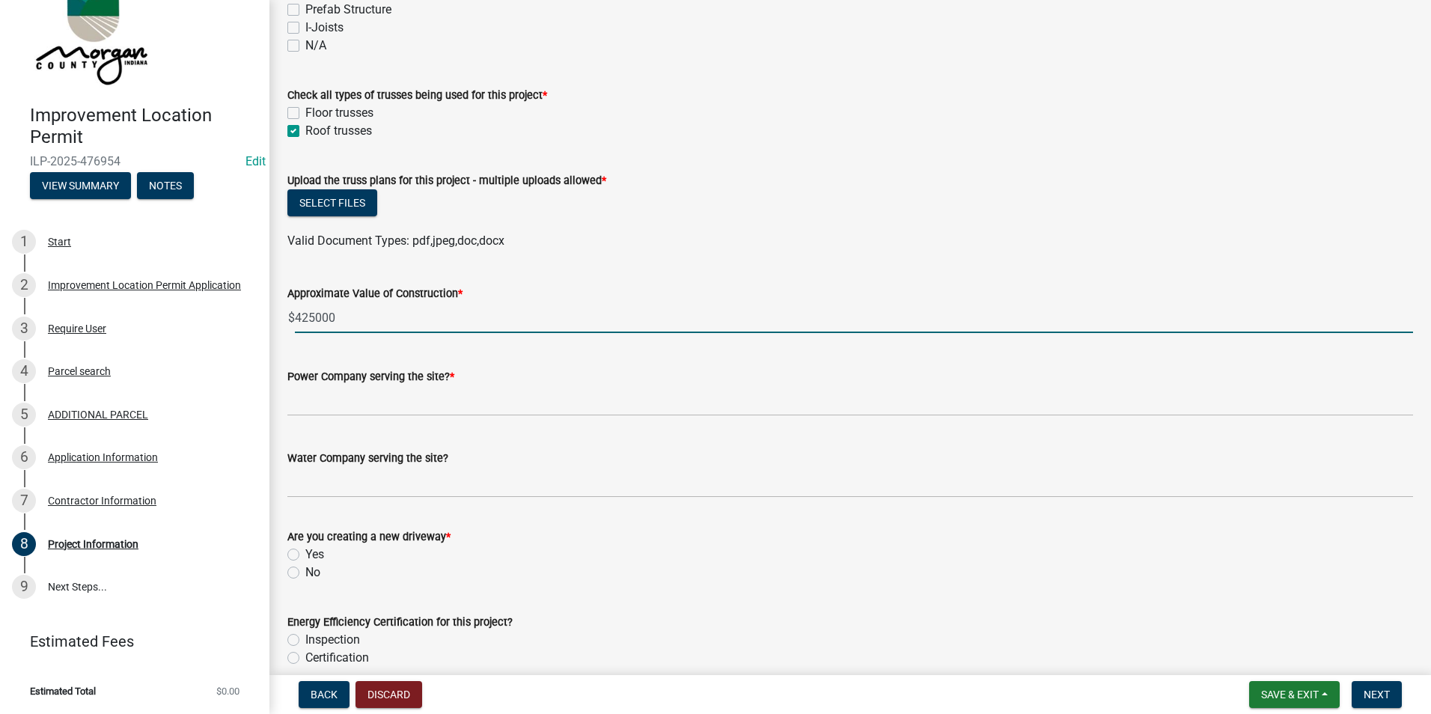
type input "425000"
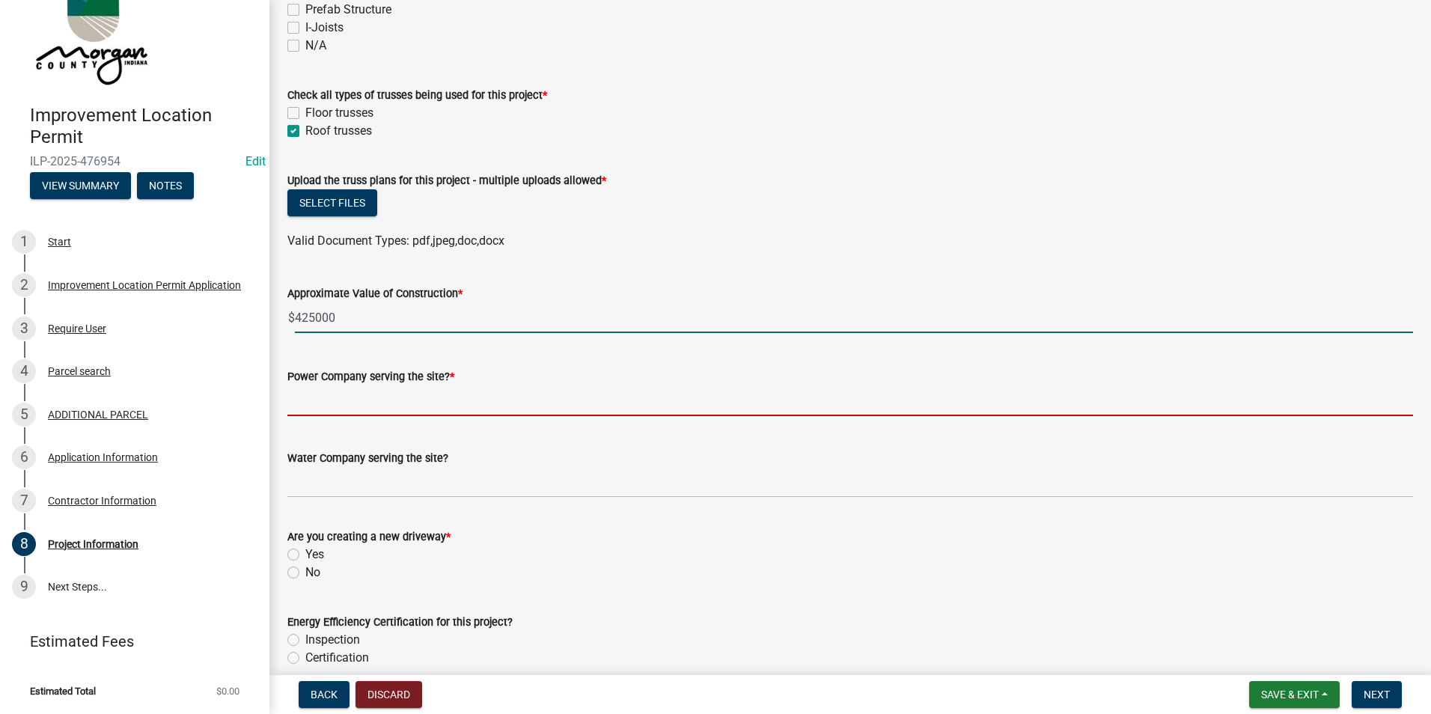
click at [341, 388] on input "Power Company serving the site? *" at bounding box center [850, 400] width 1126 height 31
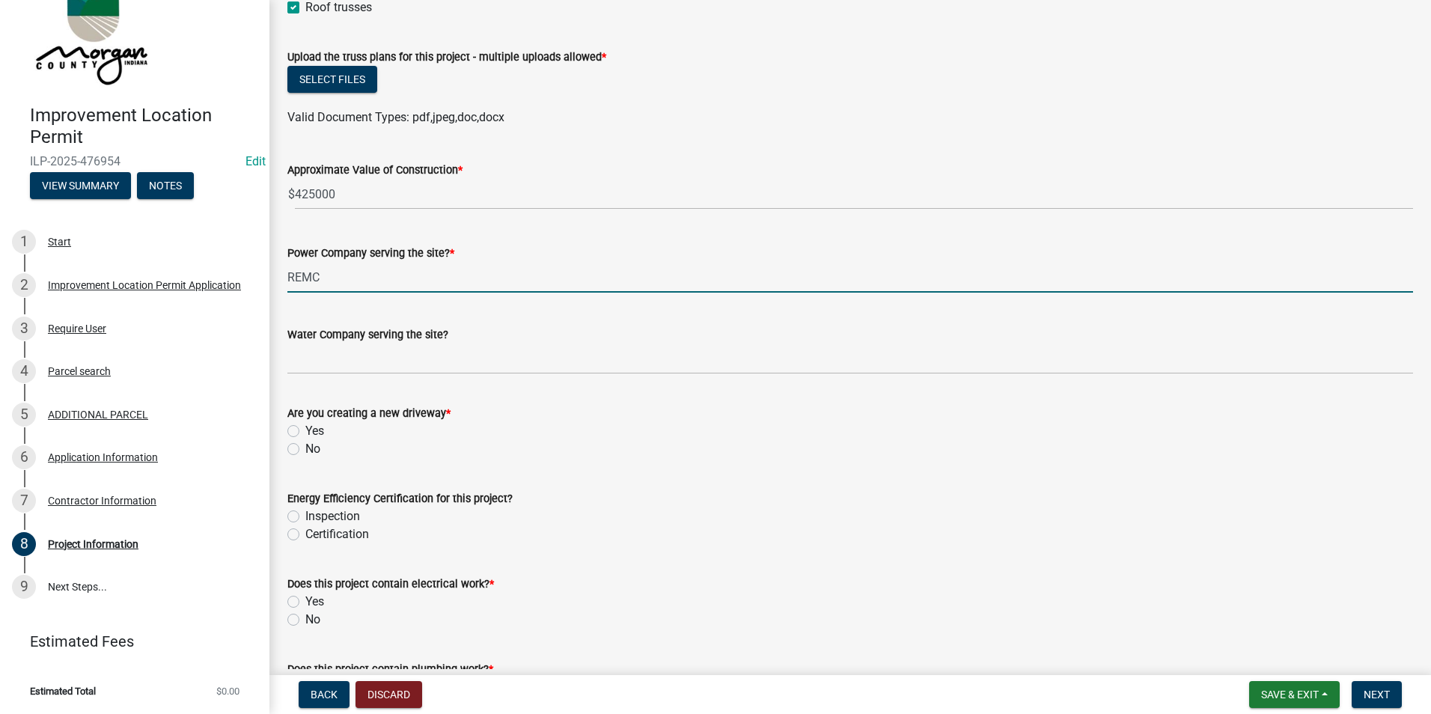
scroll to position [1647, 0]
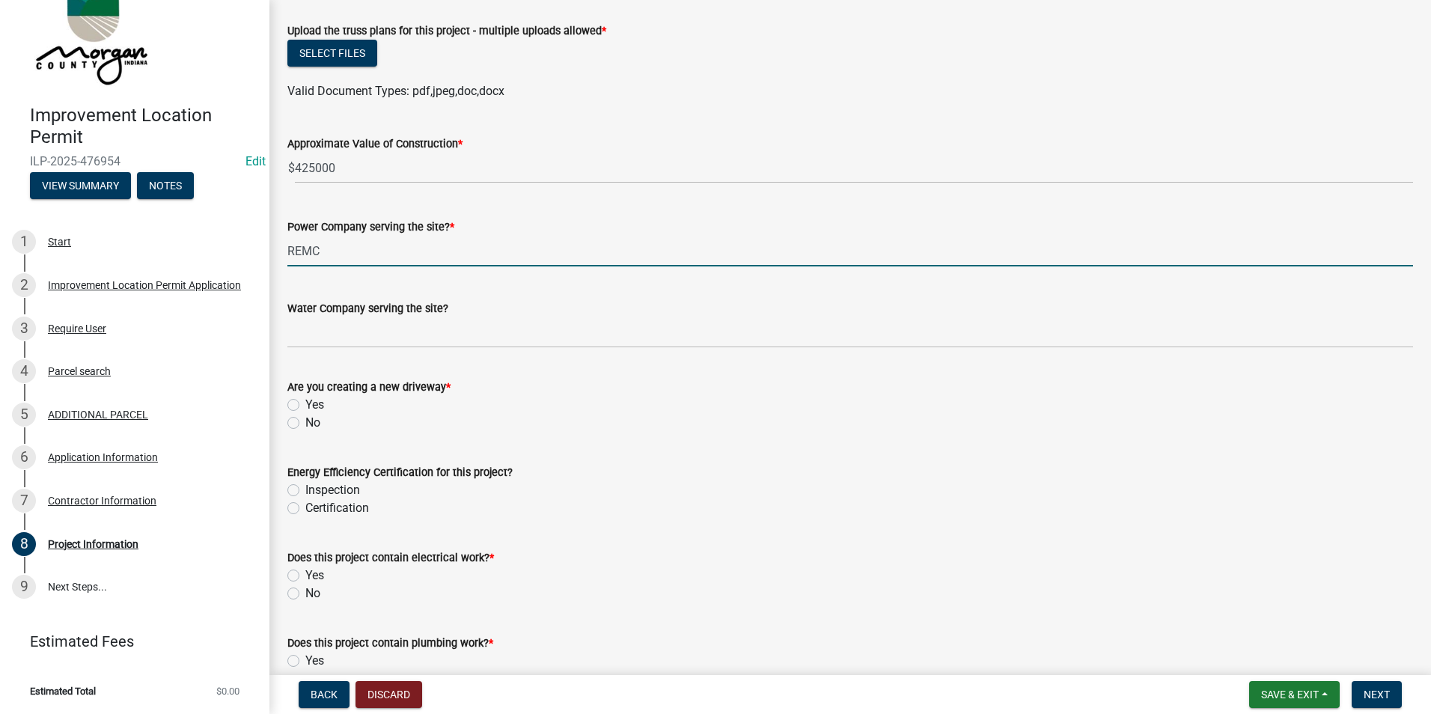
type input "REMC"
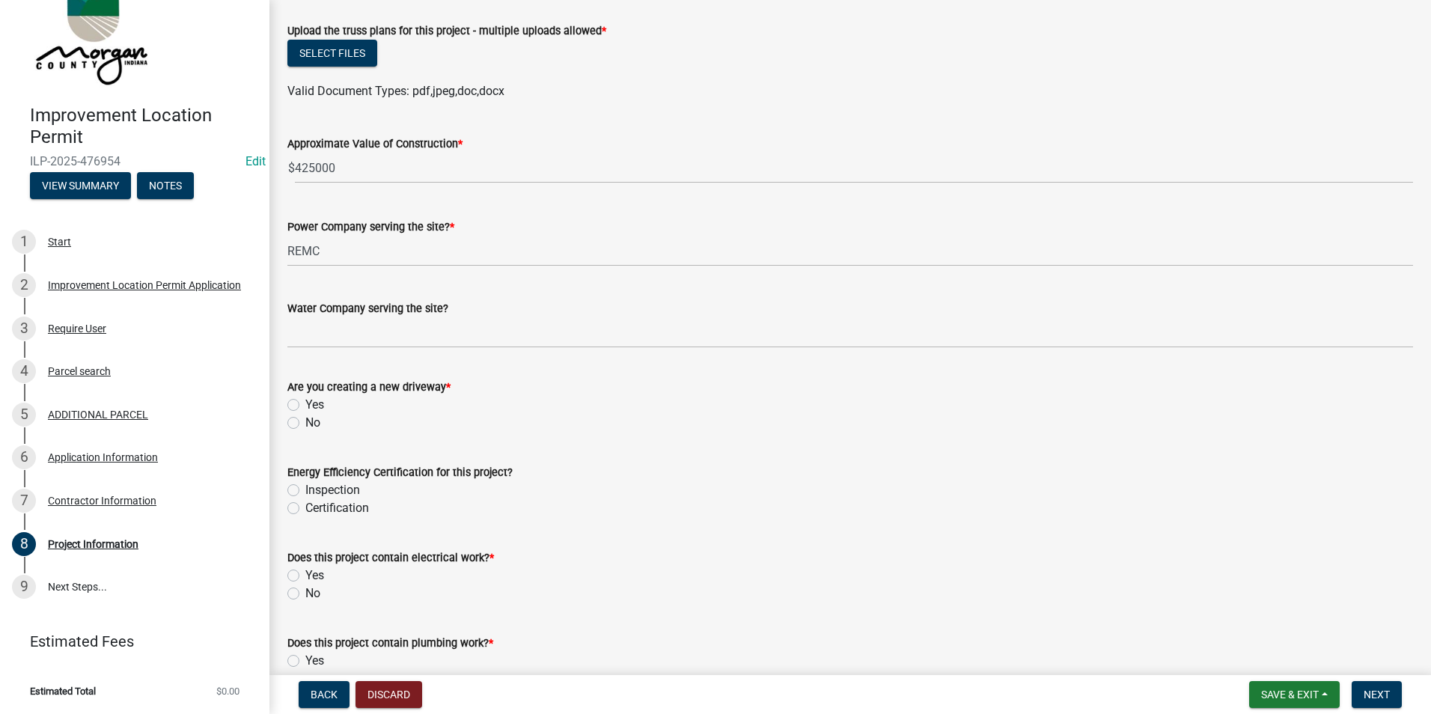
click at [305, 402] on label "Yes" at bounding box center [314, 405] width 19 height 18
click at [305, 402] on input "Yes" at bounding box center [310, 401] width 10 height 10
radio input "true"
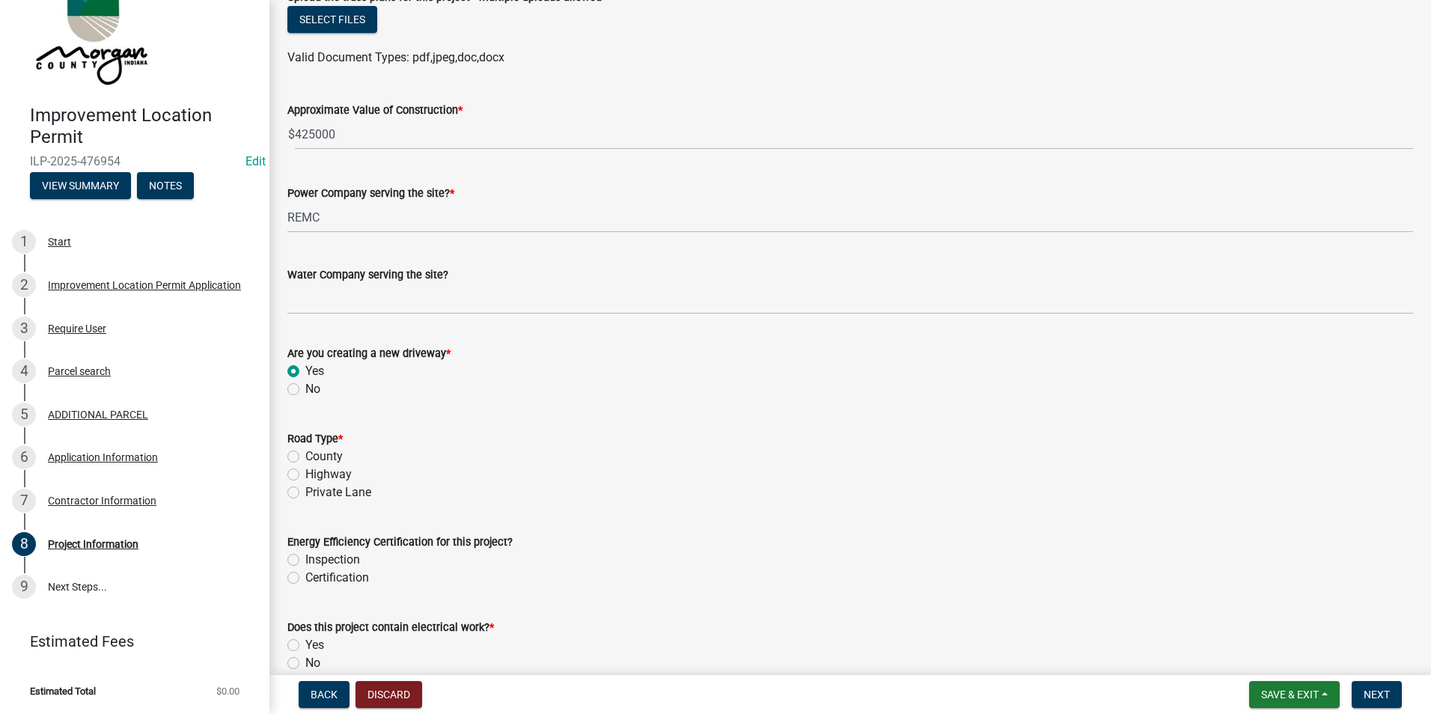
scroll to position [1721, 0]
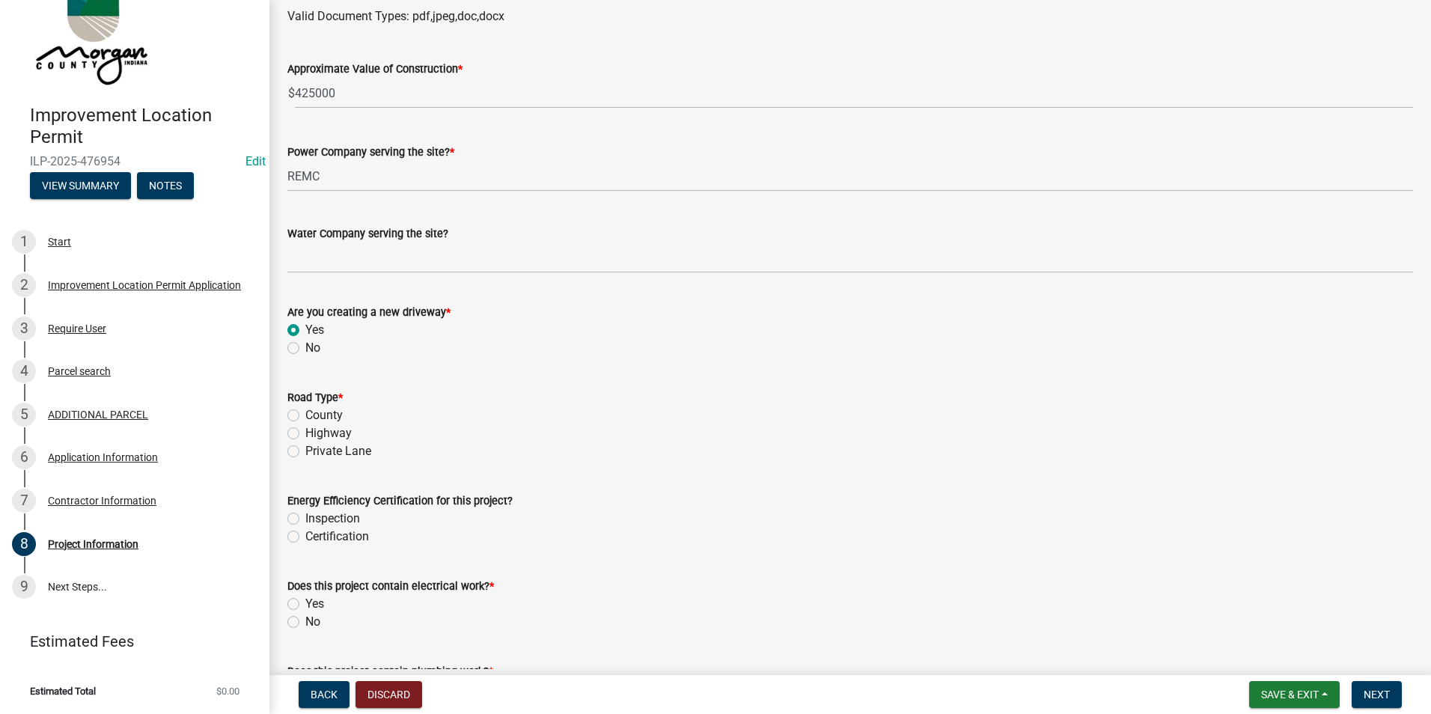
click at [305, 419] on label "County" at bounding box center [323, 415] width 37 height 18
click at [305, 416] on input "County" at bounding box center [310, 411] width 10 height 10
radio input "true"
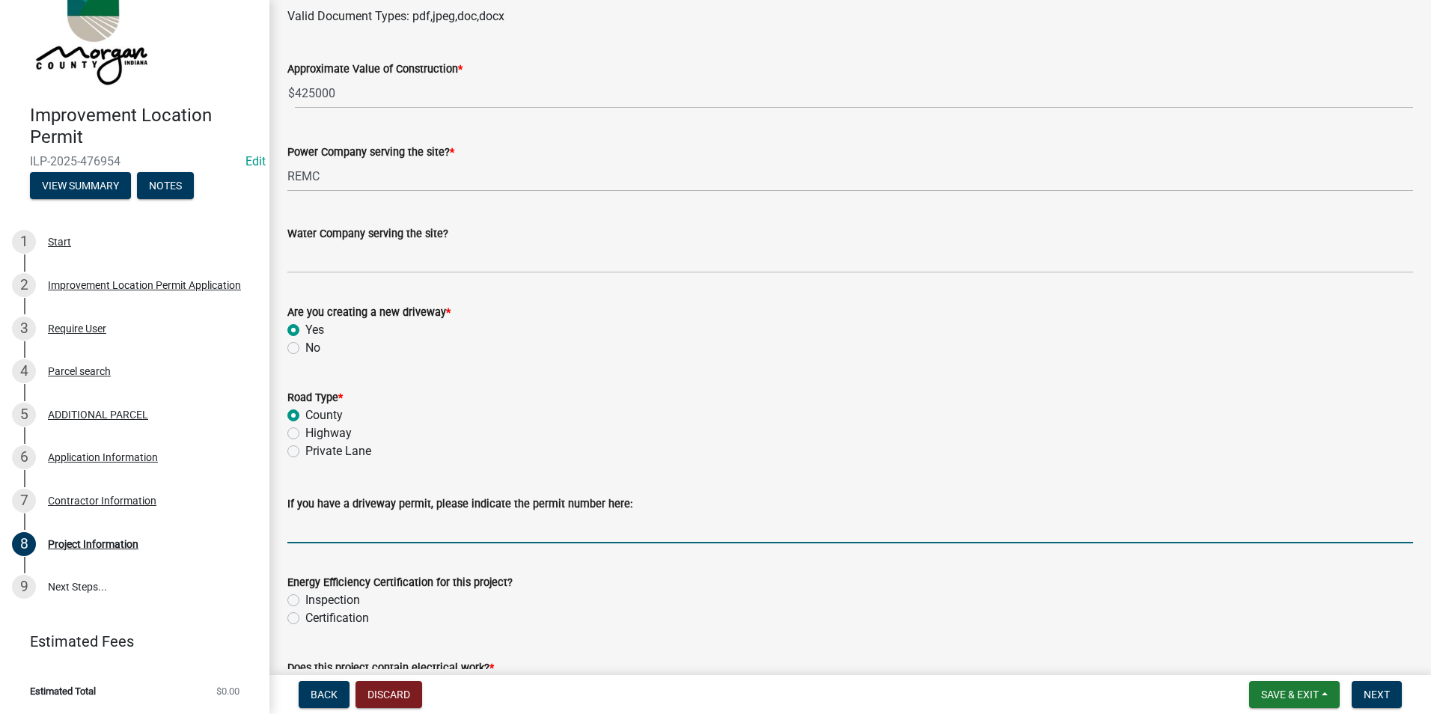
click at [340, 529] on input "If you have a driveway permit, please indicate the permit number here:" at bounding box center [850, 528] width 1126 height 31
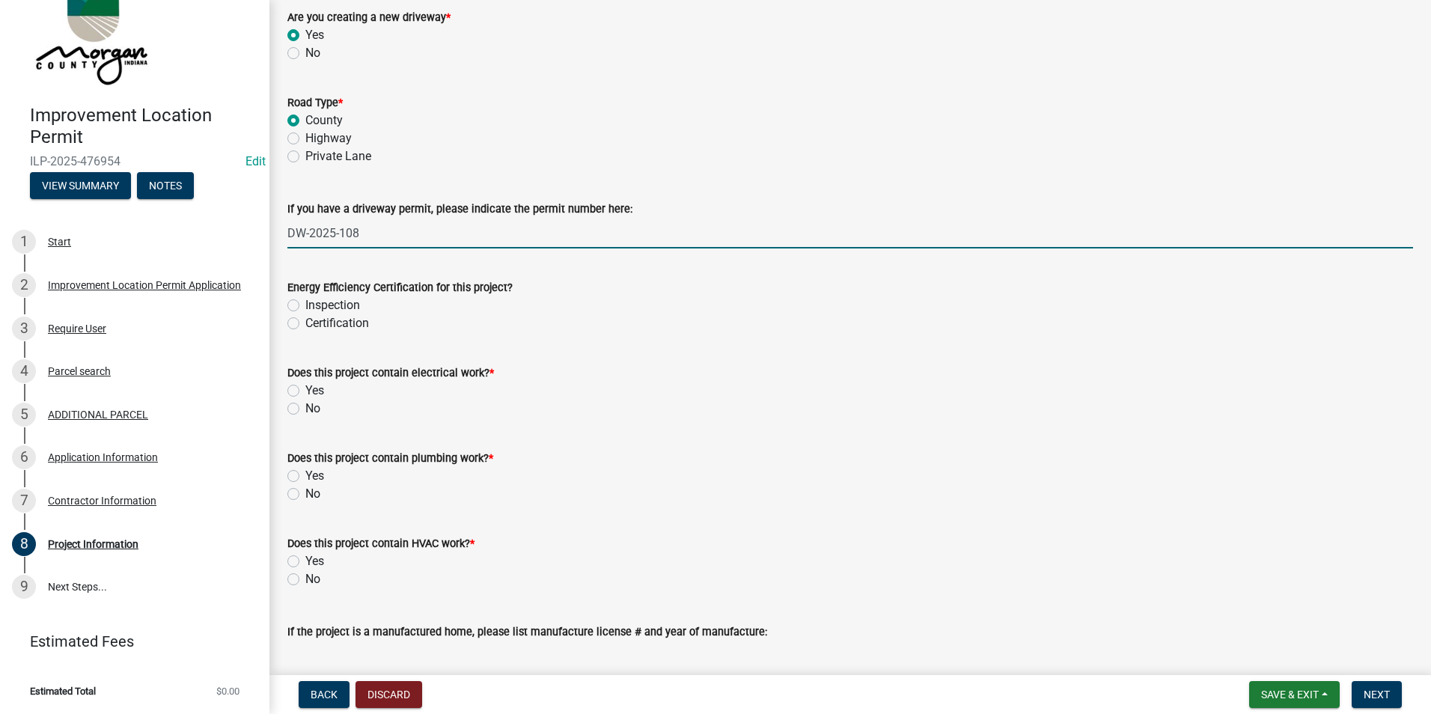
scroll to position [2021, 0]
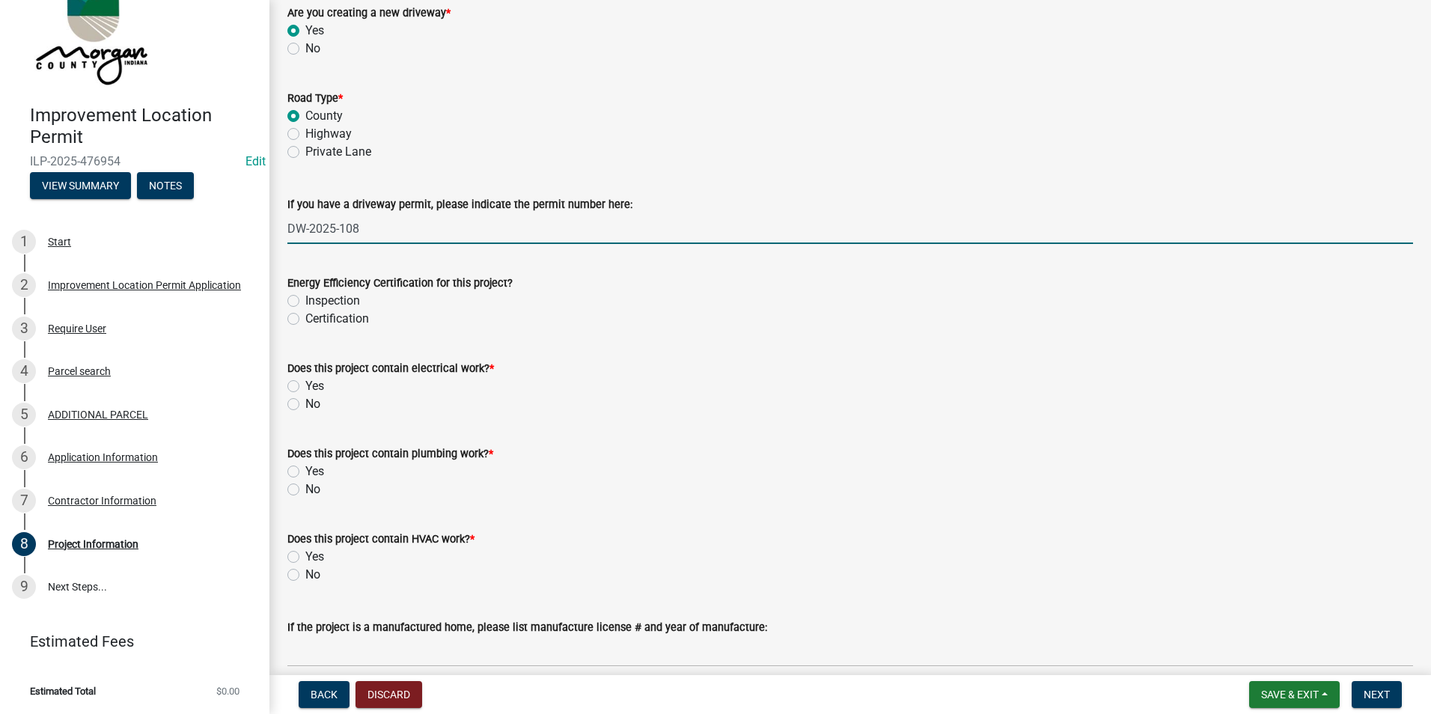
type input "DW-2025-108"
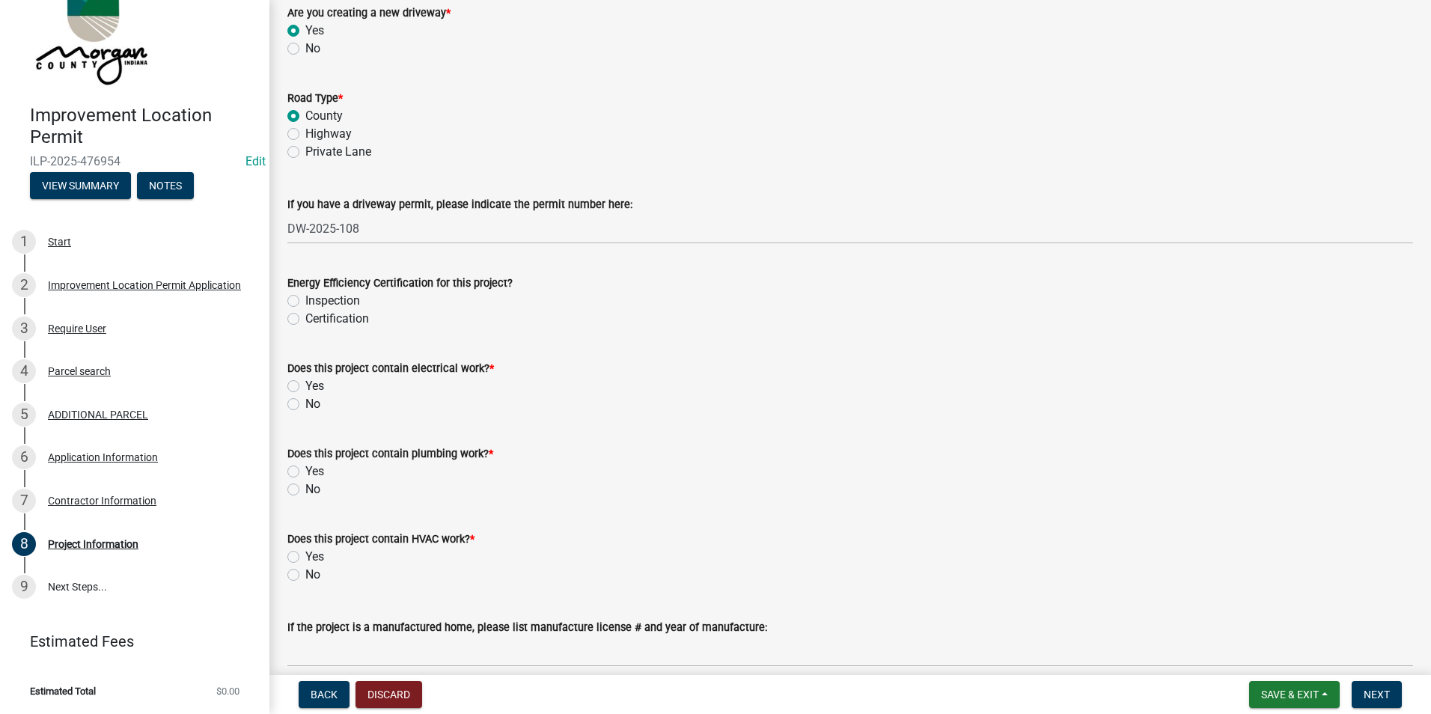
click at [305, 384] on label "Yes" at bounding box center [314, 386] width 19 height 18
click at [305, 384] on input "Yes" at bounding box center [310, 382] width 10 height 10
radio input "true"
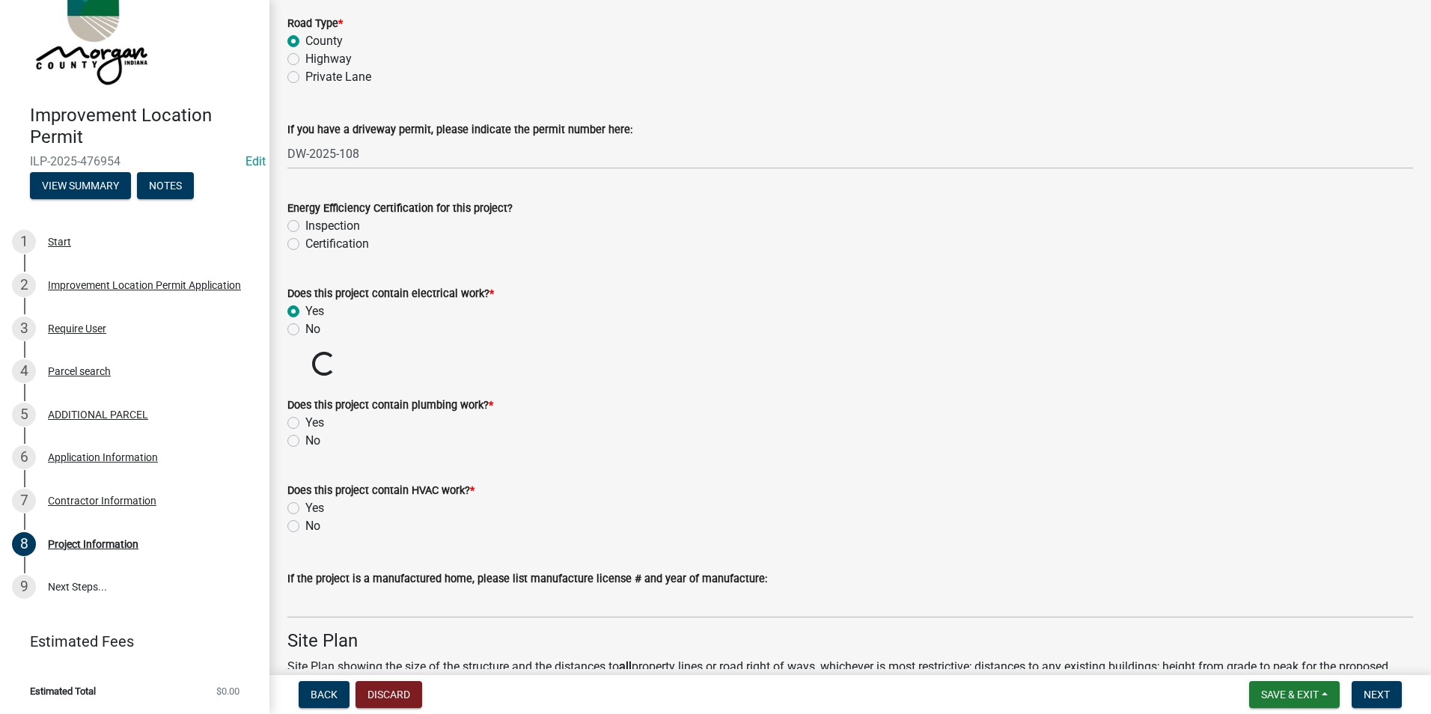
scroll to position [2171, 0]
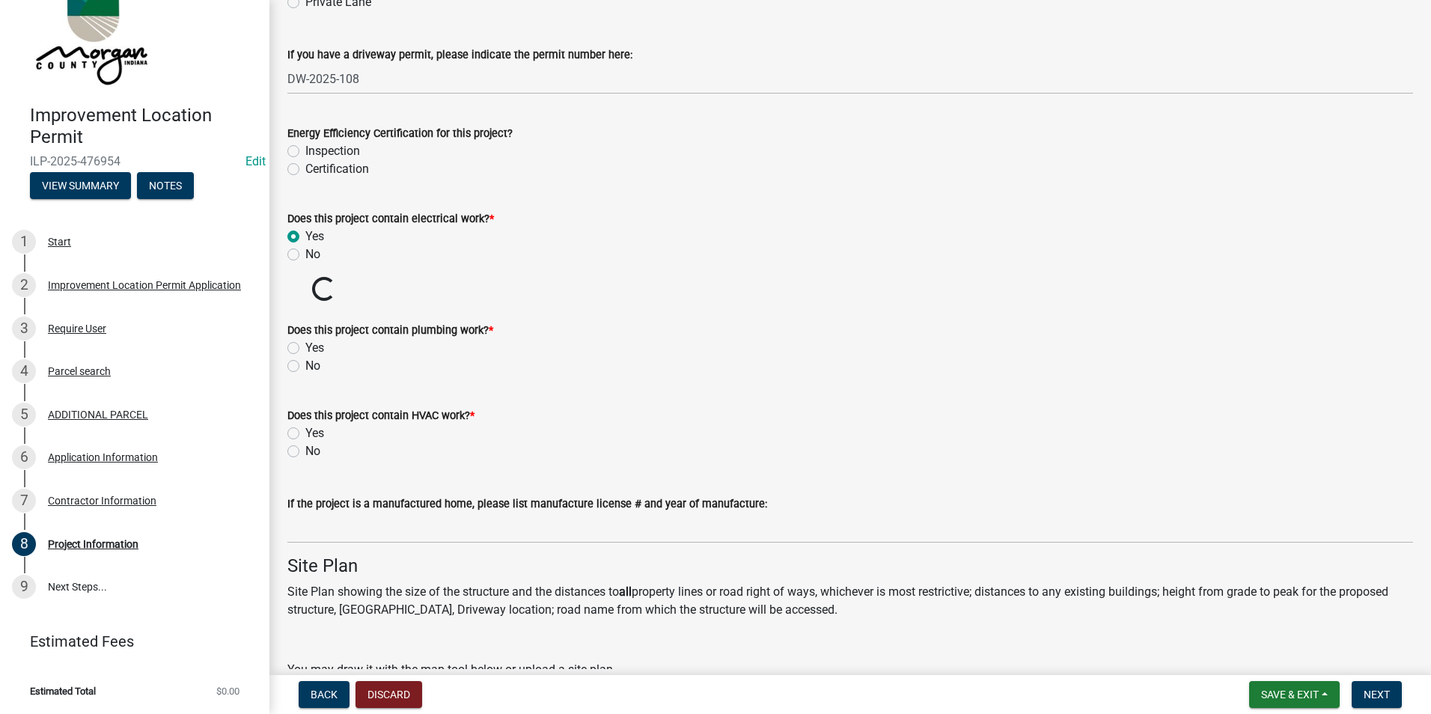
click at [305, 348] on label "Yes" at bounding box center [314, 348] width 19 height 18
click at [305, 348] on input "Yes" at bounding box center [310, 344] width 10 height 10
radio input "true"
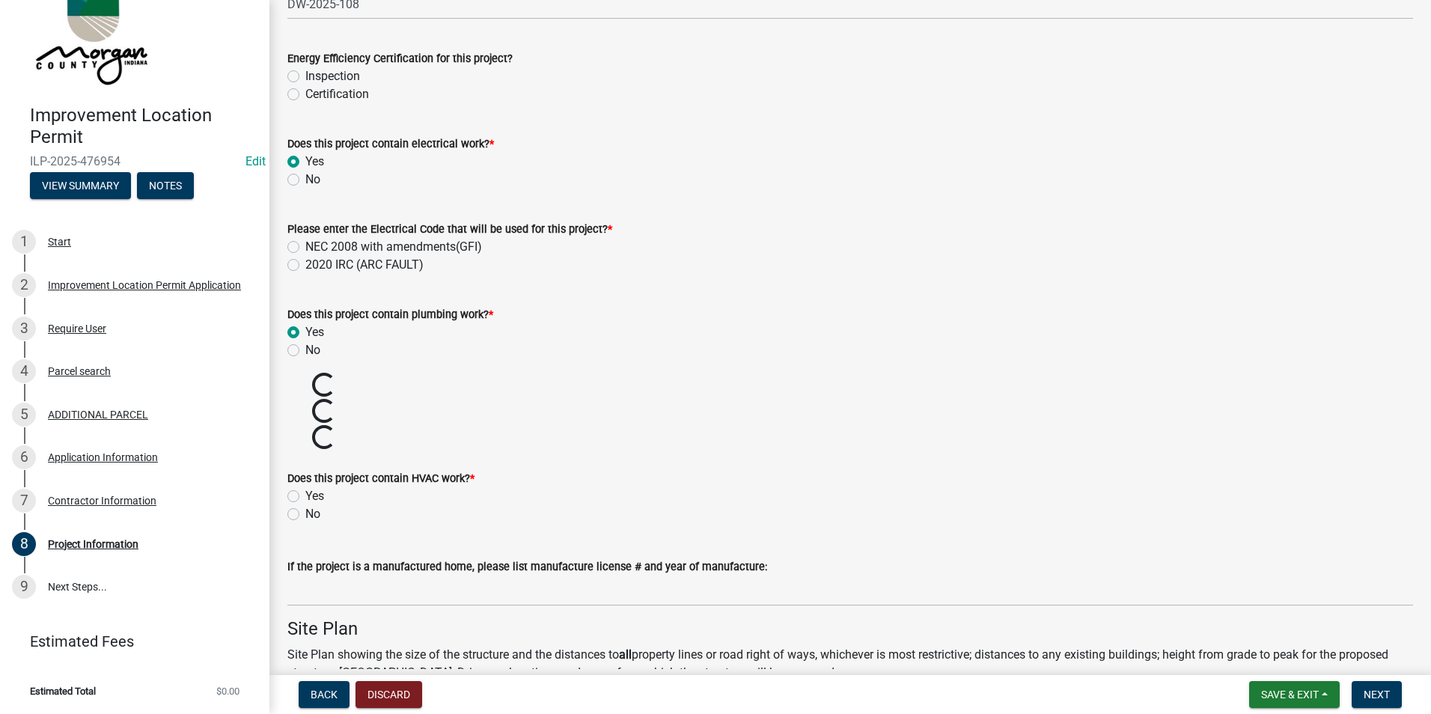
scroll to position [2320, 0]
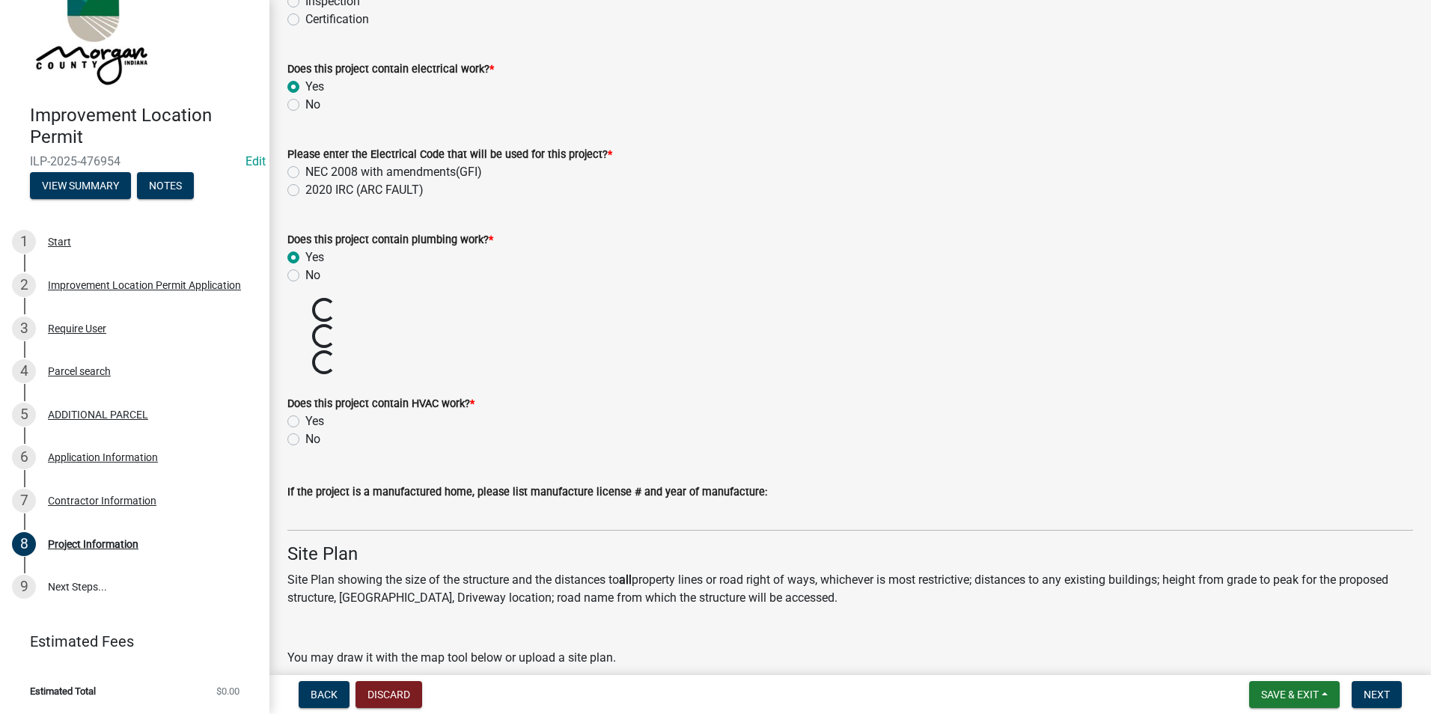
click at [287, 418] on div "Does this project contain HVAC work? * Yes No" at bounding box center [850, 412] width 1148 height 72
click at [305, 421] on label "Yes" at bounding box center [314, 421] width 19 height 18
click at [305, 421] on input "Yes" at bounding box center [310, 417] width 10 height 10
radio input "true"
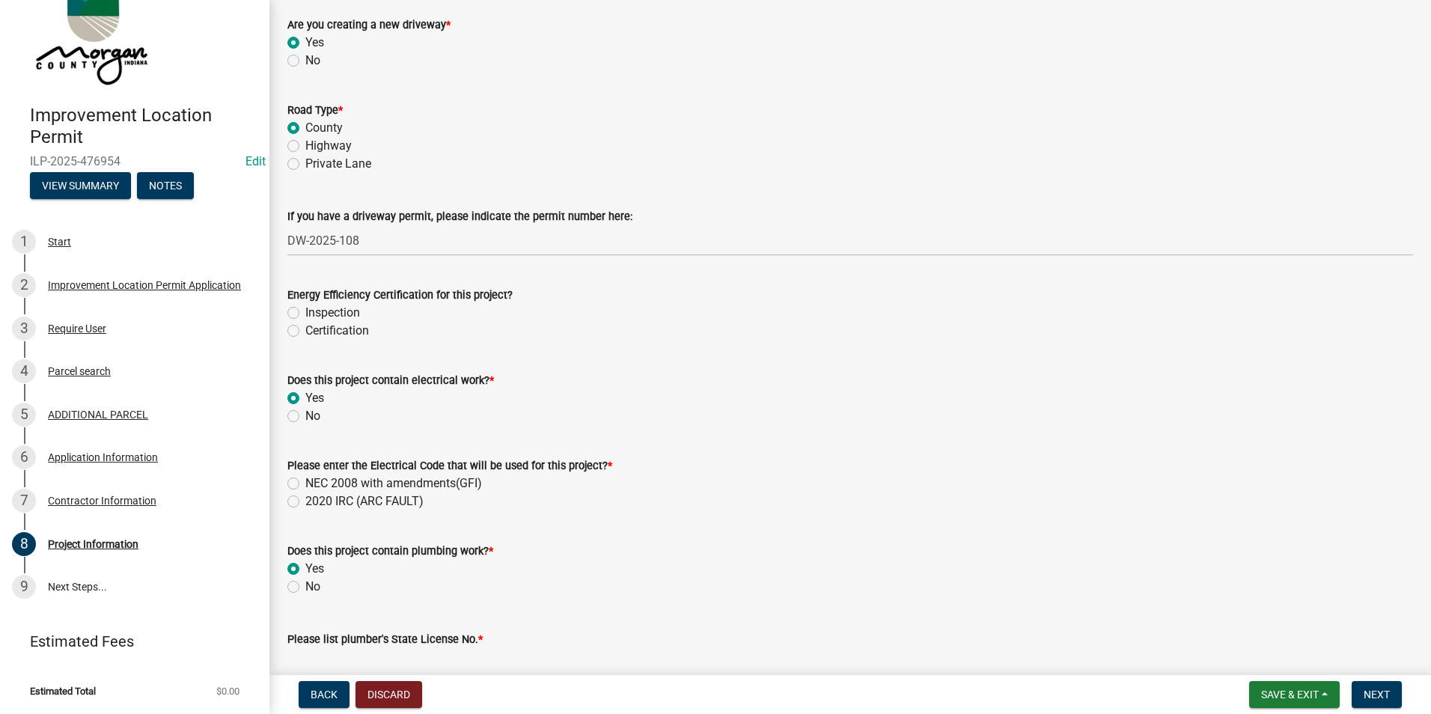
scroll to position [2021, 0]
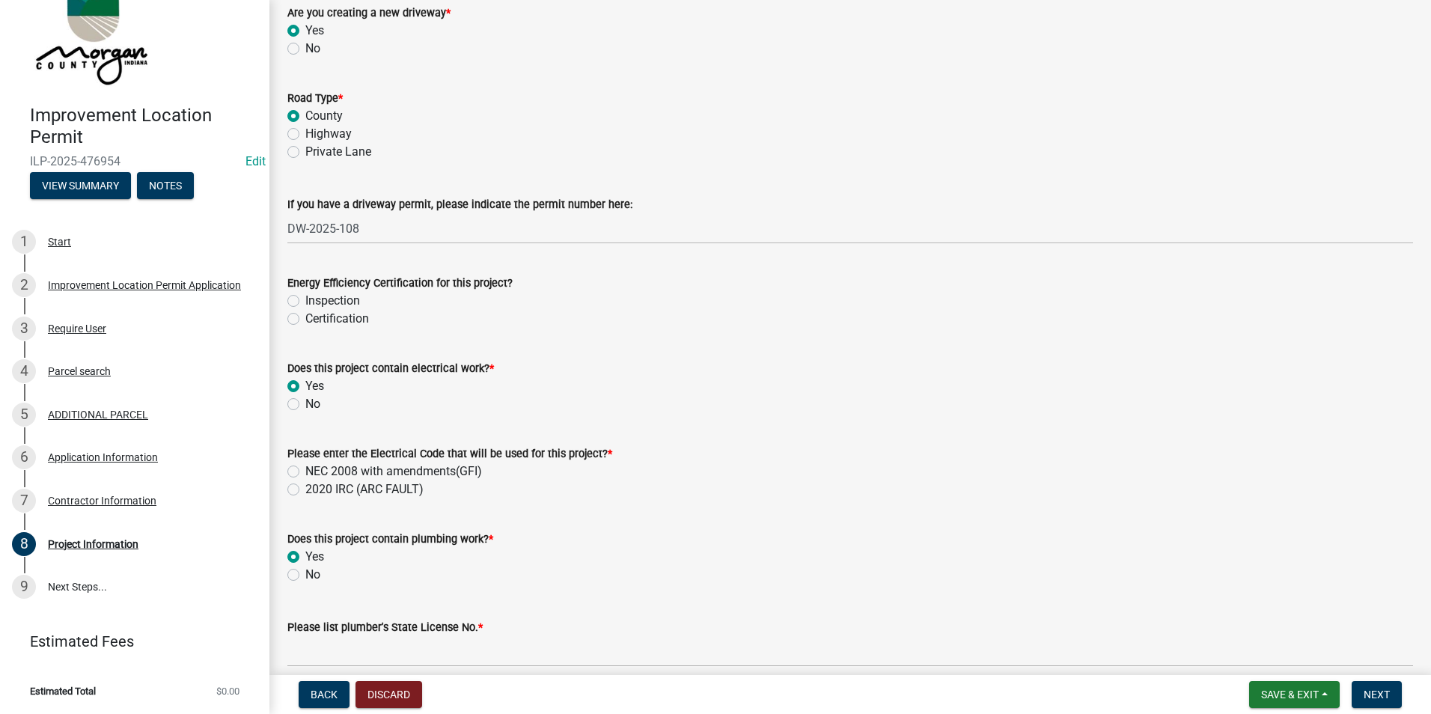
click at [298, 294] on div "Inspection" at bounding box center [850, 301] width 1126 height 18
click at [305, 302] on label "Inspection" at bounding box center [332, 301] width 55 height 18
click at [305, 302] on input "Inspection" at bounding box center [310, 297] width 10 height 10
radio input "true"
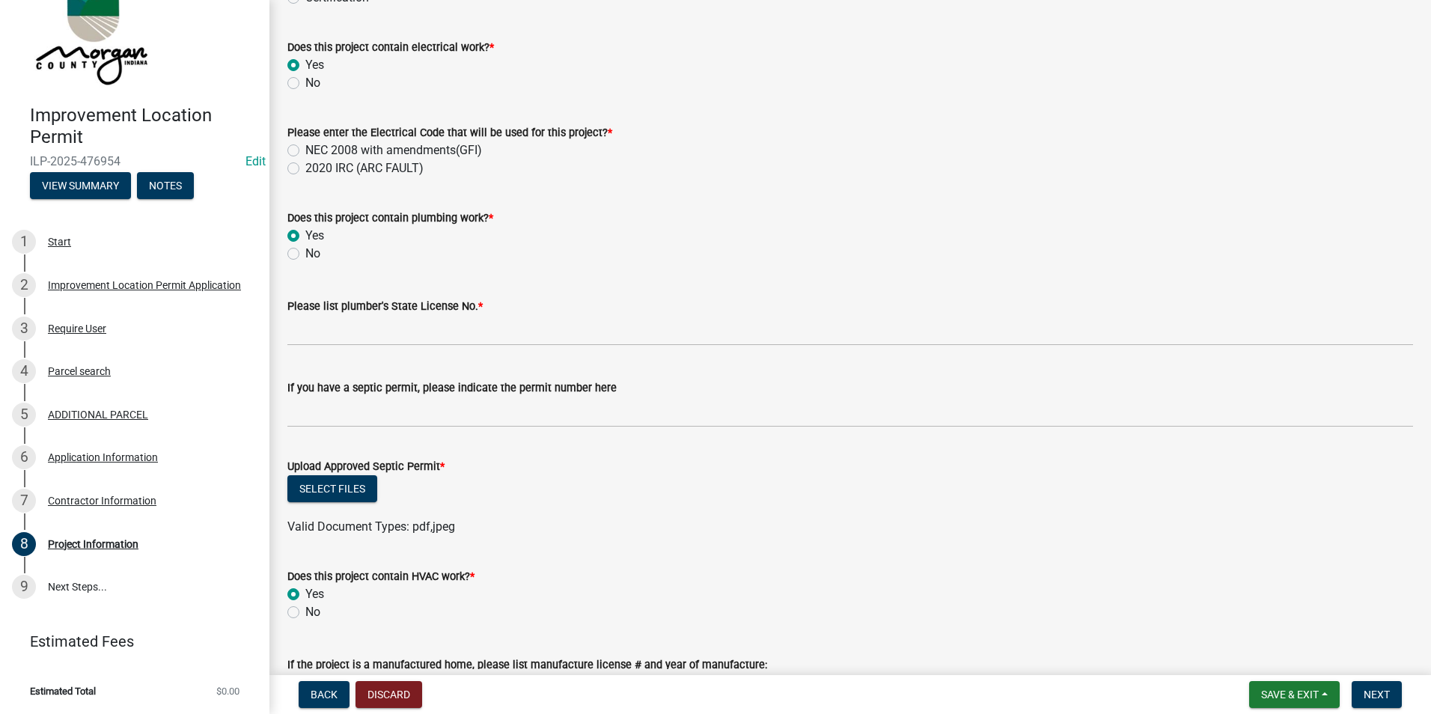
scroll to position [2320, 0]
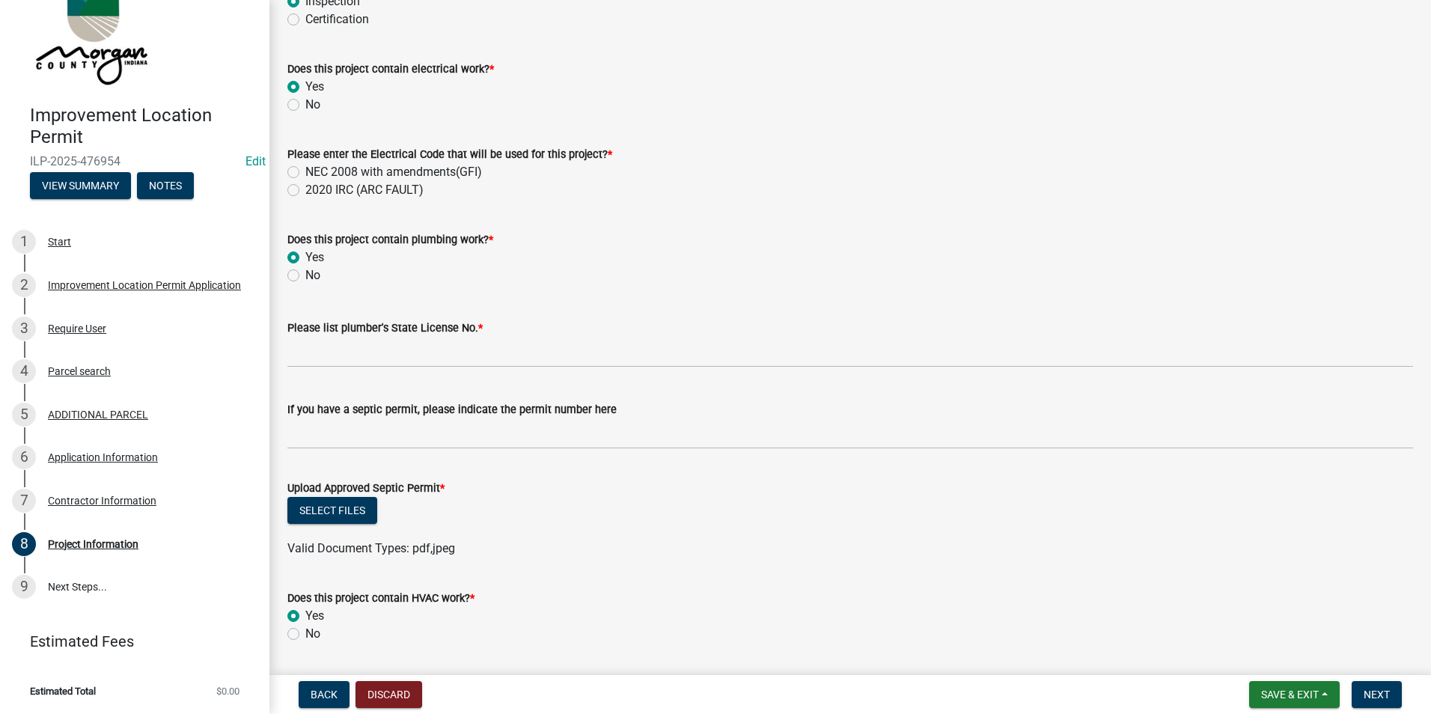
click at [296, 171] on div "NEC 2008 with amendments(GFI)" at bounding box center [850, 172] width 1126 height 18
click at [305, 171] on label "NEC 2008 with amendments(GFI)" at bounding box center [393, 172] width 177 height 18
click at [305, 171] on input "NEC 2008 with amendments(GFI)" at bounding box center [310, 168] width 10 height 10
radio input "true"
click at [503, 215] on form "Does this project contain plumbing work? * Yes No" at bounding box center [850, 249] width 1126 height 72
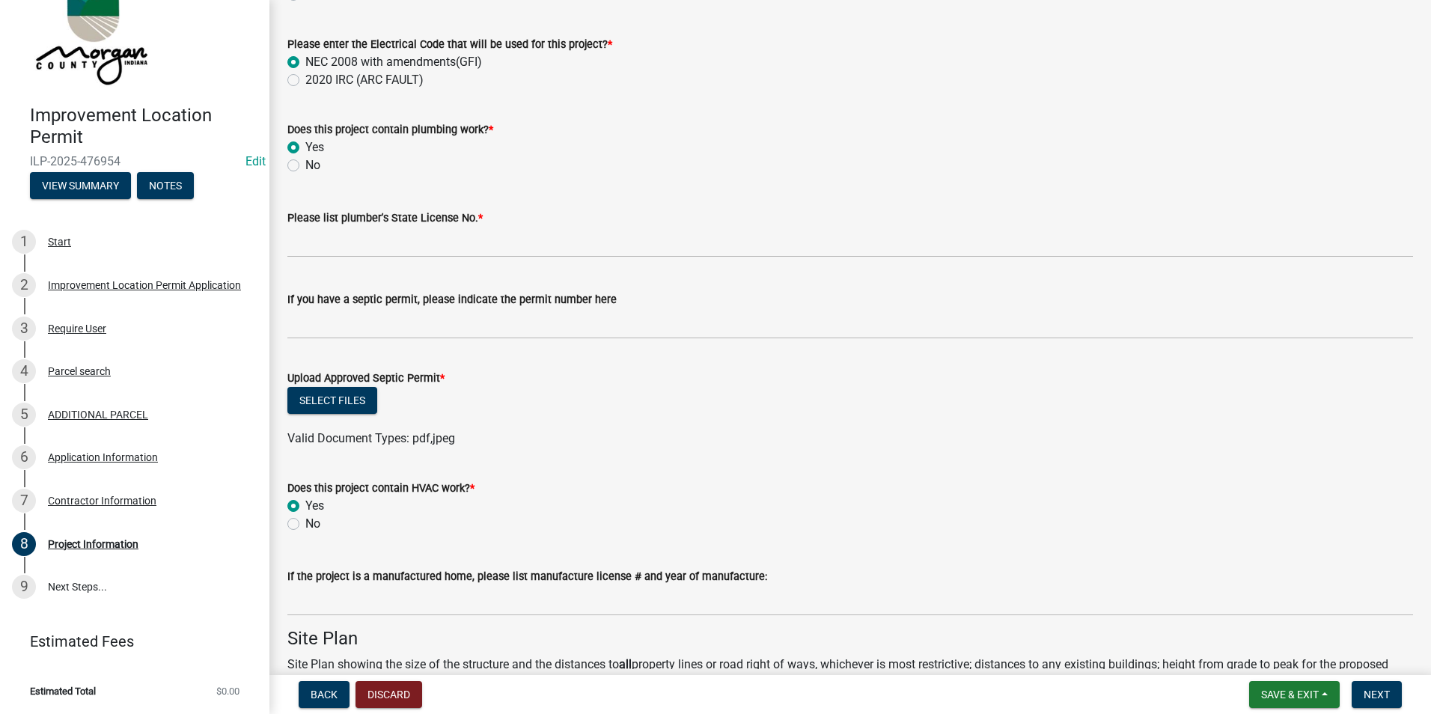
scroll to position [2470, 0]
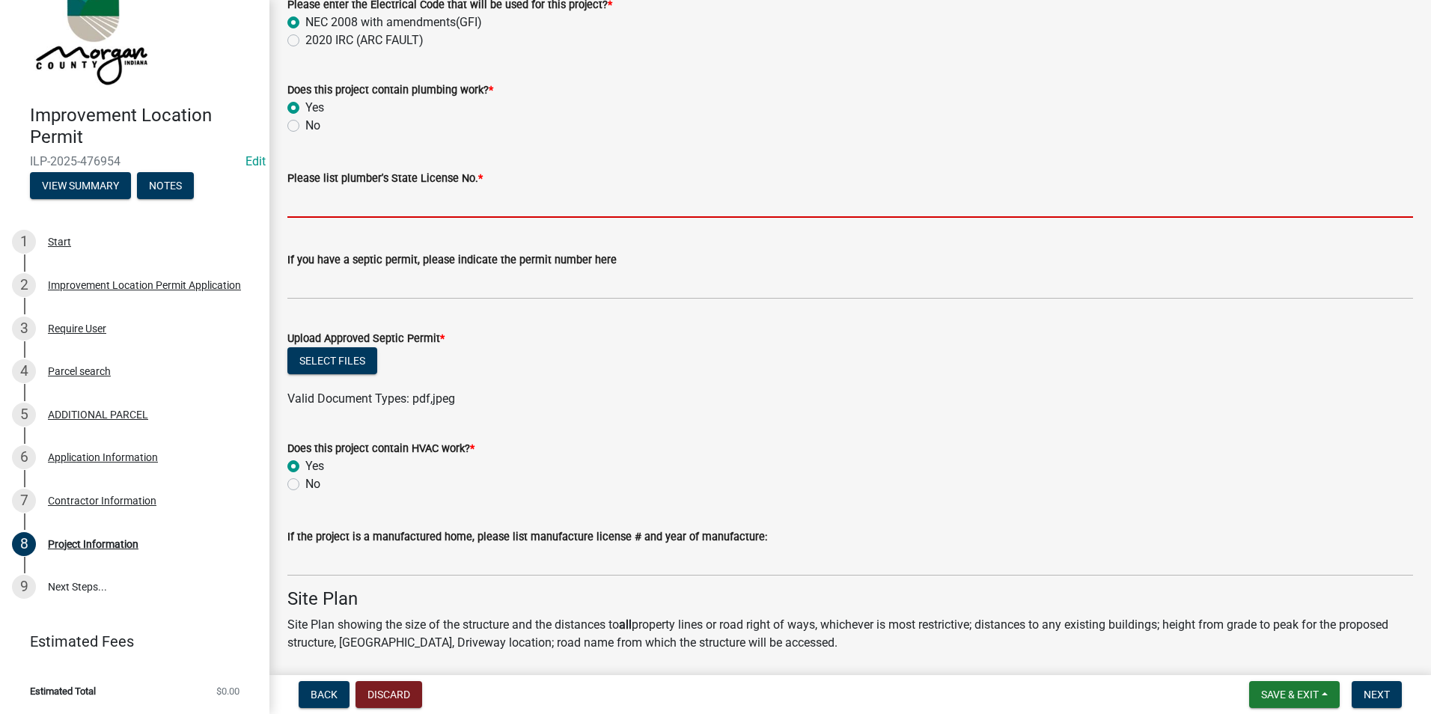
click at [424, 204] on input "Please list plumber's State License No. *" at bounding box center [850, 202] width 1126 height 31
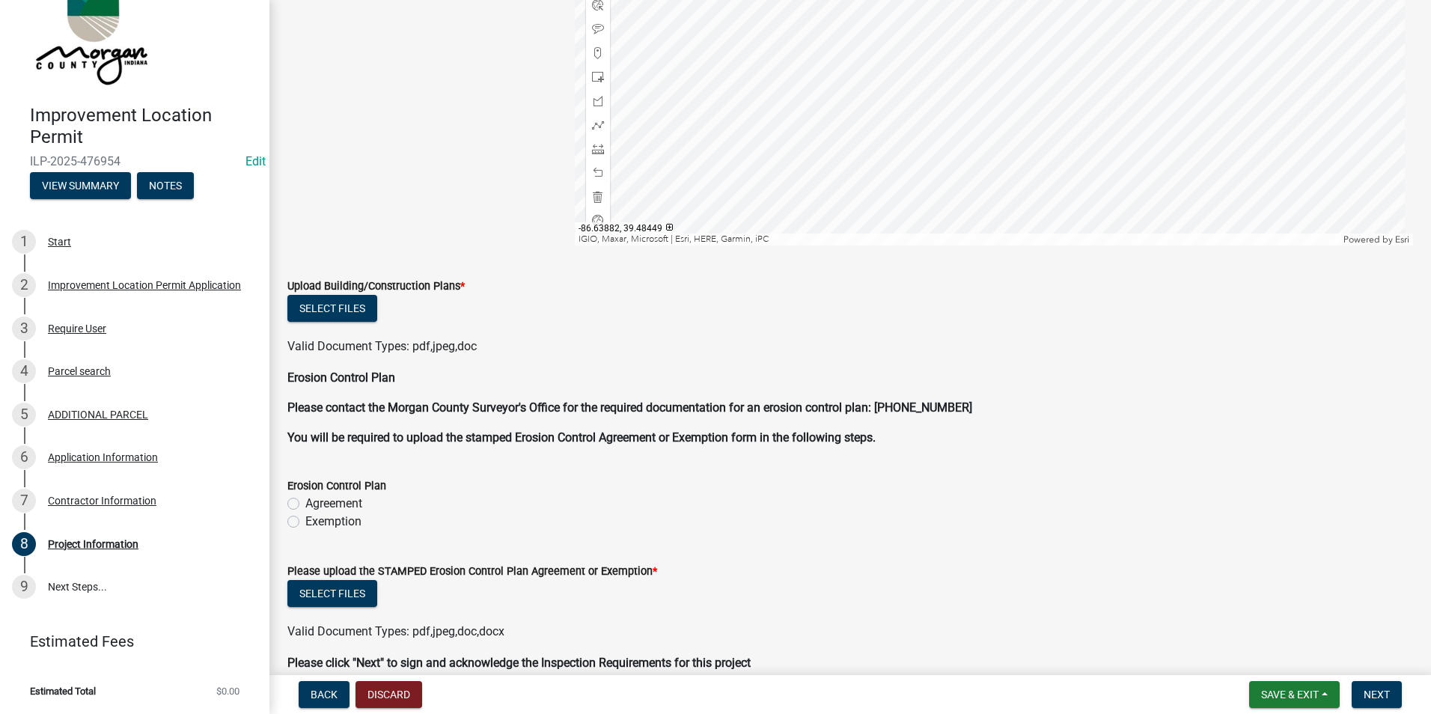
scroll to position [3536, 0]
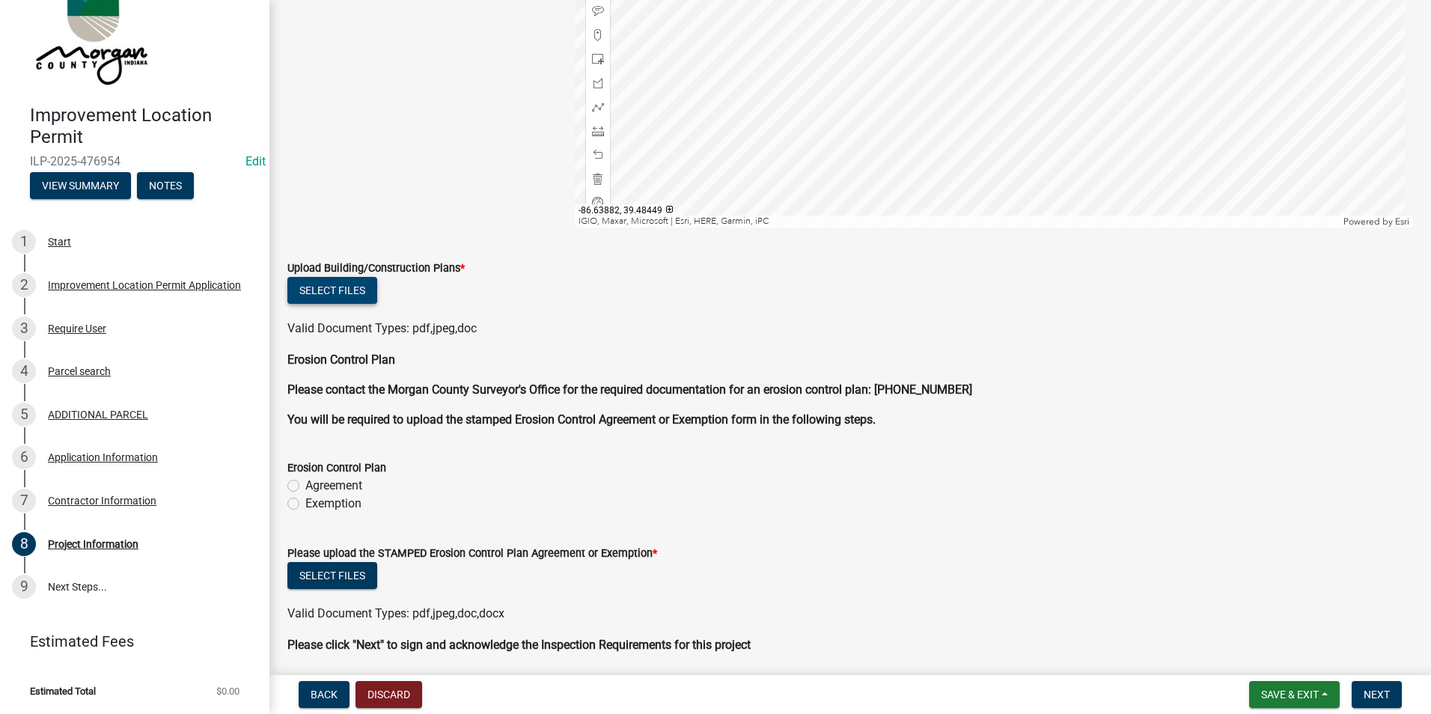
click at [345, 291] on button "Select files" at bounding box center [332, 290] width 90 height 27
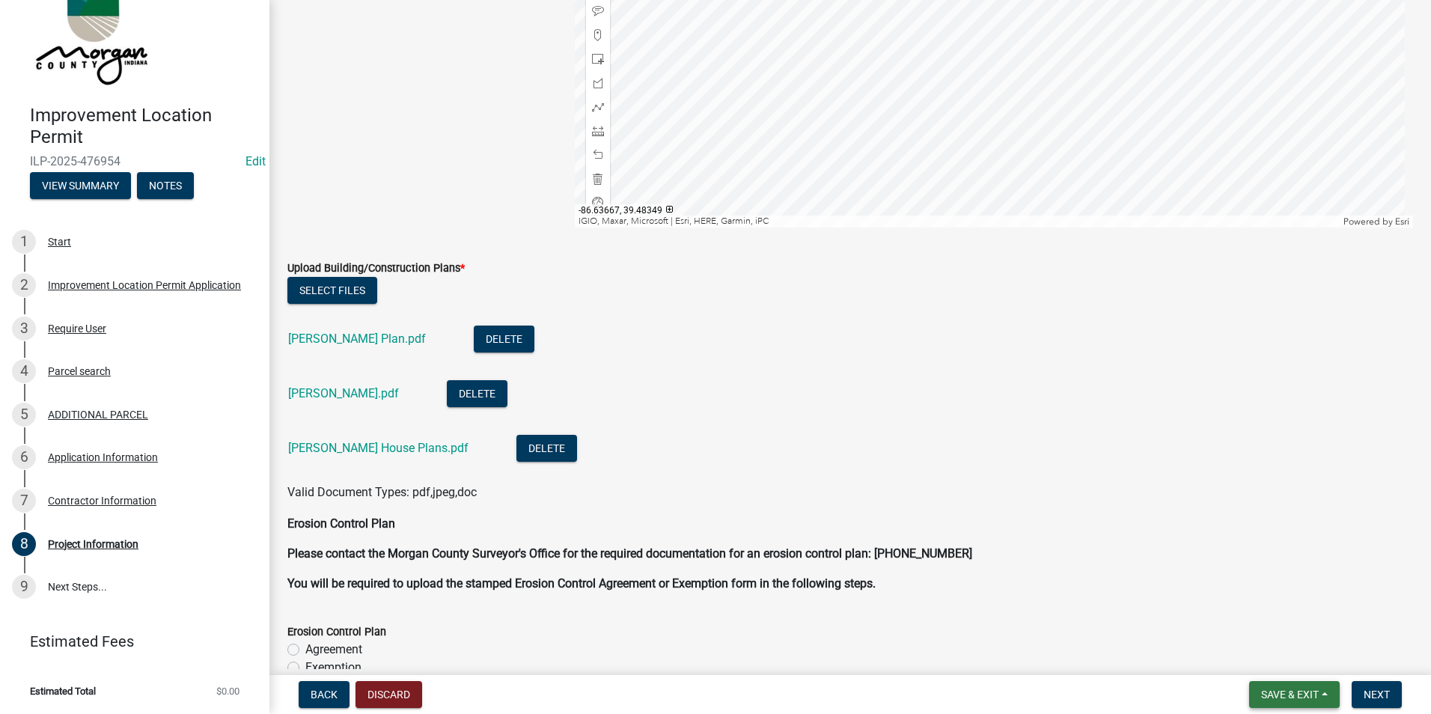
click at [1283, 698] on span "Save & Exit" at bounding box center [1290, 695] width 58 height 12
click at [1254, 617] on button "Save" at bounding box center [1280, 620] width 120 height 36
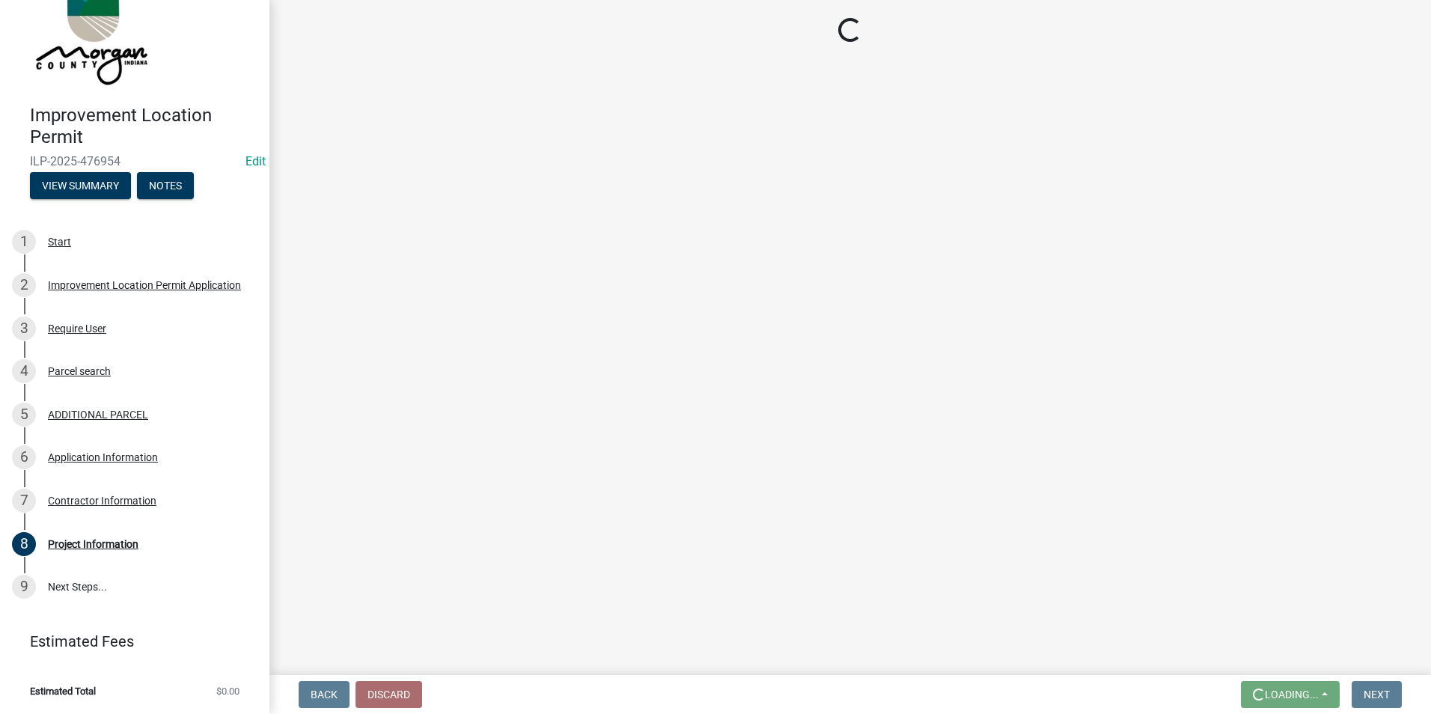
scroll to position [0, 0]
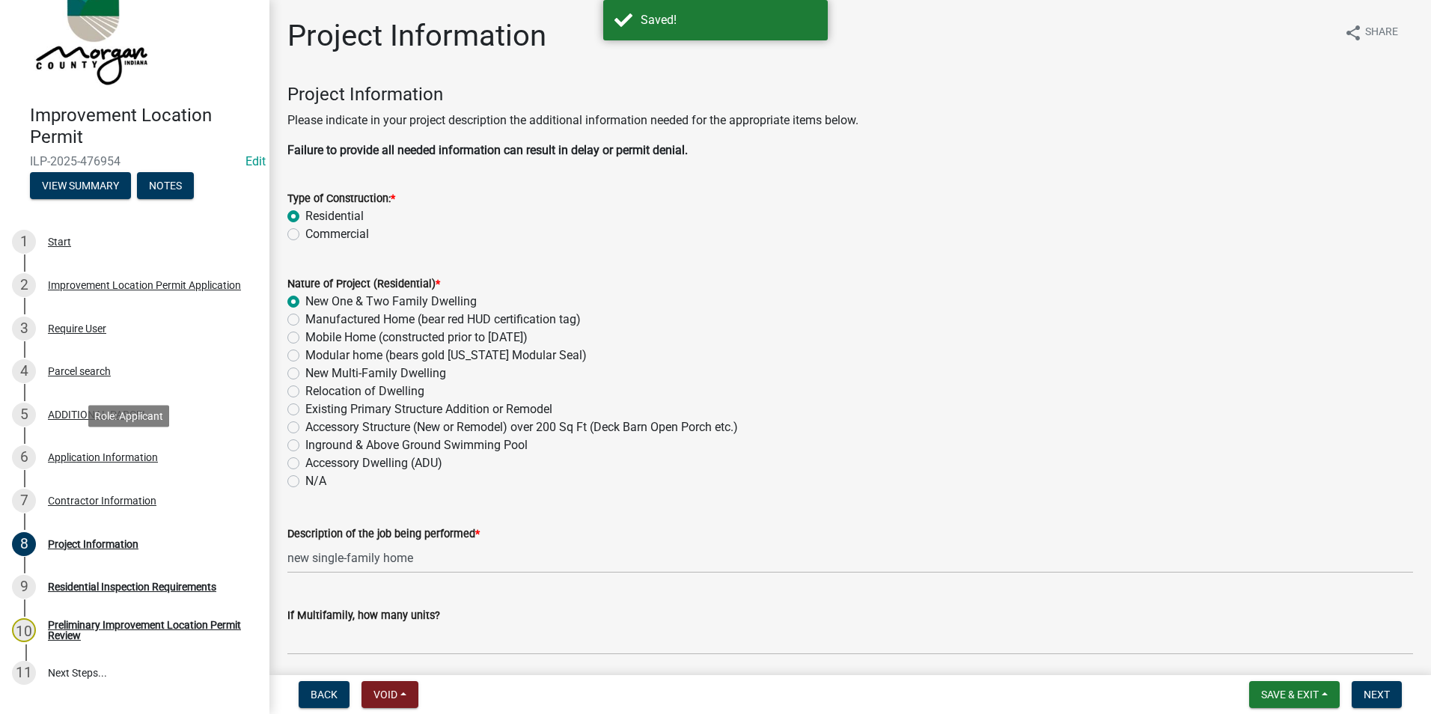
click at [109, 452] on div "Application Information" at bounding box center [103, 457] width 110 height 10
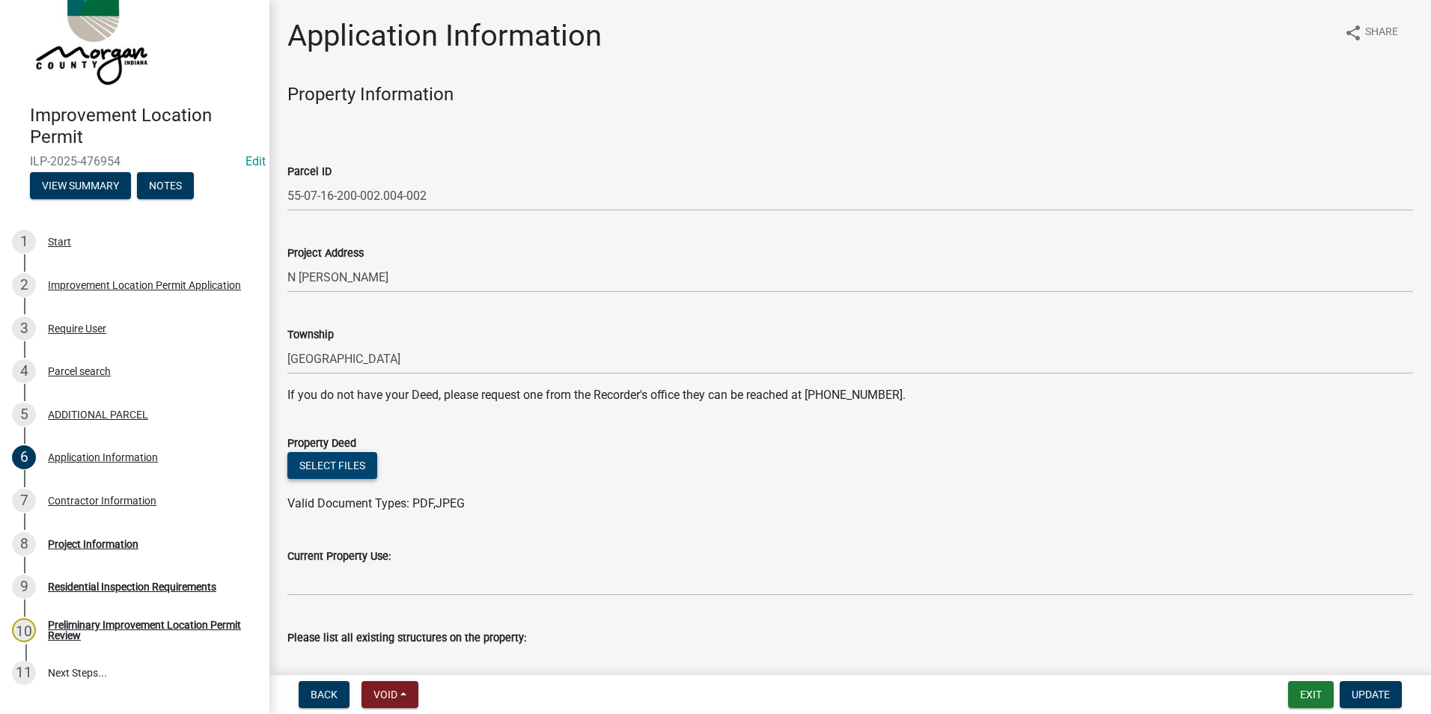
click at [335, 461] on button "Select files" at bounding box center [332, 465] width 90 height 27
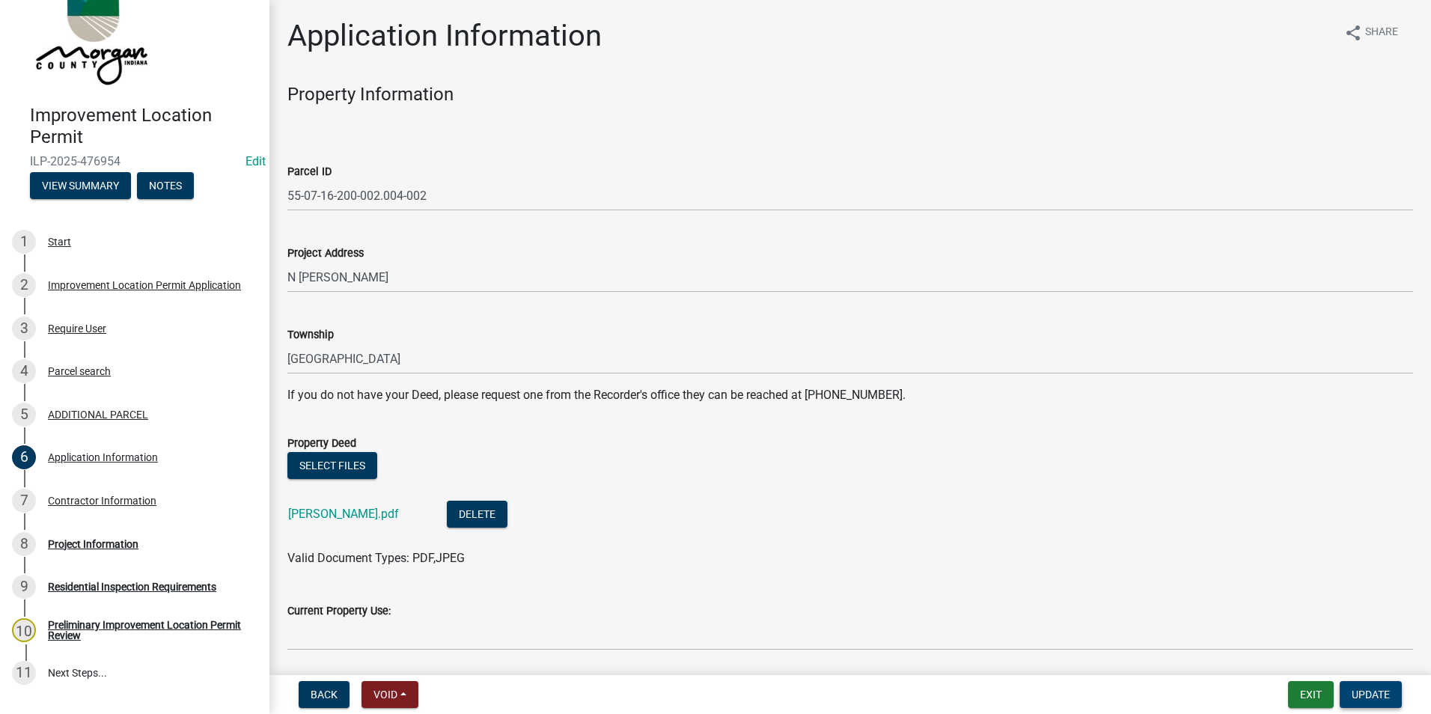
click at [1361, 692] on span "Update" at bounding box center [1371, 695] width 38 height 12
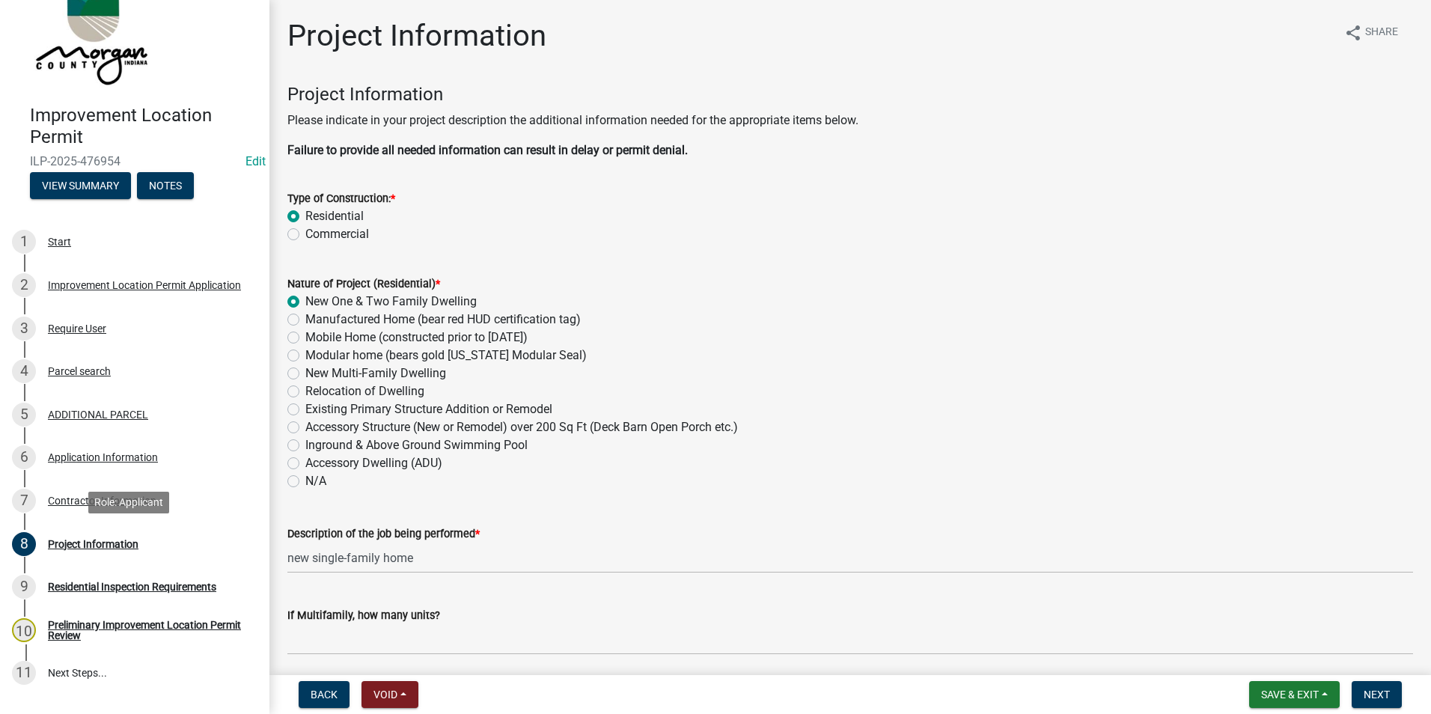
click at [119, 543] on div "Project Information" at bounding box center [93, 544] width 91 height 10
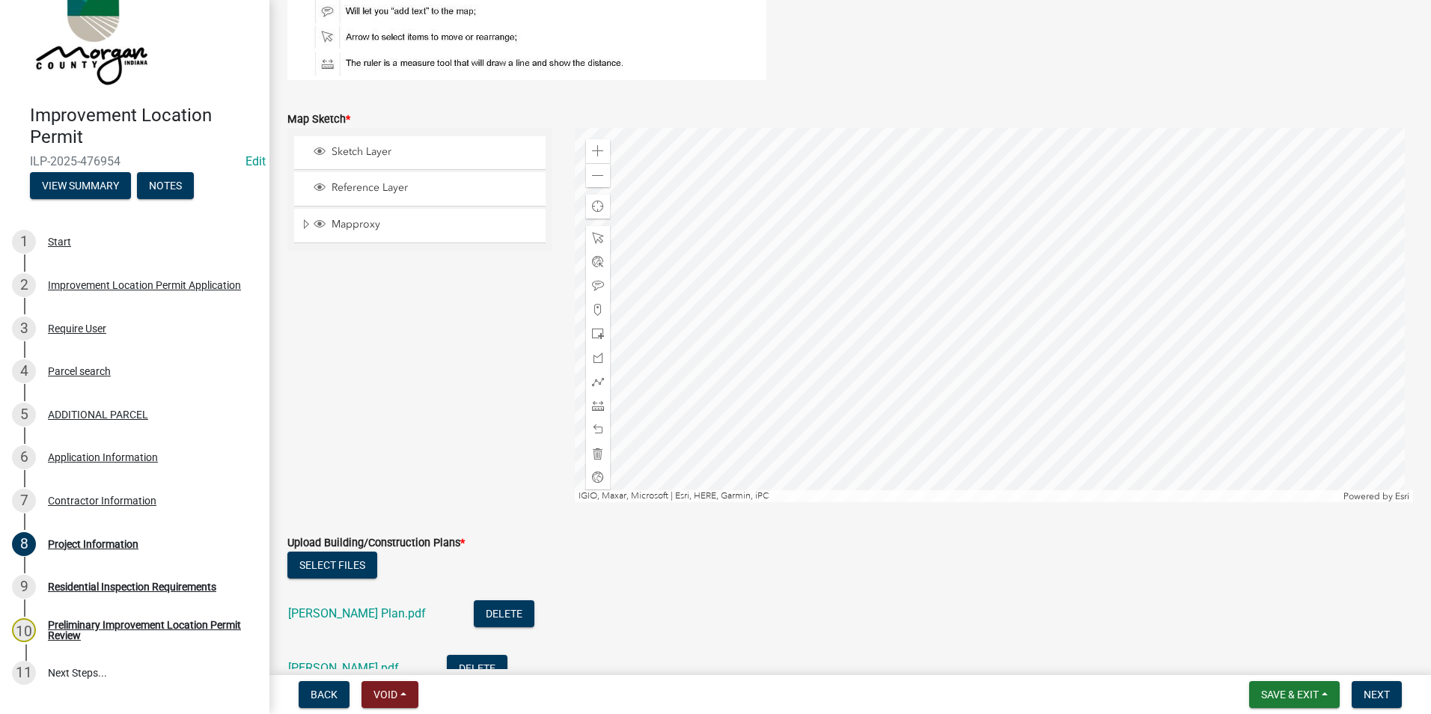
scroll to position [3213, 0]
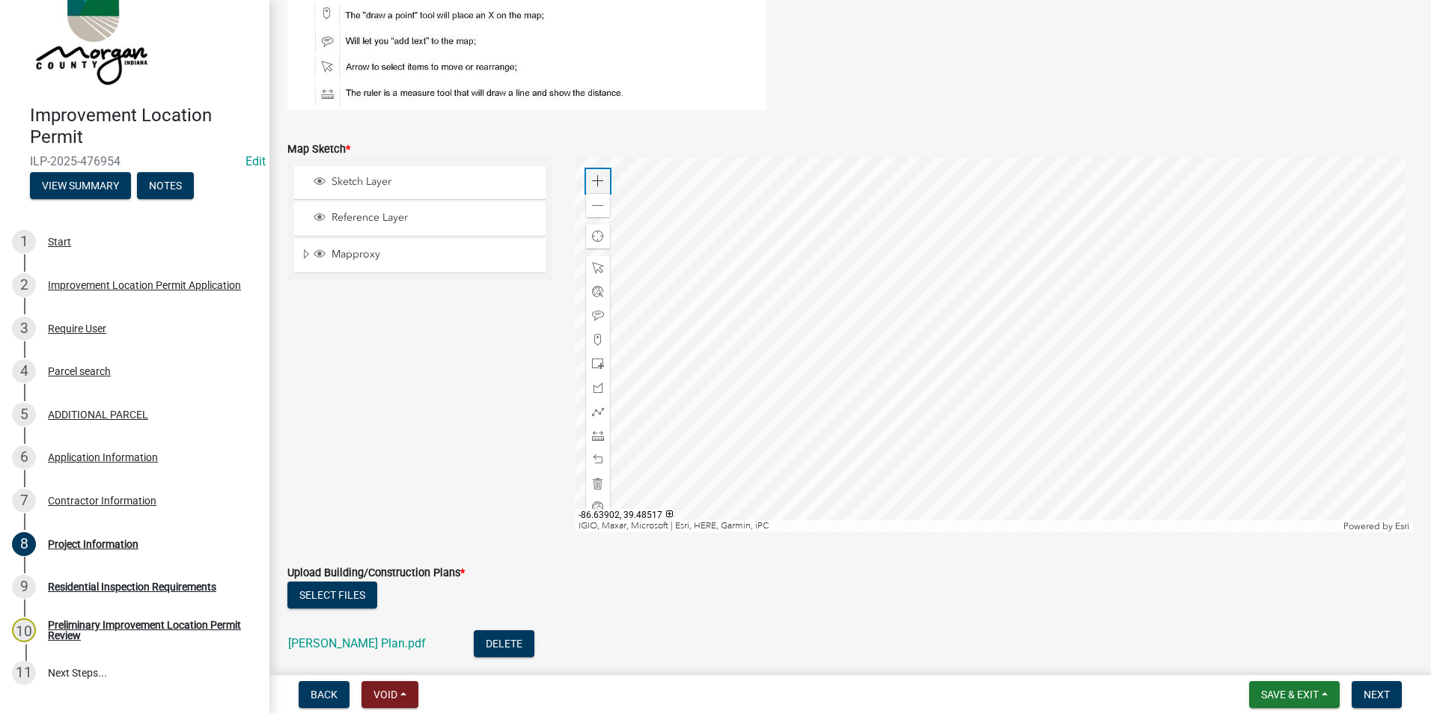
click at [601, 180] on div "Zoom in" at bounding box center [598, 181] width 24 height 24
click at [1002, 331] on div at bounding box center [994, 345] width 839 height 374
click at [599, 366] on span at bounding box center [598, 364] width 12 height 12
click at [592, 203] on span at bounding box center [598, 206] width 12 height 12
click at [598, 436] on span at bounding box center [598, 436] width 12 height 12
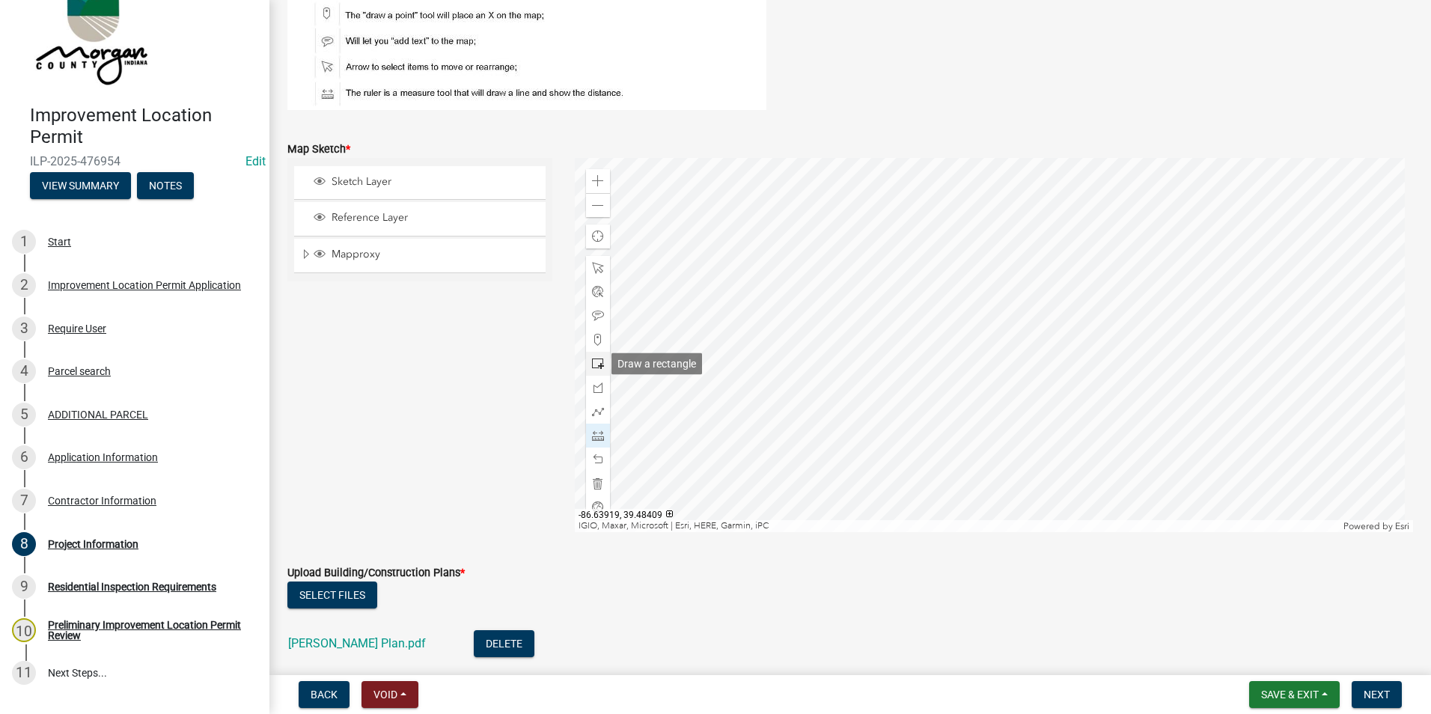
click at [594, 358] on span at bounding box center [598, 364] width 12 height 12
click at [959, 405] on div at bounding box center [994, 345] width 839 height 374
click at [592, 481] on span at bounding box center [598, 484] width 12 height 12
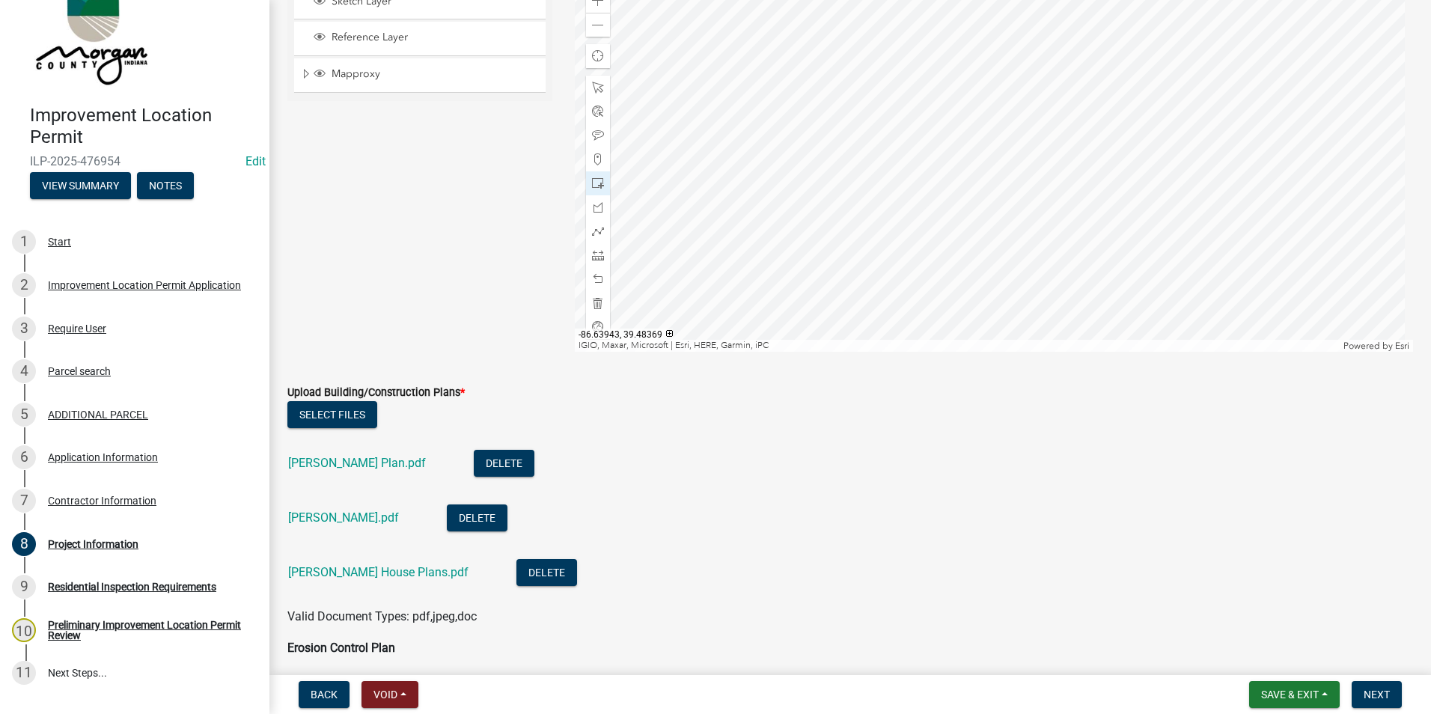
scroll to position [3438, 0]
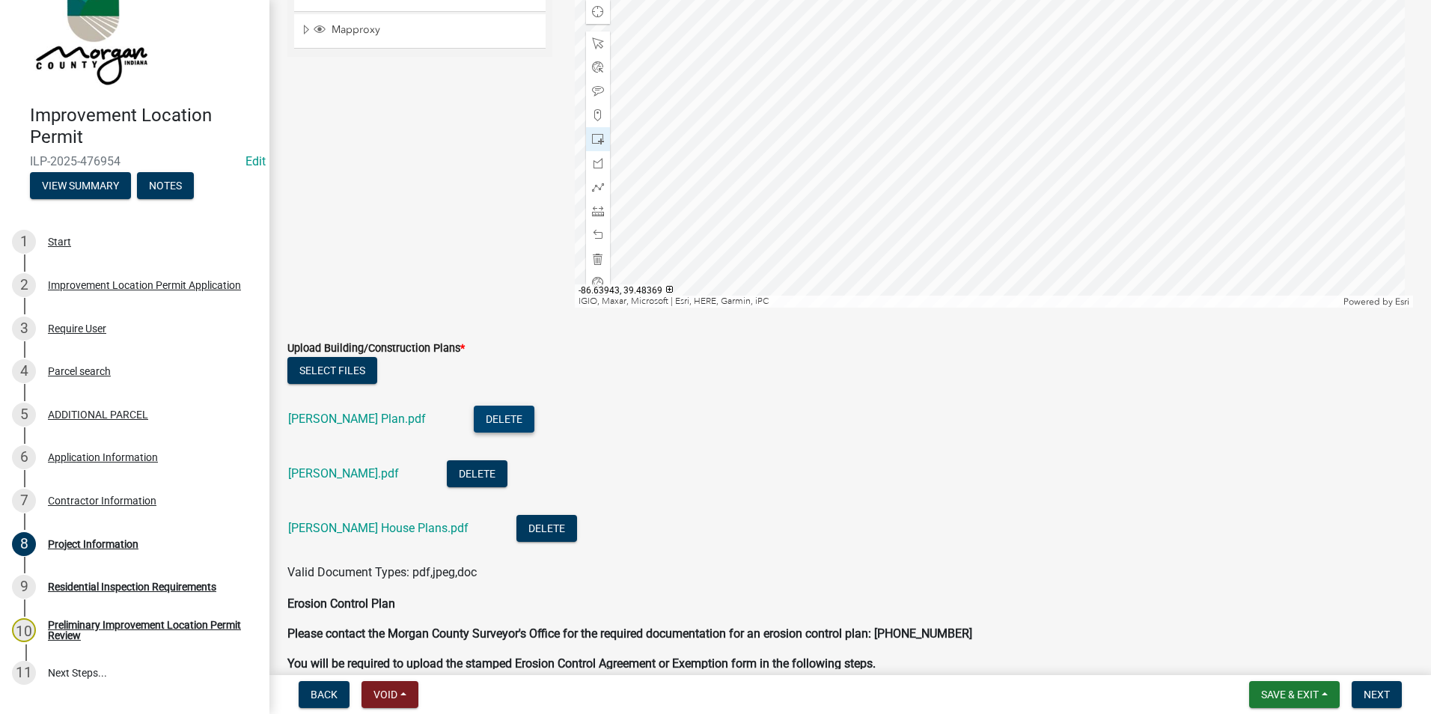
click at [474, 415] on button "Delete" at bounding box center [504, 419] width 61 height 27
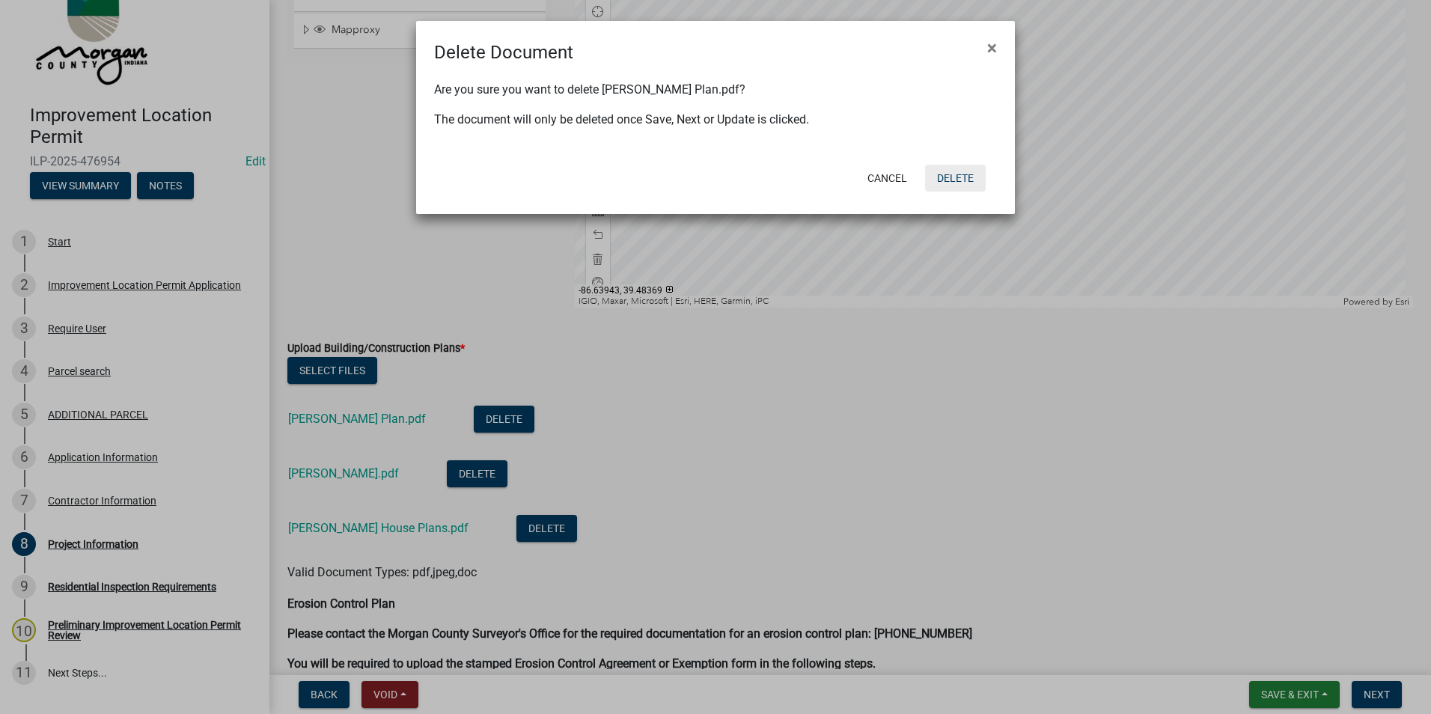
click at [962, 166] on button "Delete" at bounding box center [955, 178] width 61 height 27
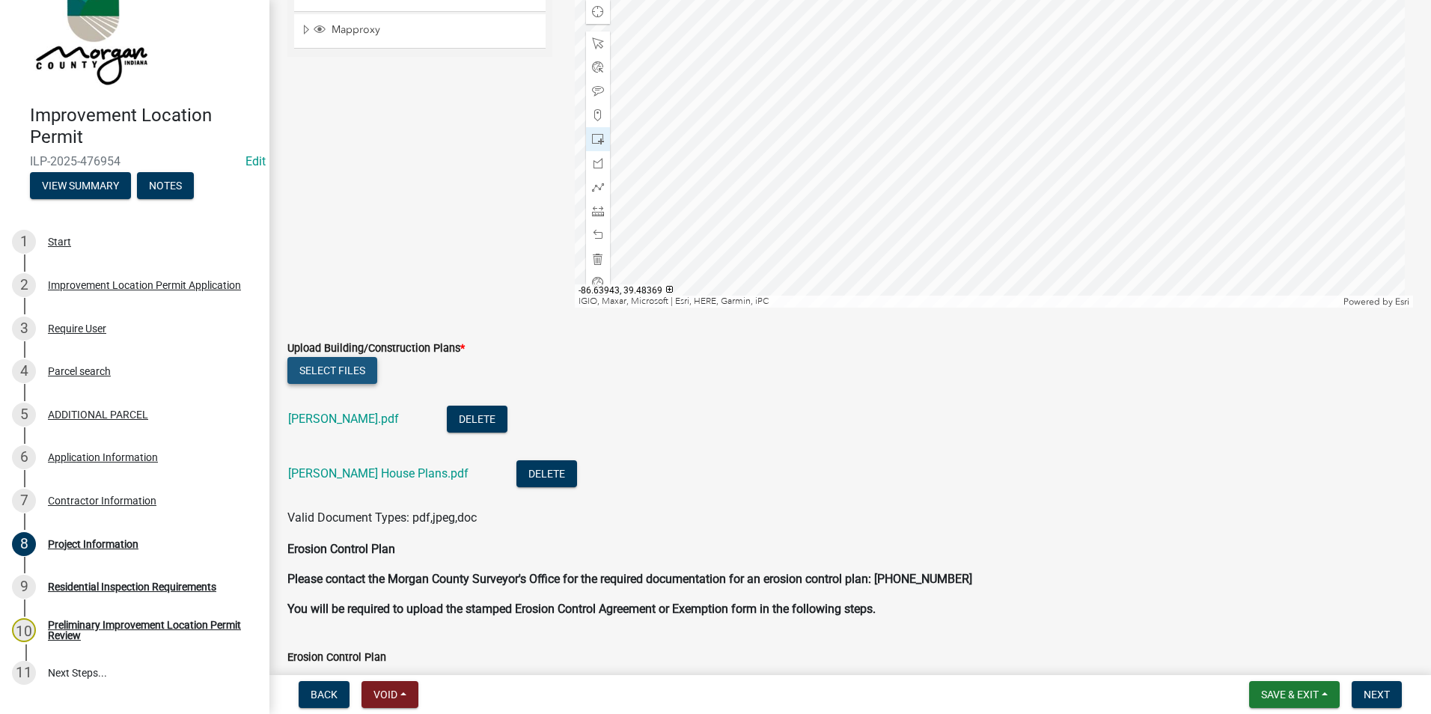
click at [322, 363] on button "Select files" at bounding box center [332, 370] width 90 height 27
click at [350, 375] on button "Select files" at bounding box center [332, 370] width 90 height 27
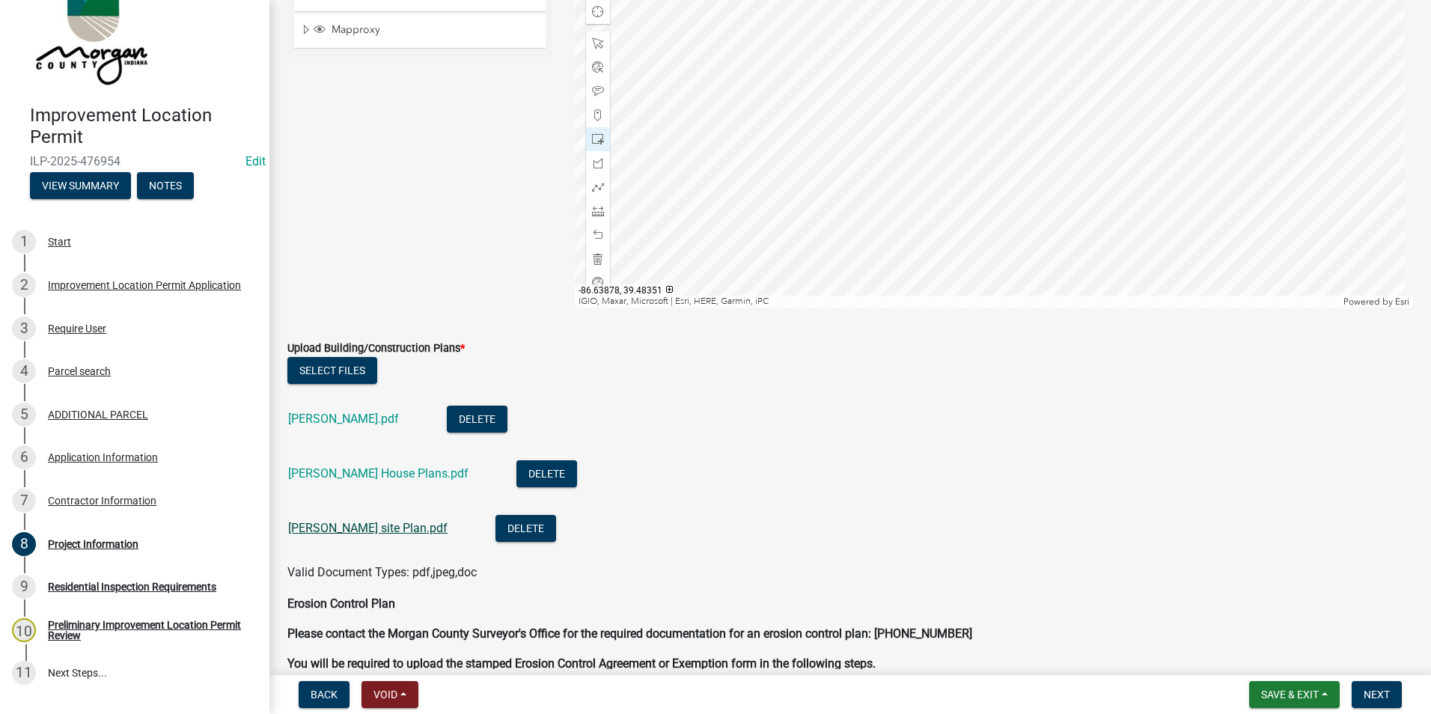
click at [353, 528] on link "[PERSON_NAME] site Plan.pdf" at bounding box center [367, 528] width 159 height 14
click at [592, 209] on span at bounding box center [598, 211] width 12 height 12
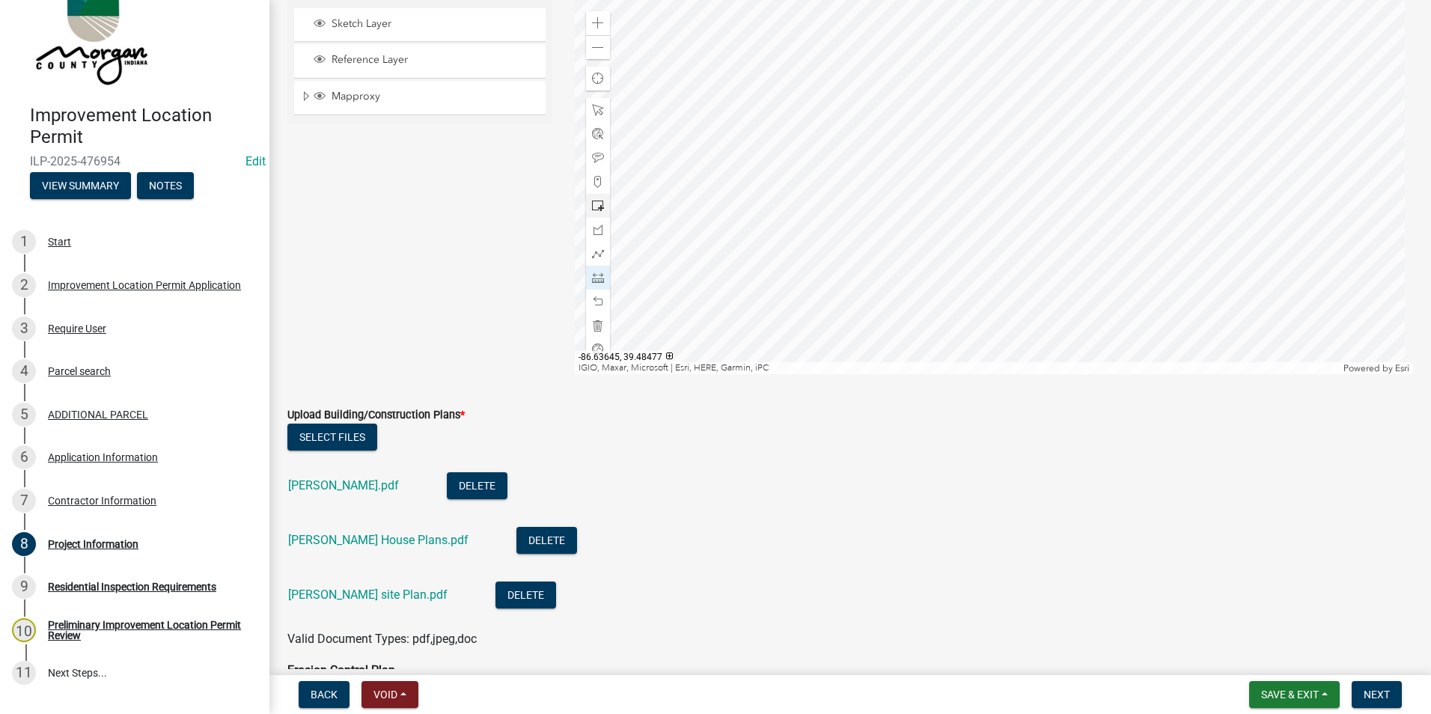
click at [995, 115] on div at bounding box center [994, 187] width 839 height 374
click at [985, 214] on div at bounding box center [994, 187] width 839 height 374
click at [986, 214] on div at bounding box center [994, 187] width 839 height 374
click at [1035, 214] on div at bounding box center [994, 187] width 839 height 374
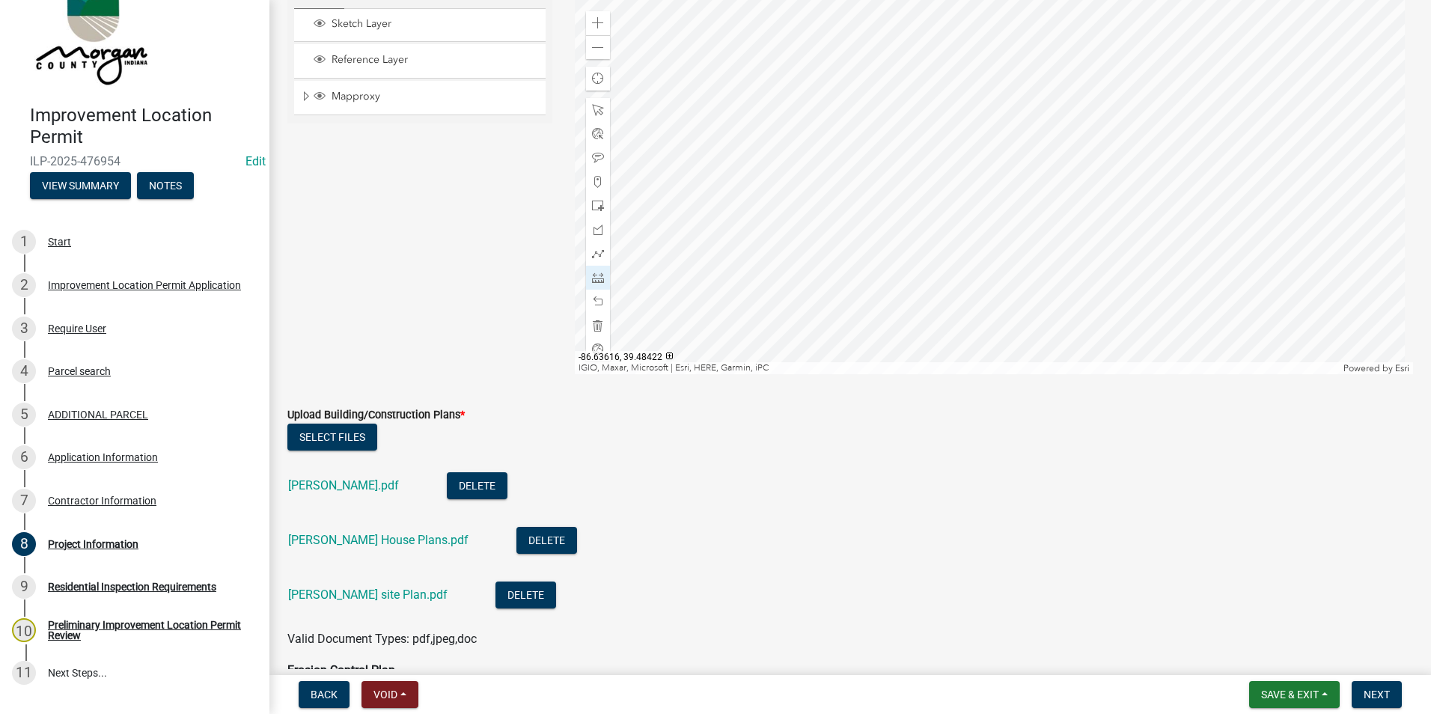
click at [1036, 215] on div at bounding box center [994, 187] width 839 height 374
click at [986, 214] on div at bounding box center [994, 187] width 839 height 374
click at [909, 212] on div at bounding box center [994, 187] width 839 height 374
click at [1270, 695] on span "Save & Exit" at bounding box center [1290, 695] width 58 height 12
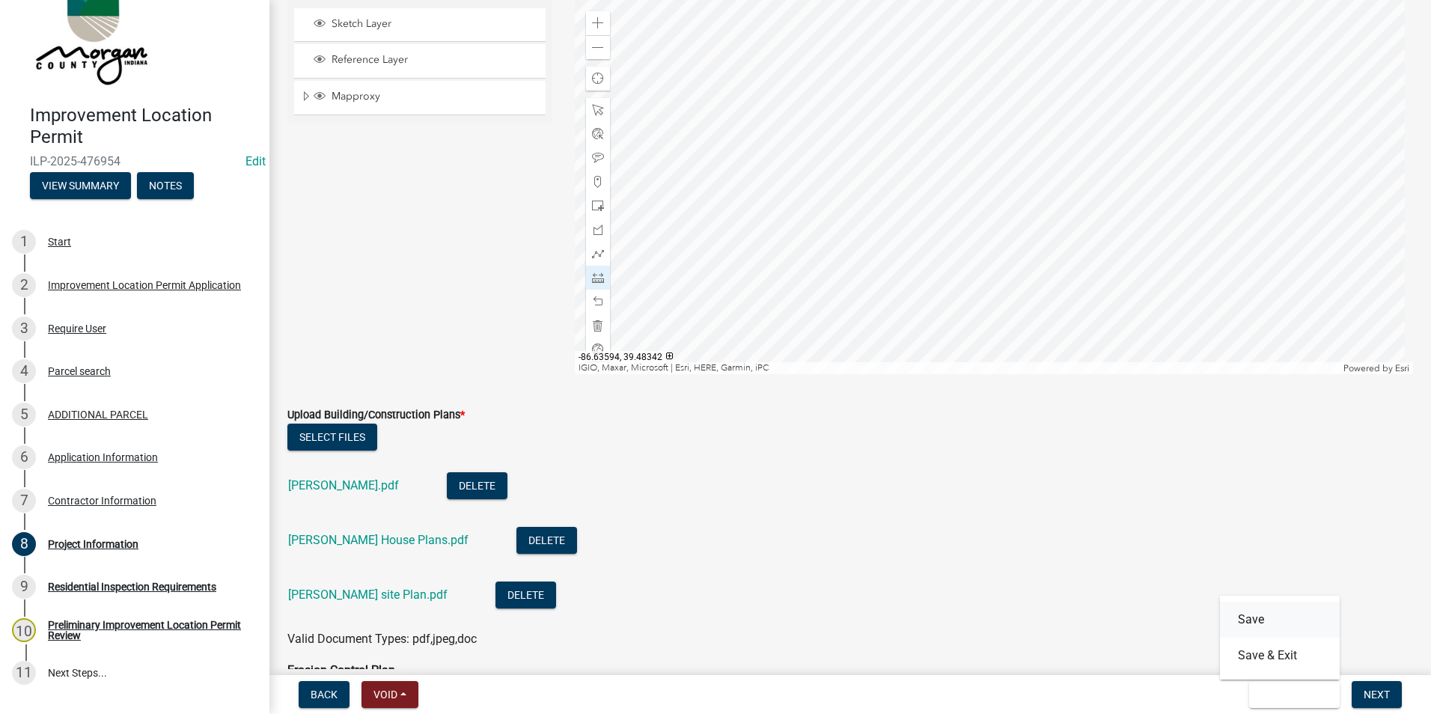
click at [1238, 618] on button "Save" at bounding box center [1280, 620] width 120 height 36
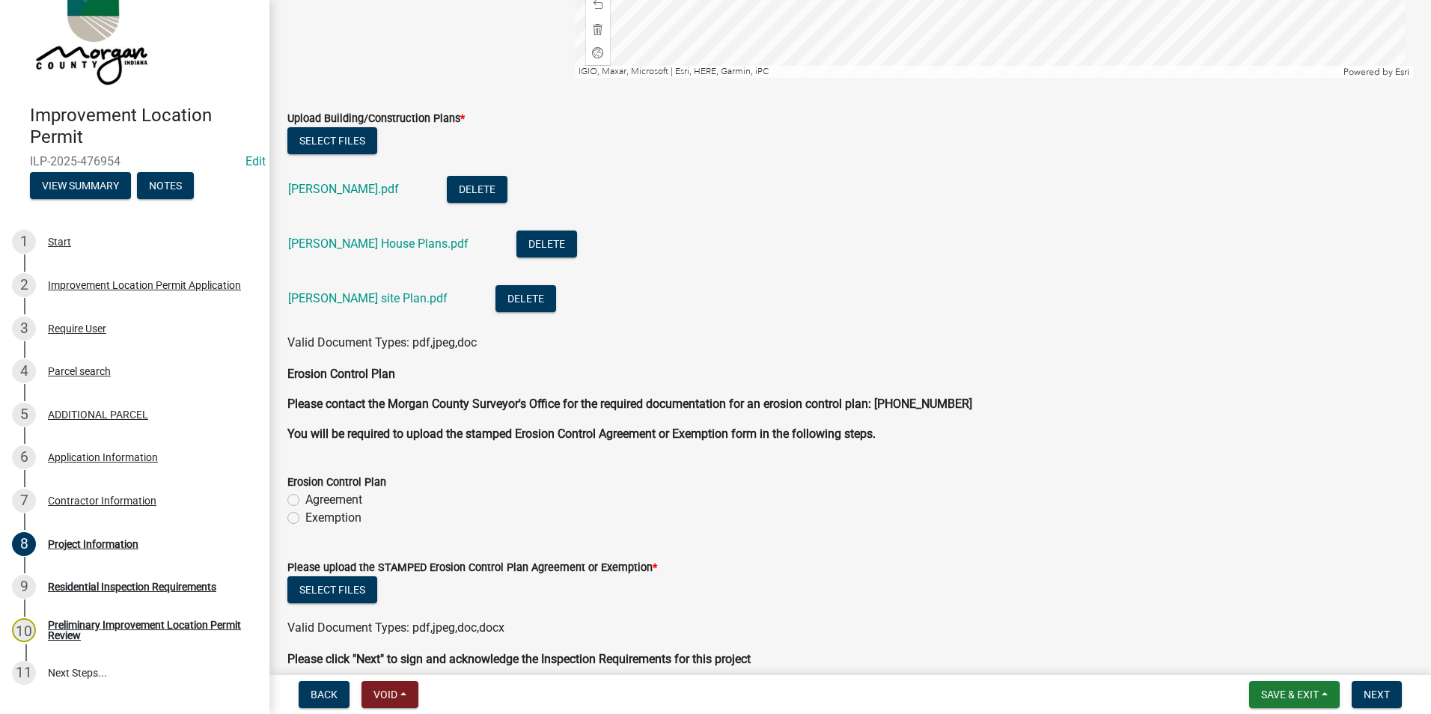
scroll to position [3737, 0]
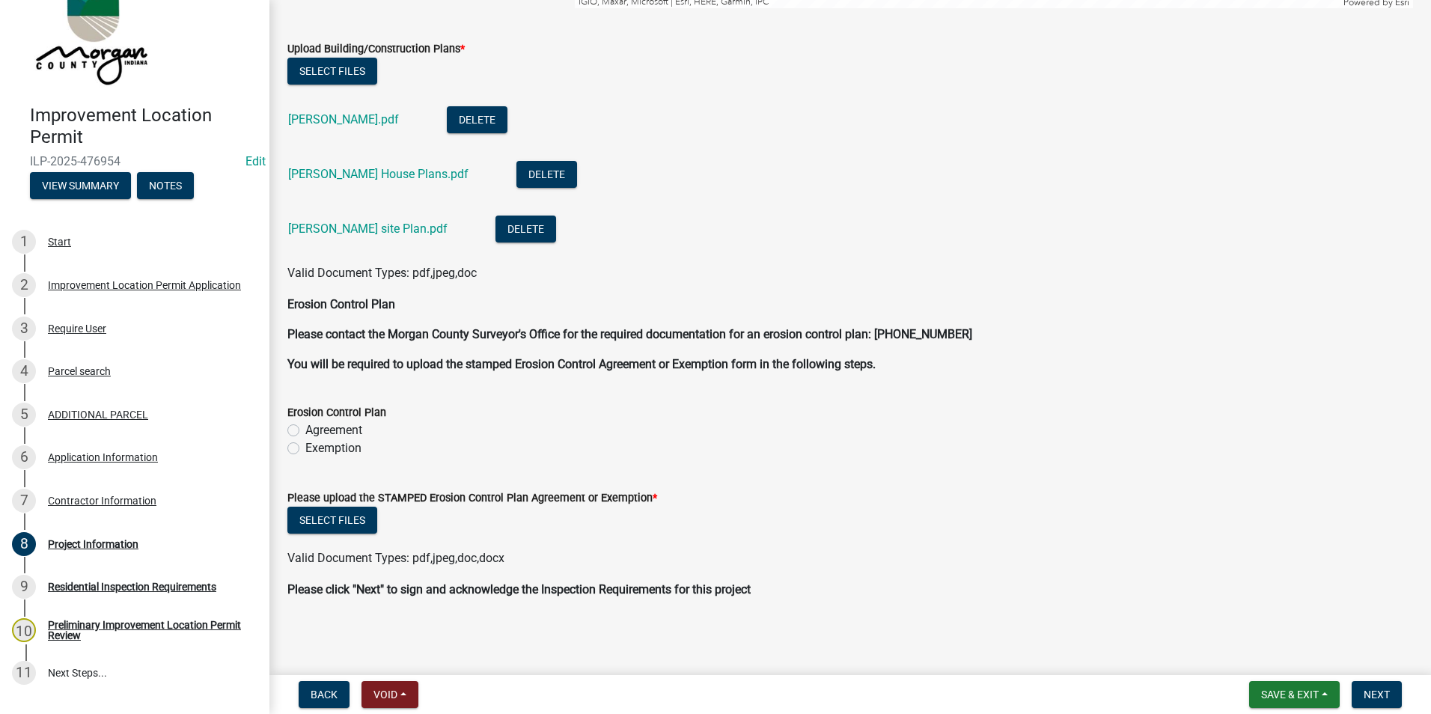
click at [305, 450] on label "Exemption" at bounding box center [333, 448] width 56 height 18
click at [305, 449] on input "Exemption" at bounding box center [310, 444] width 10 height 10
radio input "true"
click at [1316, 695] on span "Save & Exit" at bounding box center [1290, 695] width 58 height 12
click at [1261, 621] on button "Save" at bounding box center [1280, 620] width 120 height 36
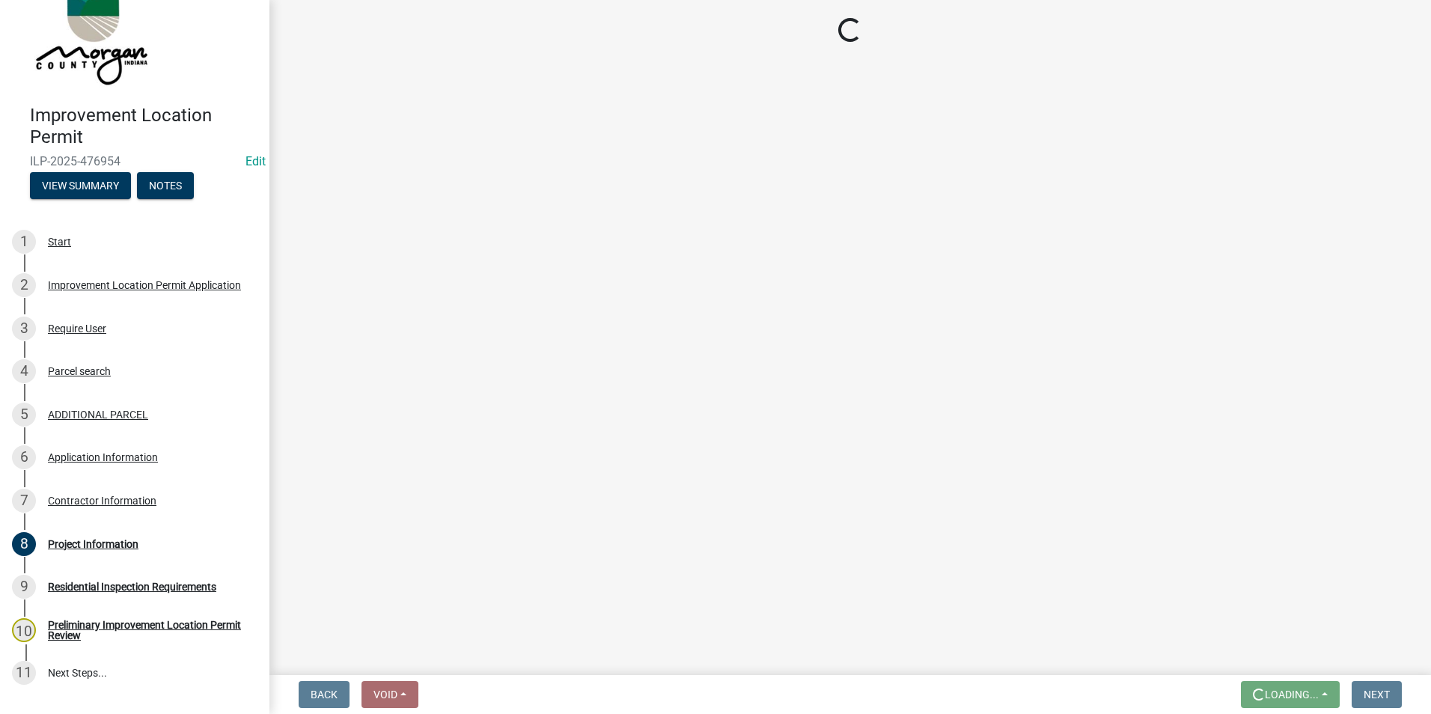
scroll to position [0, 0]
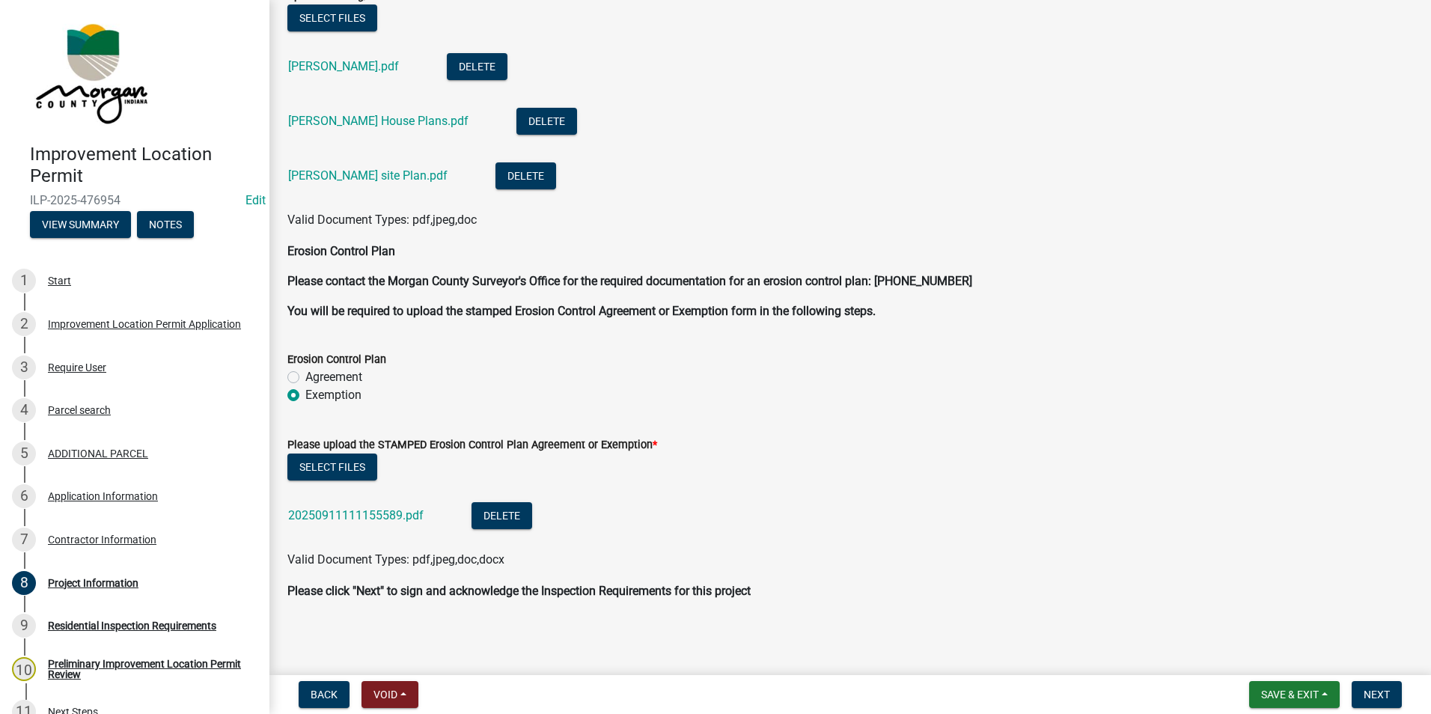
scroll to position [3792, 0]
